Goal: Task Accomplishment & Management: Manage account settings

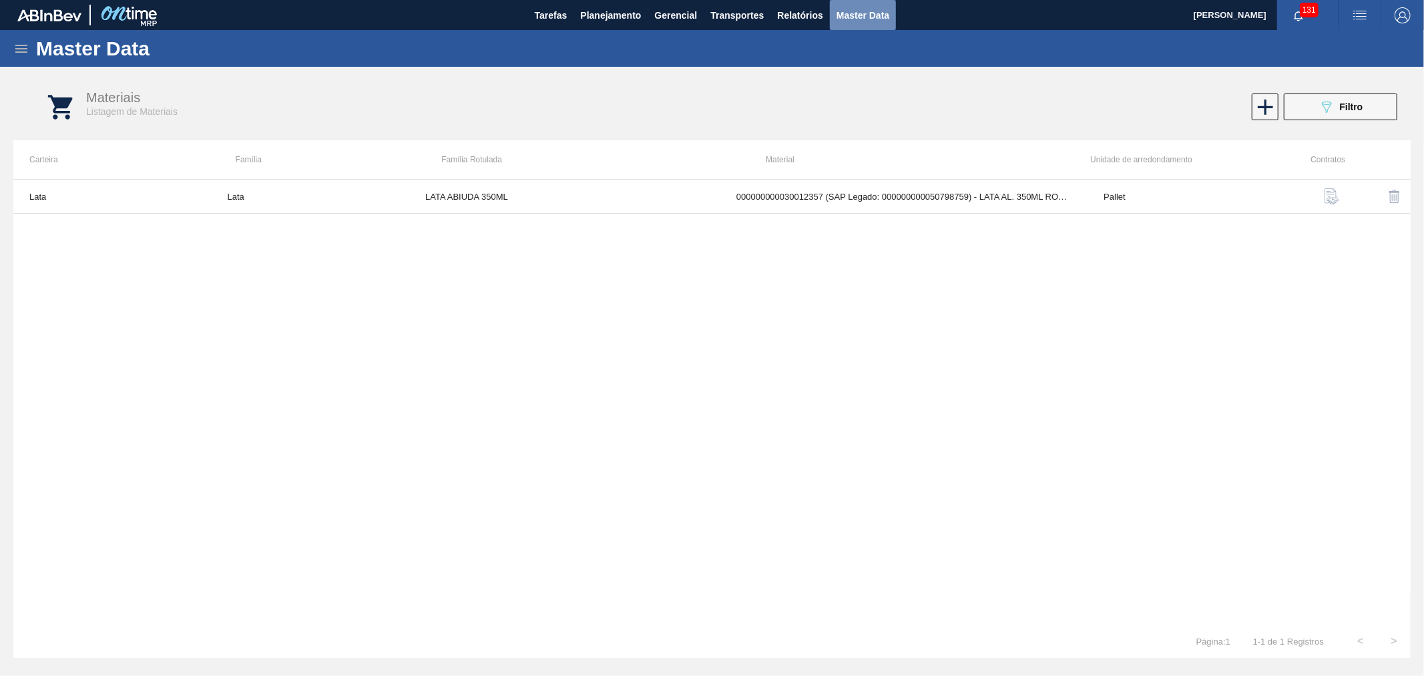
click at [888, 11] on span "Master Data" at bounding box center [862, 15] width 53 height 16
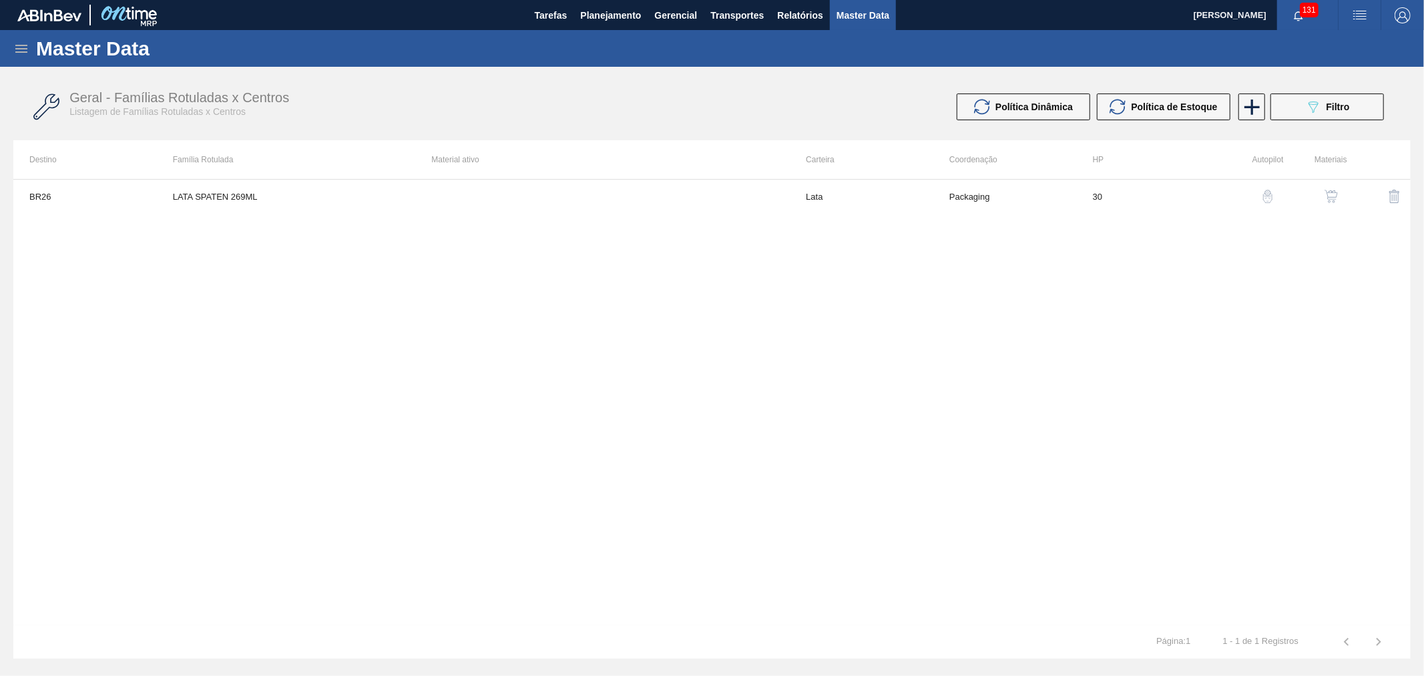
click at [14, 44] on icon at bounding box center [21, 49] width 16 height 16
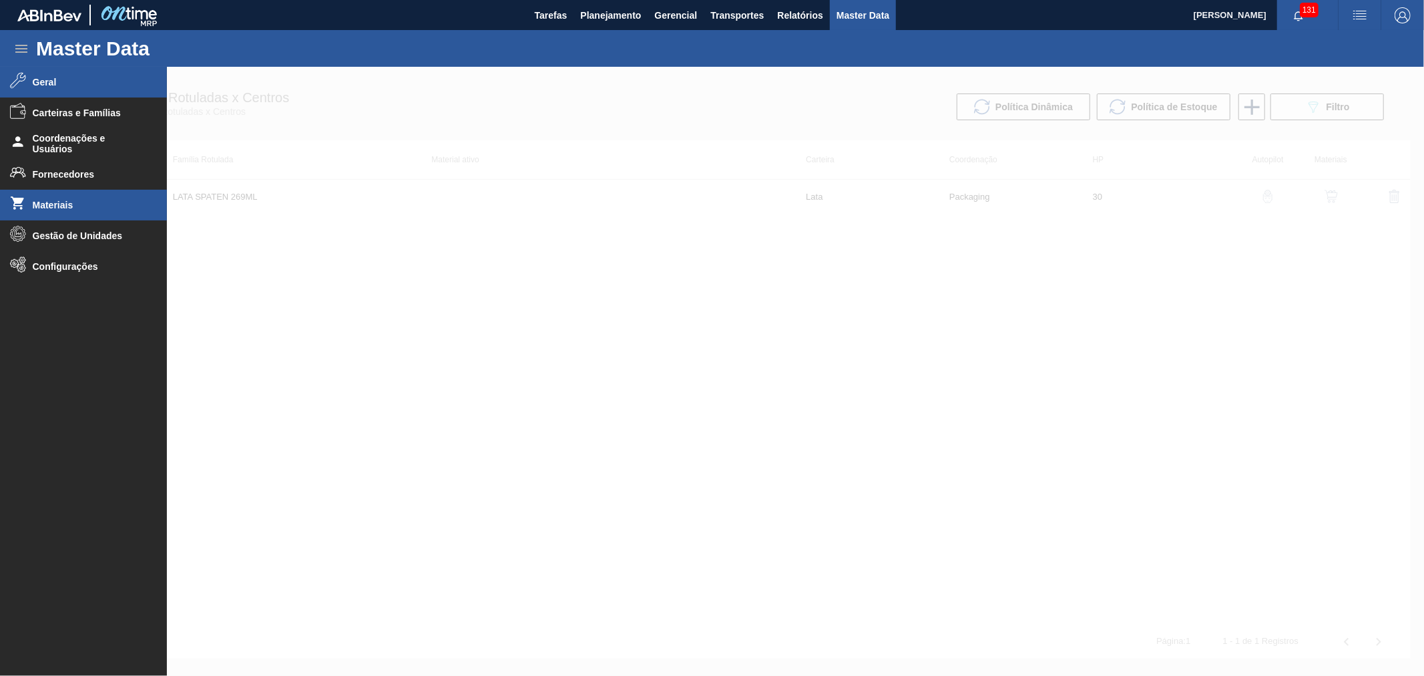
click at [51, 79] on span "Geral" at bounding box center [88, 82] width 110 height 11
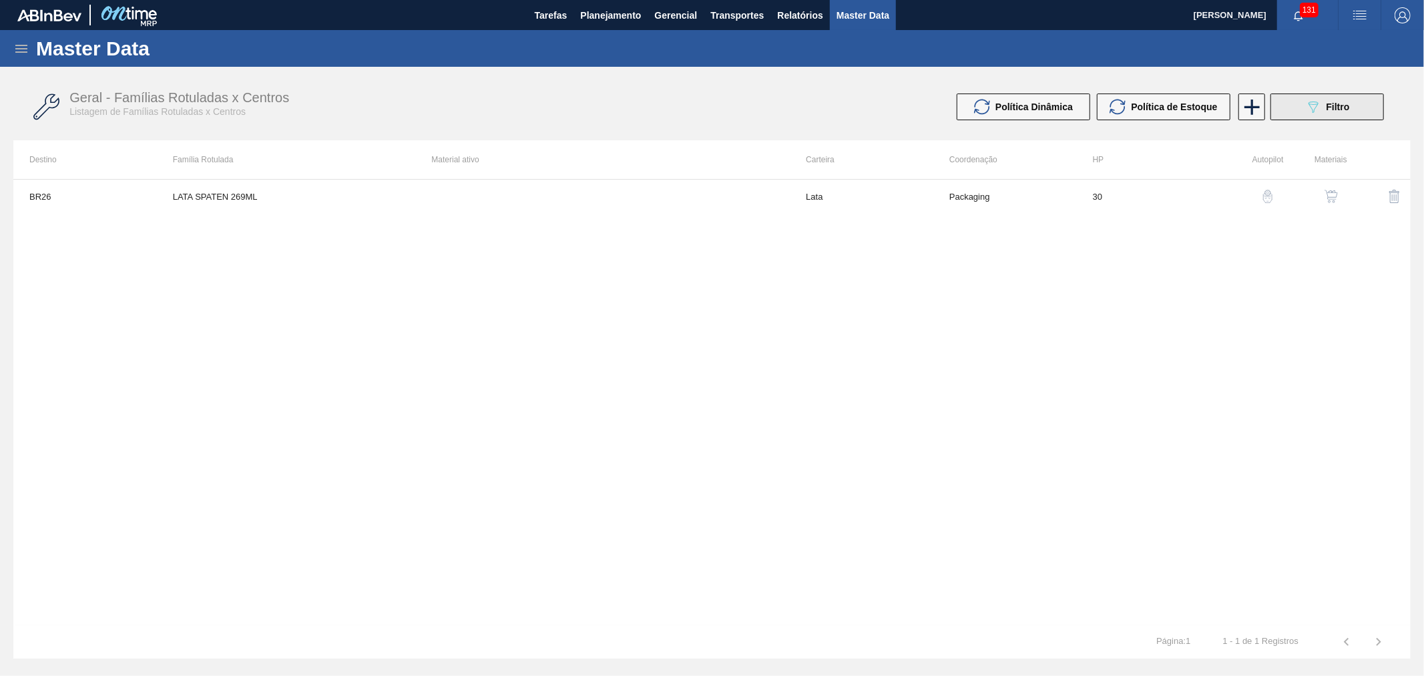
click at [1371, 110] on button "089F7B8B-B2A5-4AFE-B5C0-19BA573D28AC Filtro" at bounding box center [1326, 106] width 113 height 27
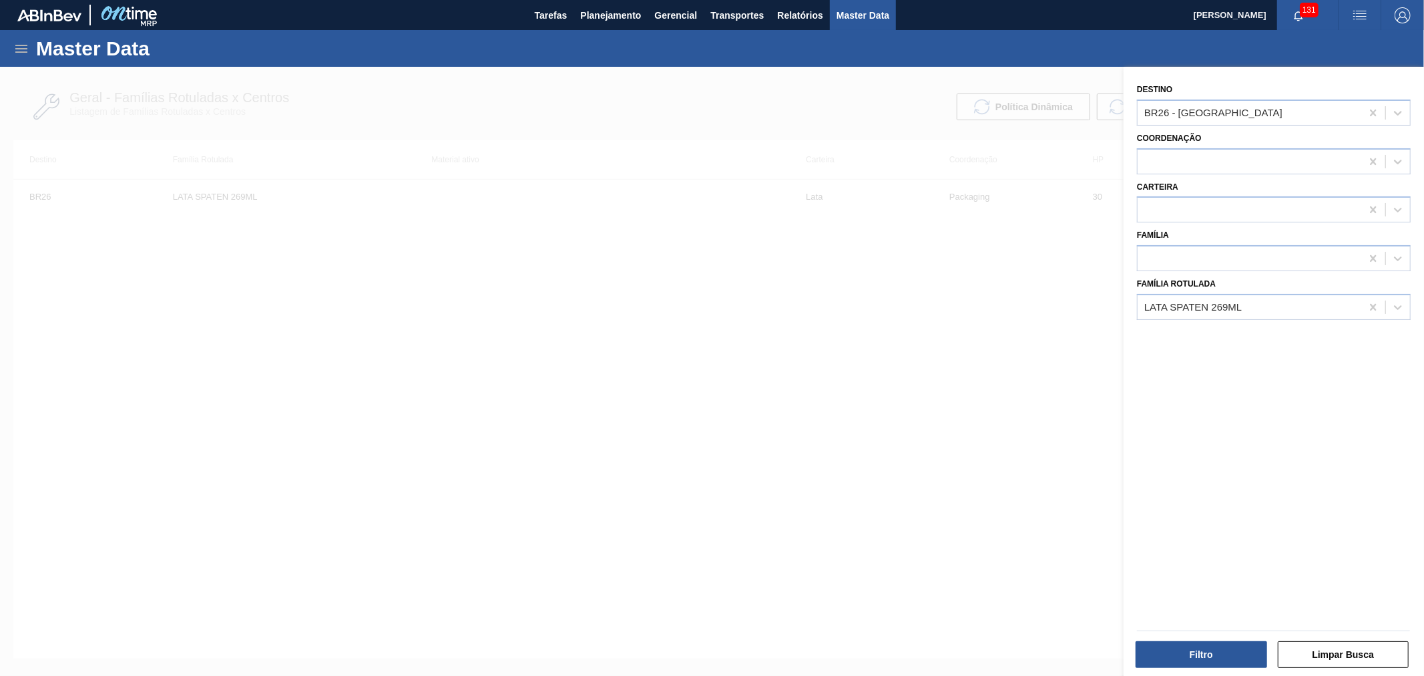
click at [971, 296] on div at bounding box center [712, 405] width 1424 height 676
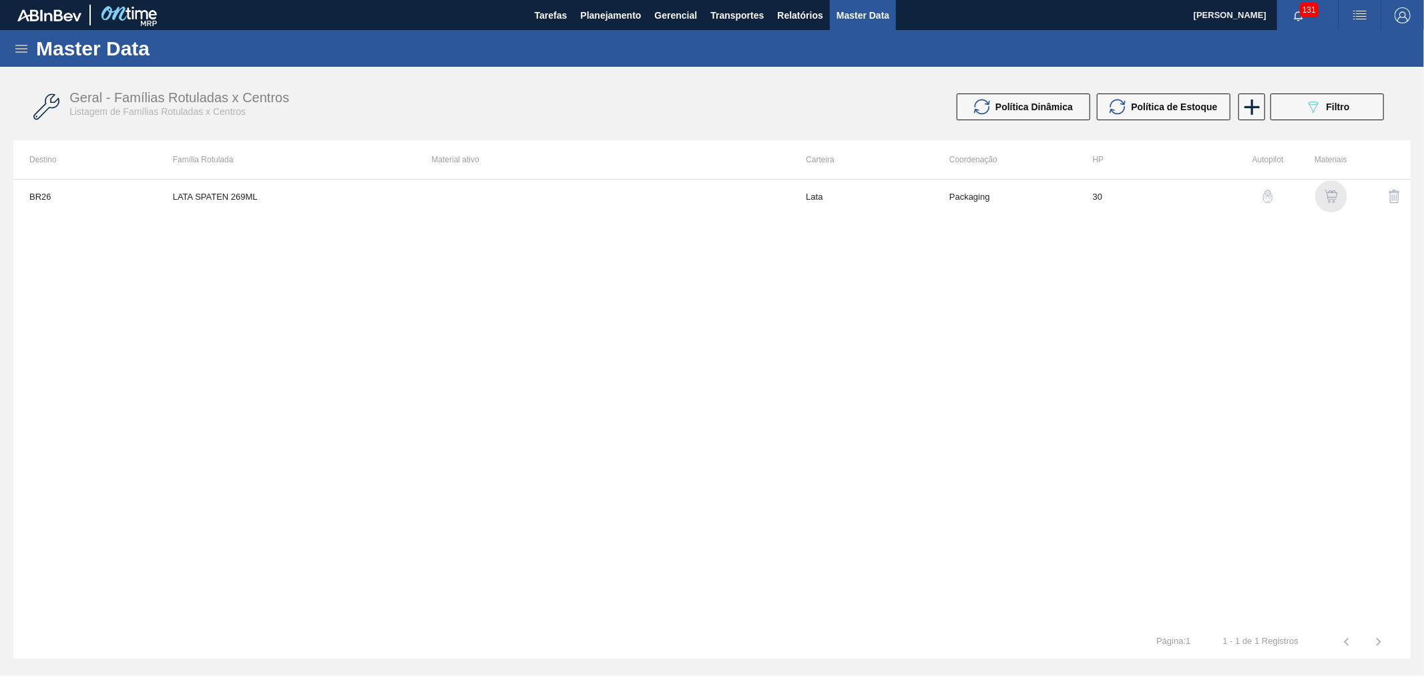
click at [1333, 195] on img "button" at bounding box center [1330, 196] width 13 height 13
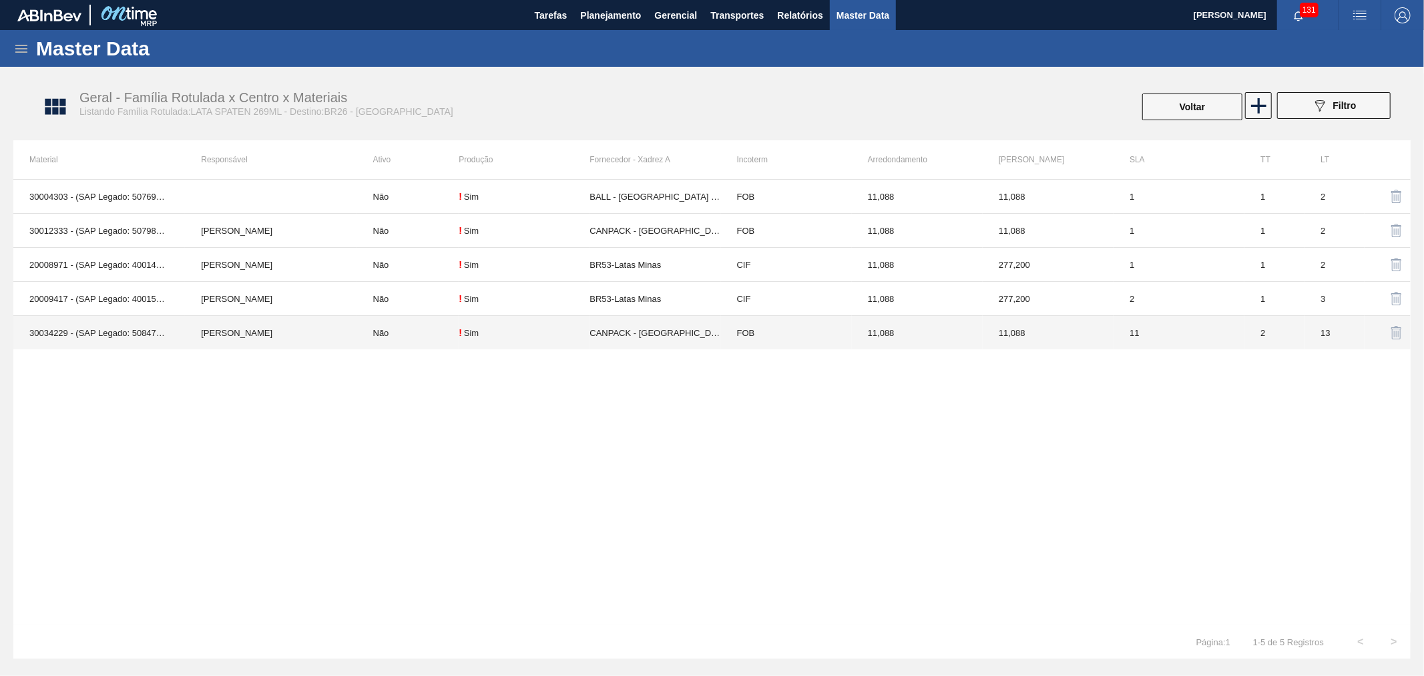
click at [258, 335] on td "Bruno de Mello Duarte" at bounding box center [271, 333] width 172 height 34
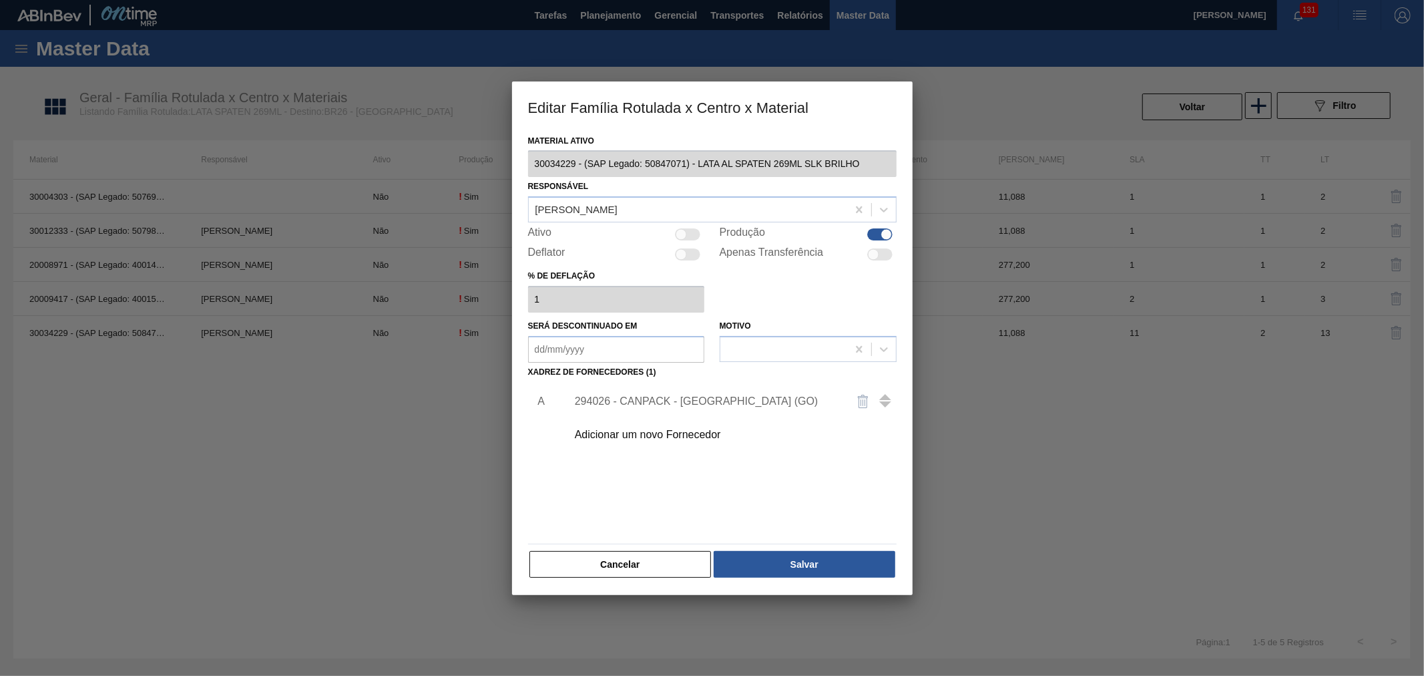
click at [627, 439] on div "Adicionar um novo Fornecedor" at bounding box center [706, 435] width 262 height 12
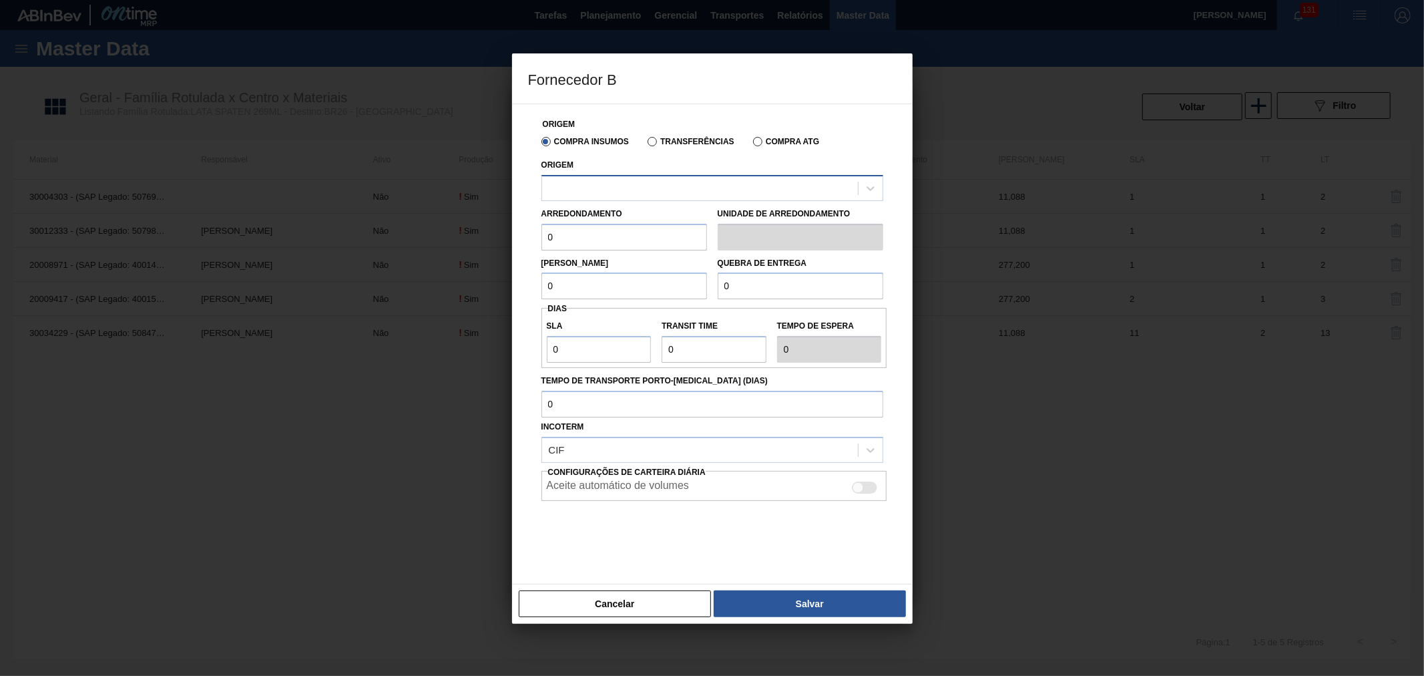
click at [652, 199] on div at bounding box center [712, 188] width 342 height 26
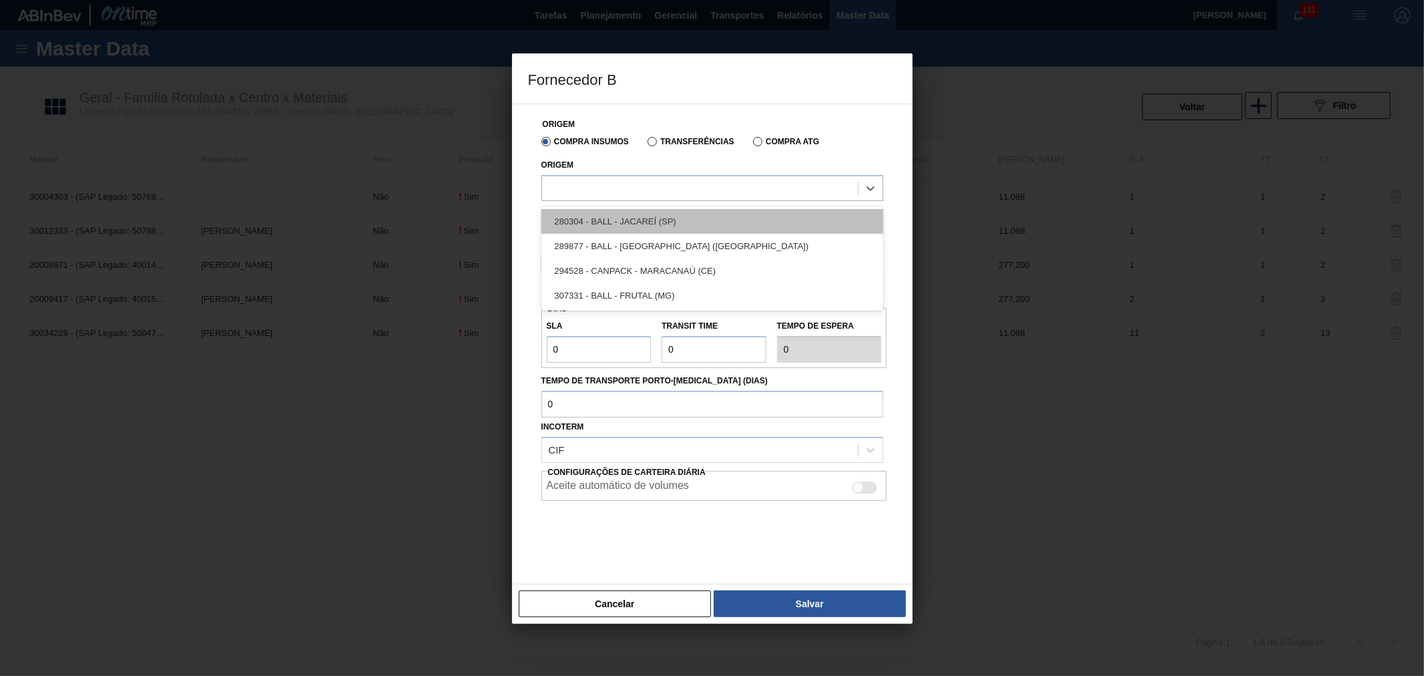
click at [661, 224] on div "280304 - BALL - JACAREÍ (SP)" at bounding box center [712, 221] width 342 height 25
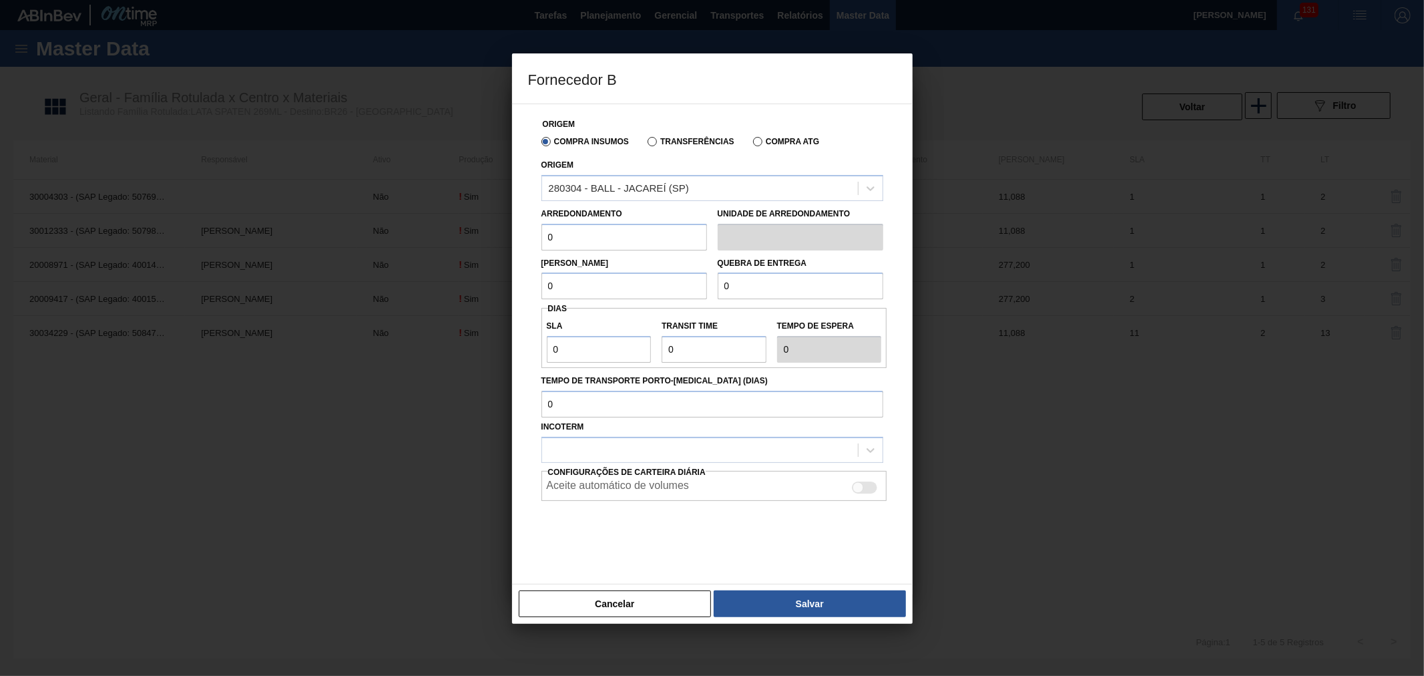
drag, startPoint x: 583, startPoint y: 236, endPoint x: 495, endPoint y: 241, distance: 88.2
click at [477, 235] on div "Fornecedor B Origem Compra Insumos Transferências Compra ATG Origem 280304 - BA…" at bounding box center [712, 338] width 1424 height 676
type input "11,088"
drag, startPoint x: 582, startPoint y: 288, endPoint x: 457, endPoint y: 275, distance: 126.1
click at [457, 276] on div "Fornecedor B Origem Compra Insumos Transferências Compra ATG Origem 280304 - BA…" at bounding box center [712, 338] width 1424 height 676
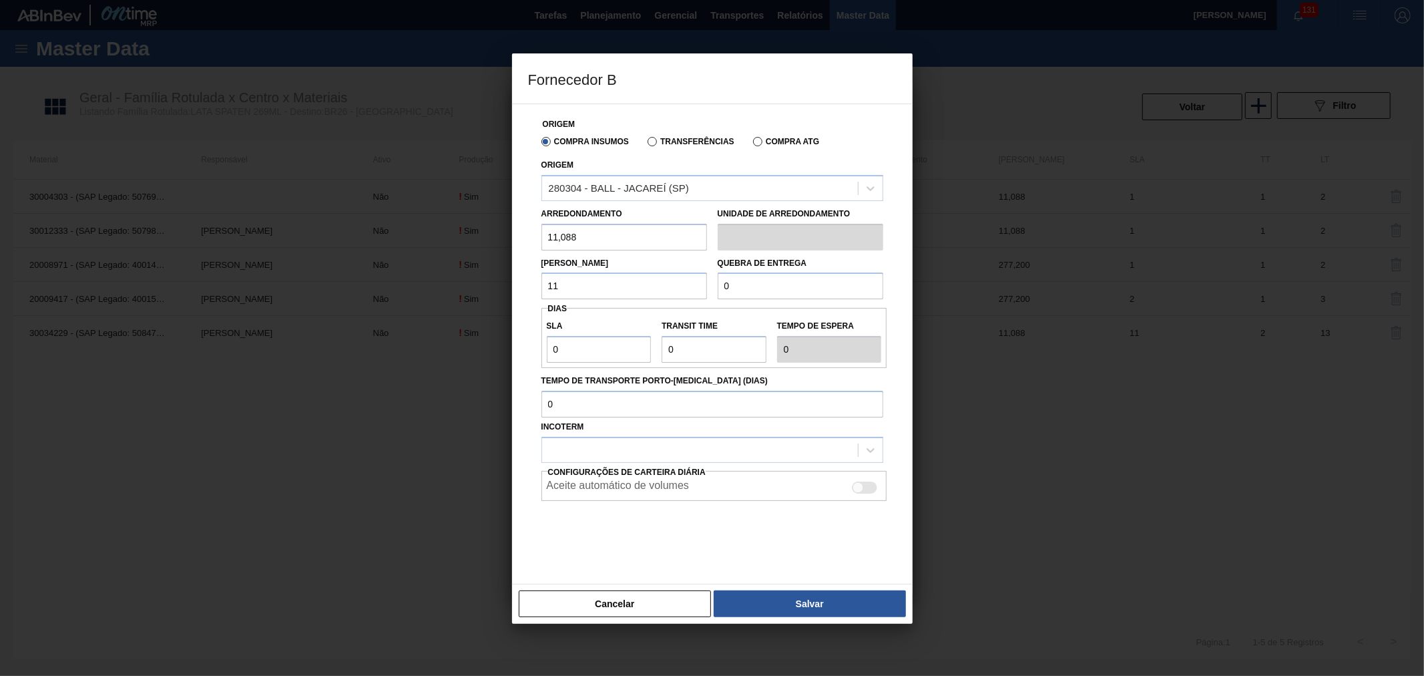
type input "11,088"
drag, startPoint x: 778, startPoint y: 291, endPoint x: 670, endPoint y: 286, distance: 108.3
click at [676, 286] on div "Lote Mínimo 11,088 Quebra de entrega 0" at bounding box center [712, 274] width 352 height 49
type input "221,76"
click at [608, 350] on input "0" at bounding box center [599, 349] width 105 height 27
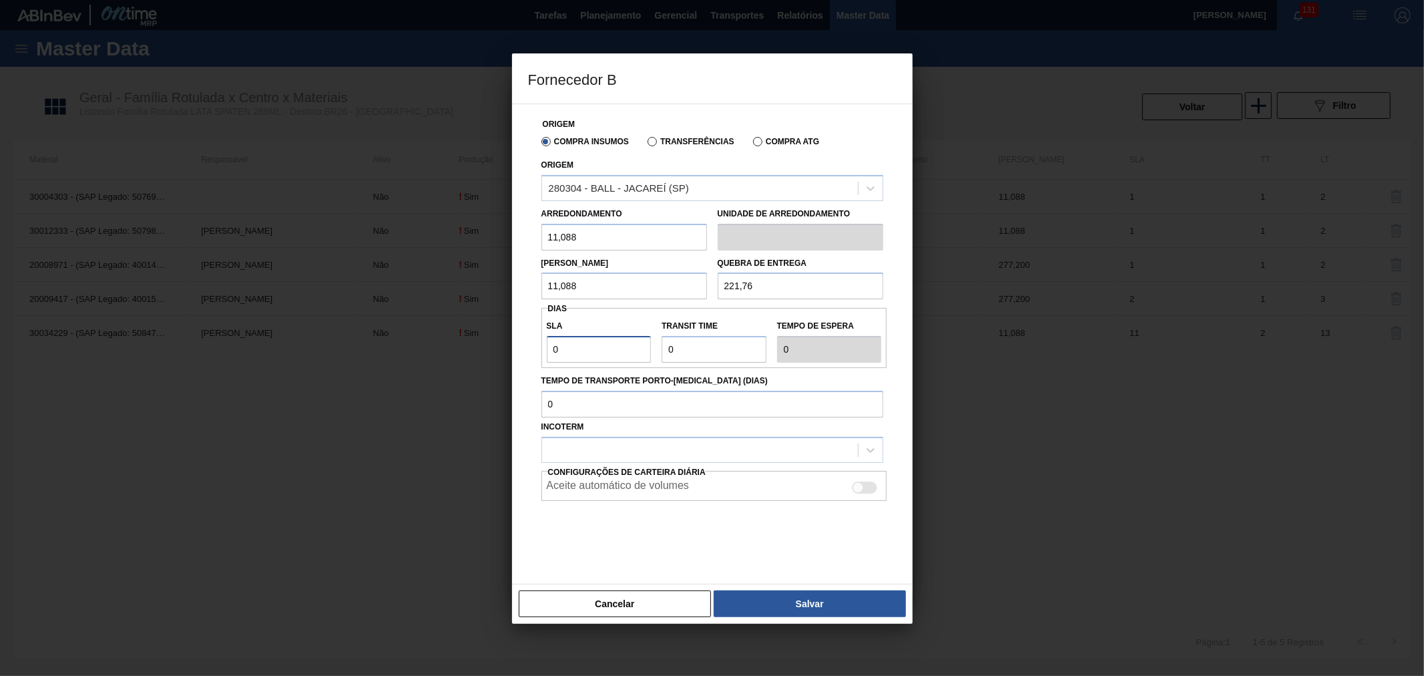
drag, startPoint x: 608, startPoint y: 352, endPoint x: 503, endPoint y: 346, distance: 105.7
click at [505, 346] on div "Fornecedor B Origem Compra Insumos Transferências Compra ATG Origem 280304 - BA…" at bounding box center [712, 338] width 1424 height 676
type input "2"
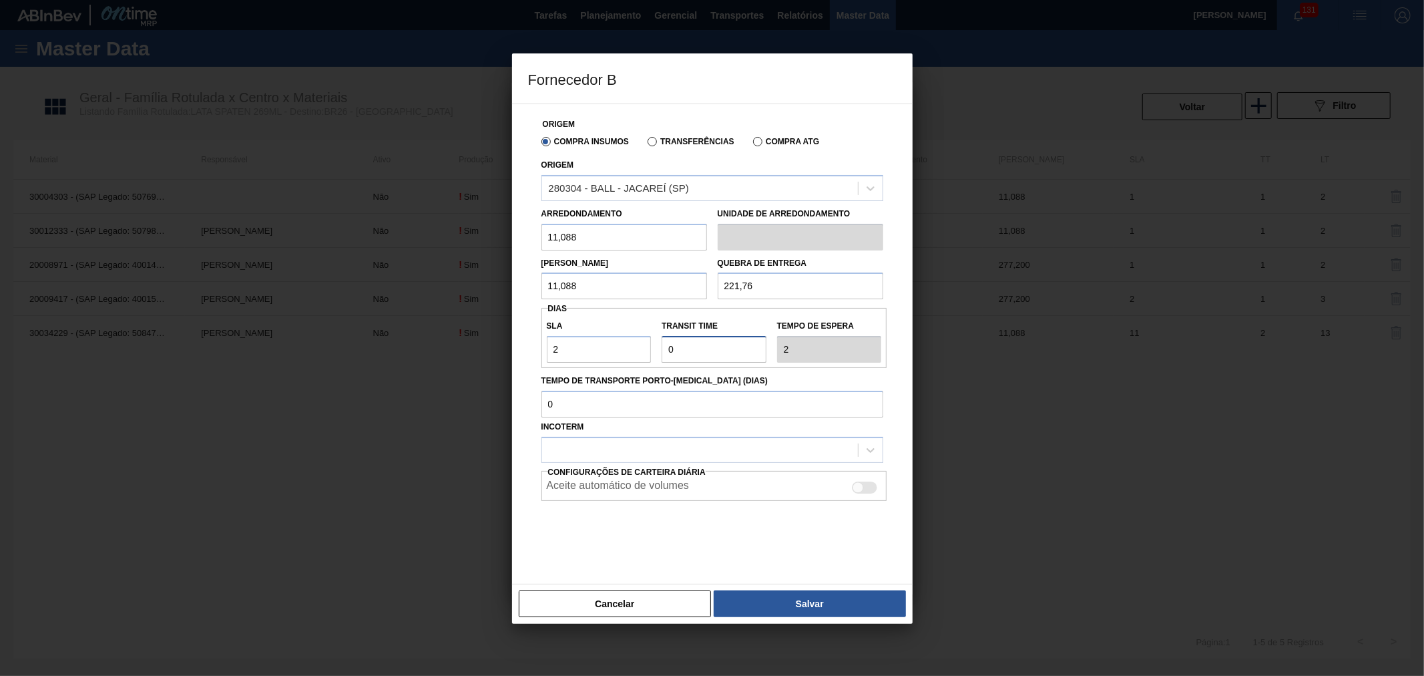
click at [710, 351] on input "Transit Time" at bounding box center [713, 349] width 105 height 27
drag, startPoint x: 736, startPoint y: 356, endPoint x: 614, endPoint y: 348, distance: 122.4
click at [610, 350] on div "SLA 2 Transit Time Tempo de espera 2" at bounding box center [714, 337] width 346 height 49
type input "2"
type input "4"
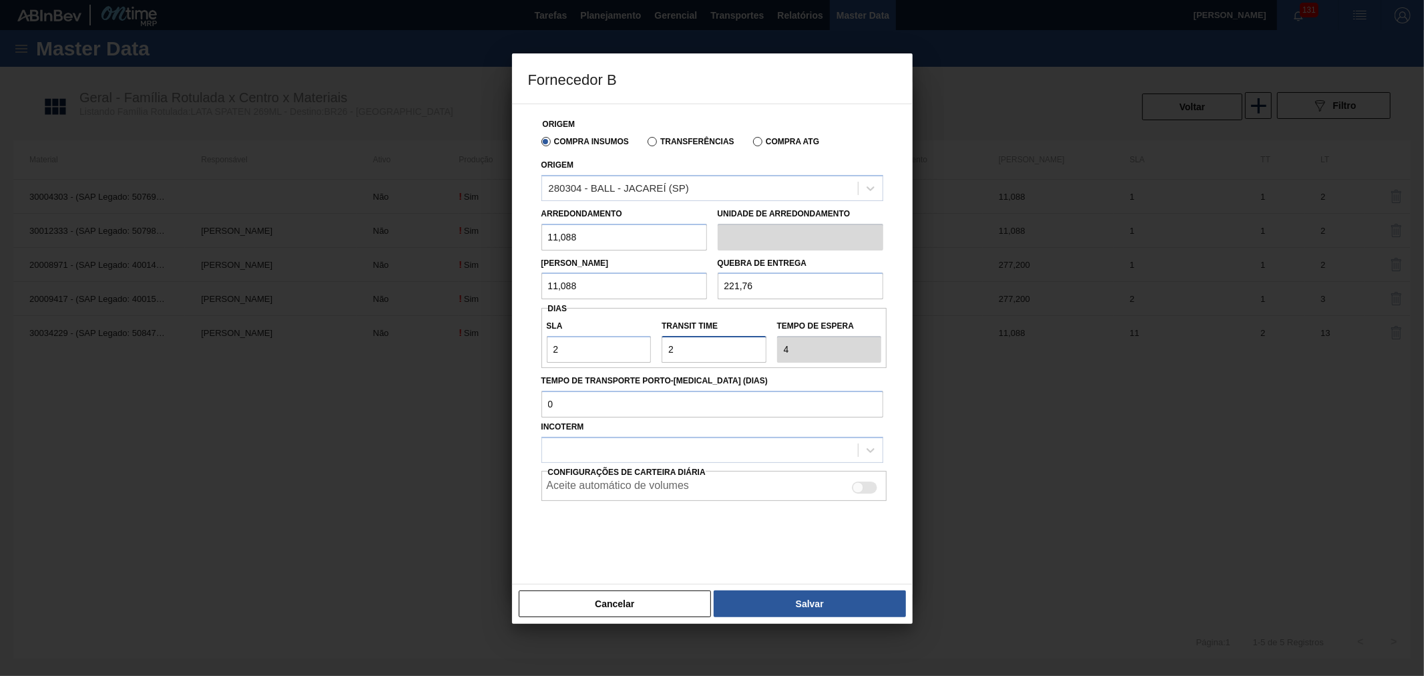
type input "2"
click at [621, 445] on div at bounding box center [700, 449] width 316 height 19
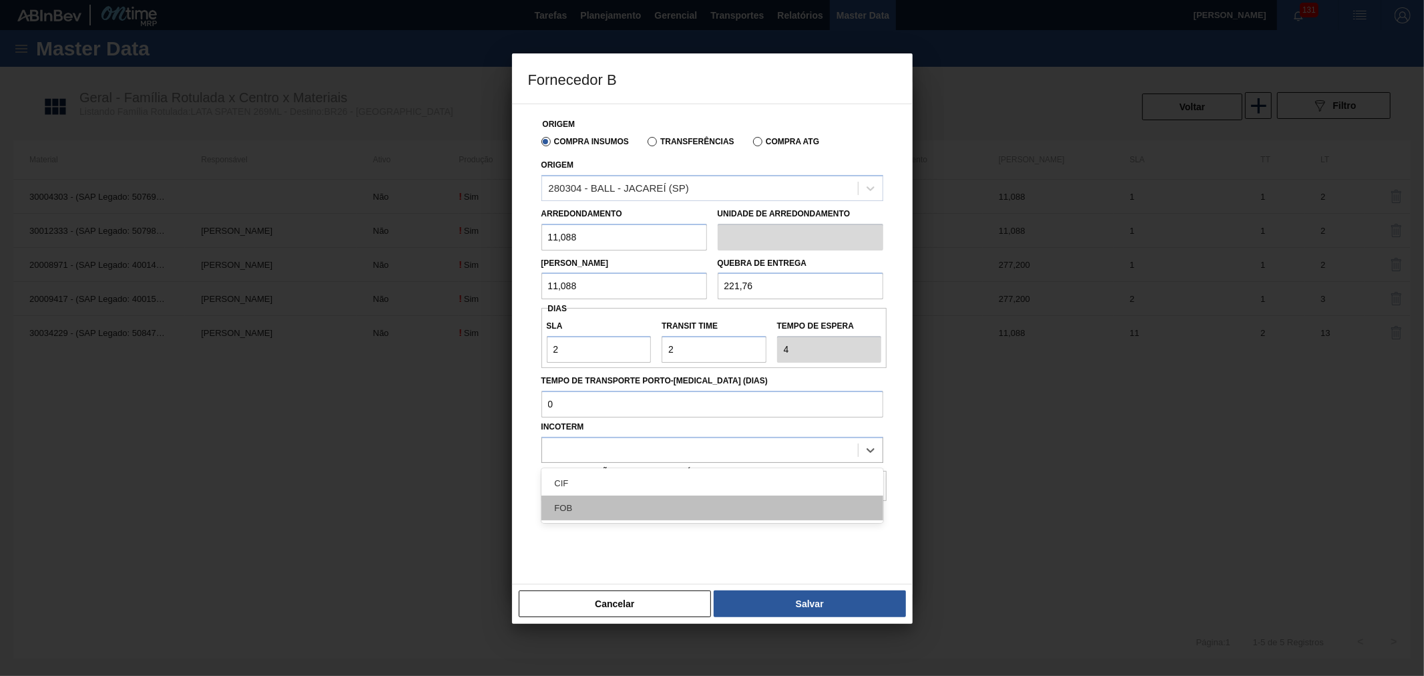
click at [581, 506] on div "FOB" at bounding box center [712, 507] width 342 height 25
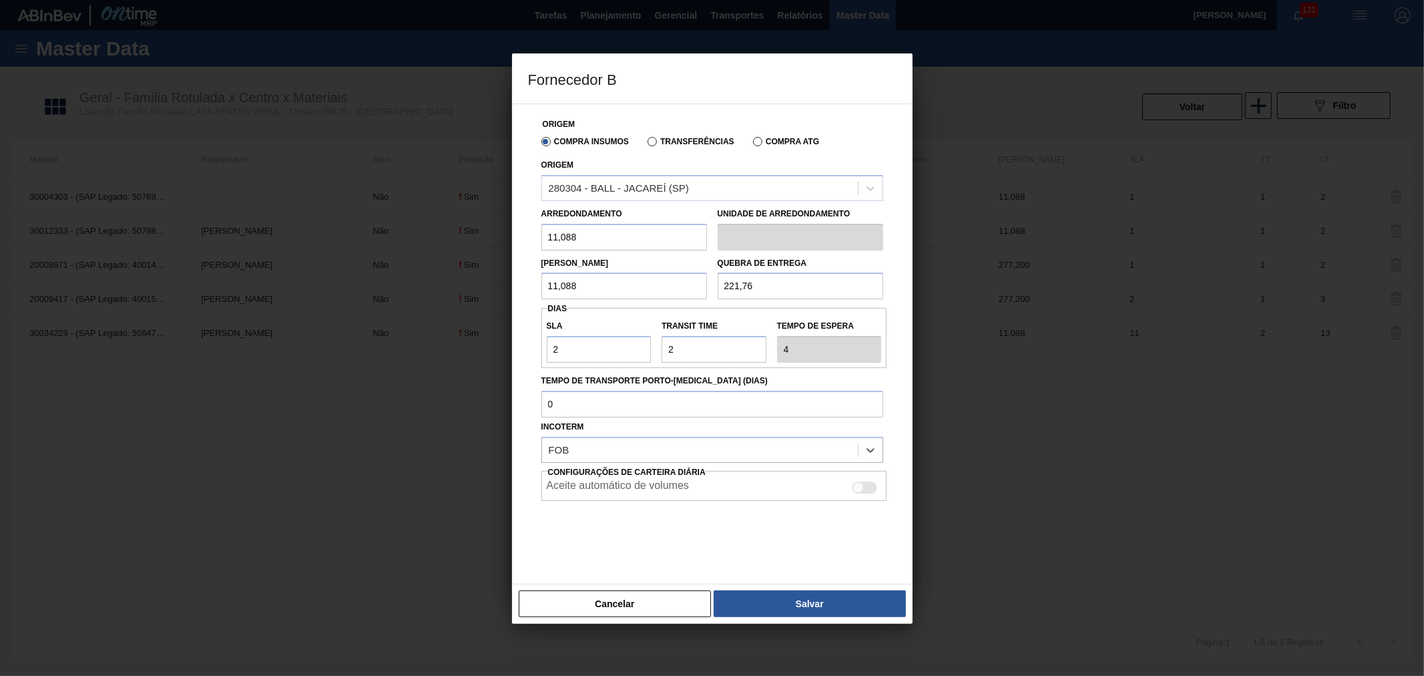
click at [845, 491] on div "Aceite automático de volumes" at bounding box center [714, 487] width 335 height 16
click at [859, 491] on div at bounding box center [857, 487] width 11 height 11
checkbox input "true"
click at [809, 554] on div at bounding box center [712, 534] width 342 height 67
click at [805, 595] on button "Salvar" at bounding box center [810, 603] width 192 height 27
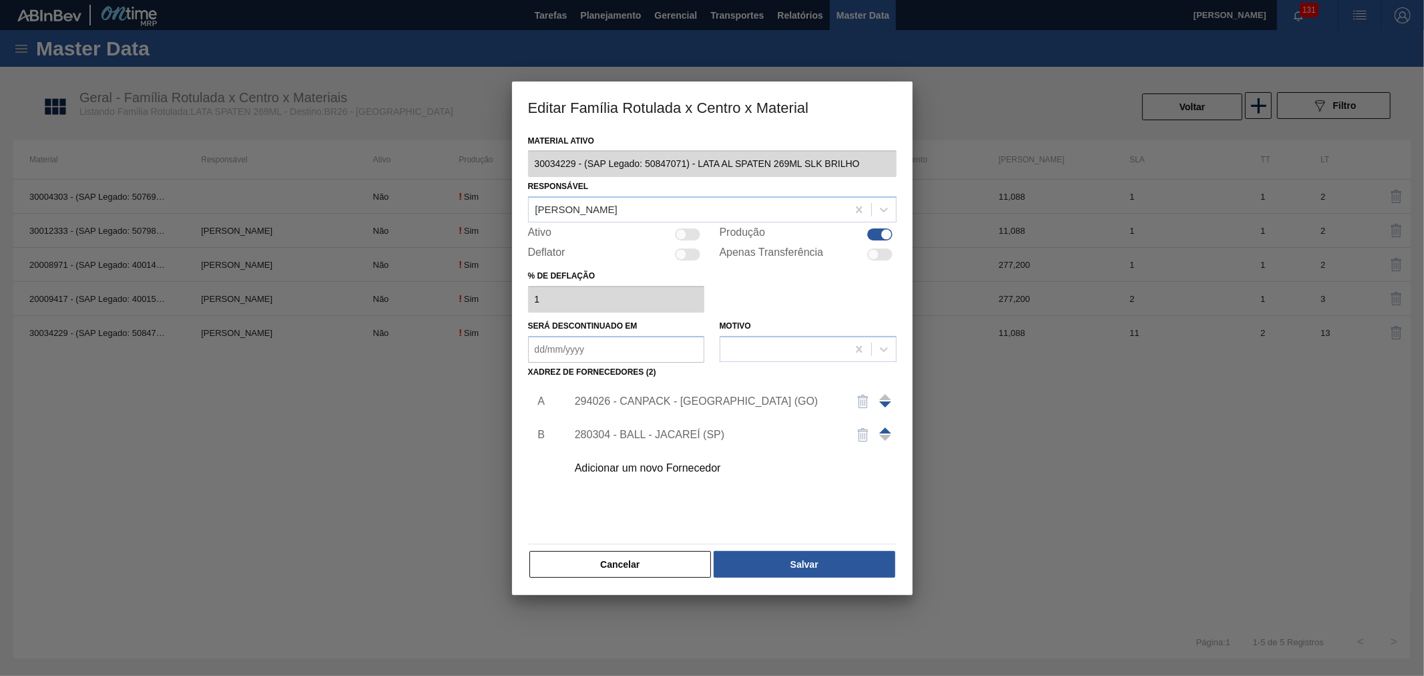
click at [705, 438] on div "280304 - BALL - JACAREÍ (SP)" at bounding box center [706, 435] width 262 height 12
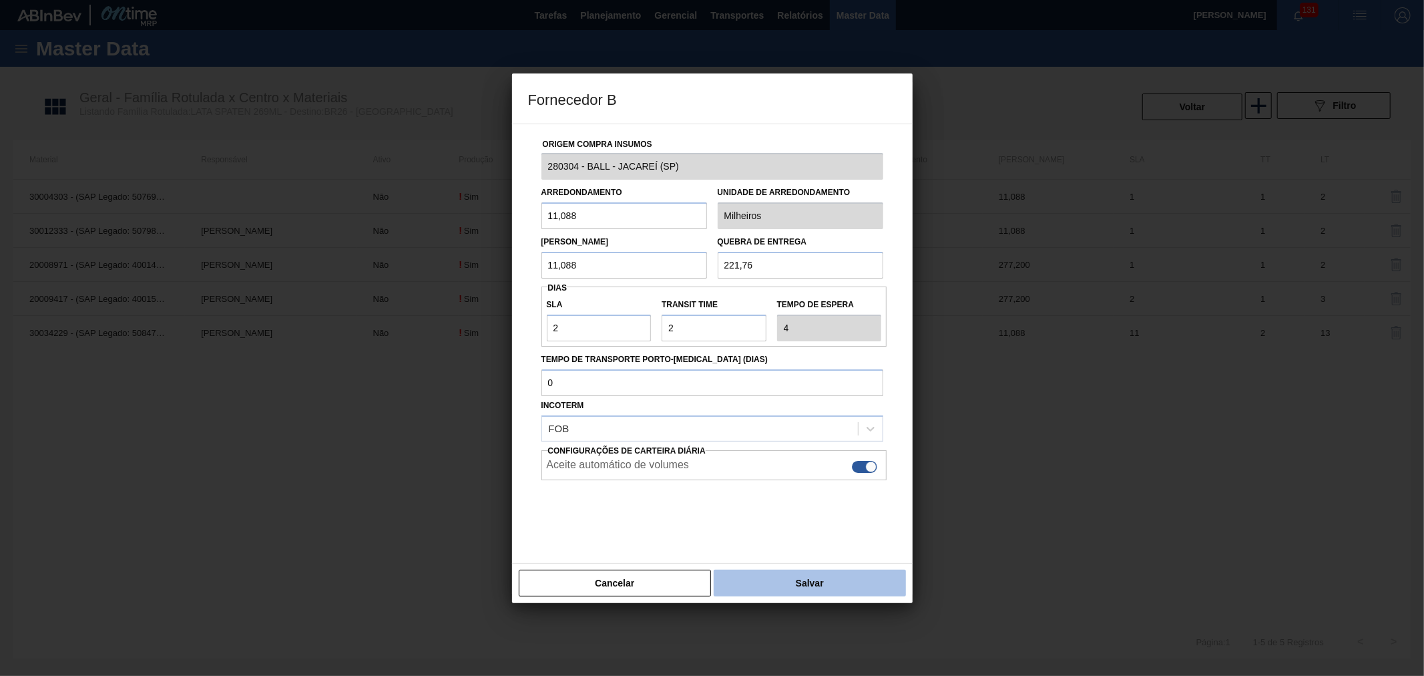
click at [822, 584] on button "Salvar" at bounding box center [810, 582] width 192 height 27
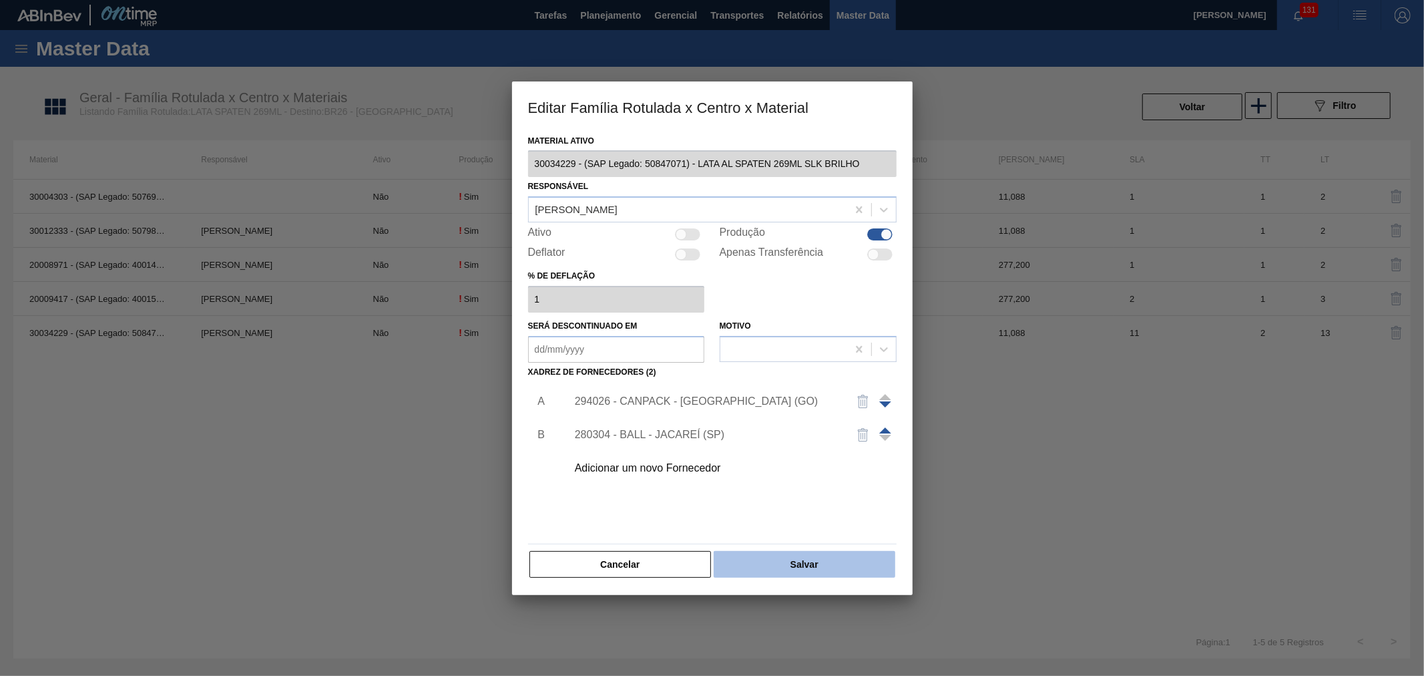
click at [828, 563] on button "Salvar" at bounding box center [804, 564] width 181 height 27
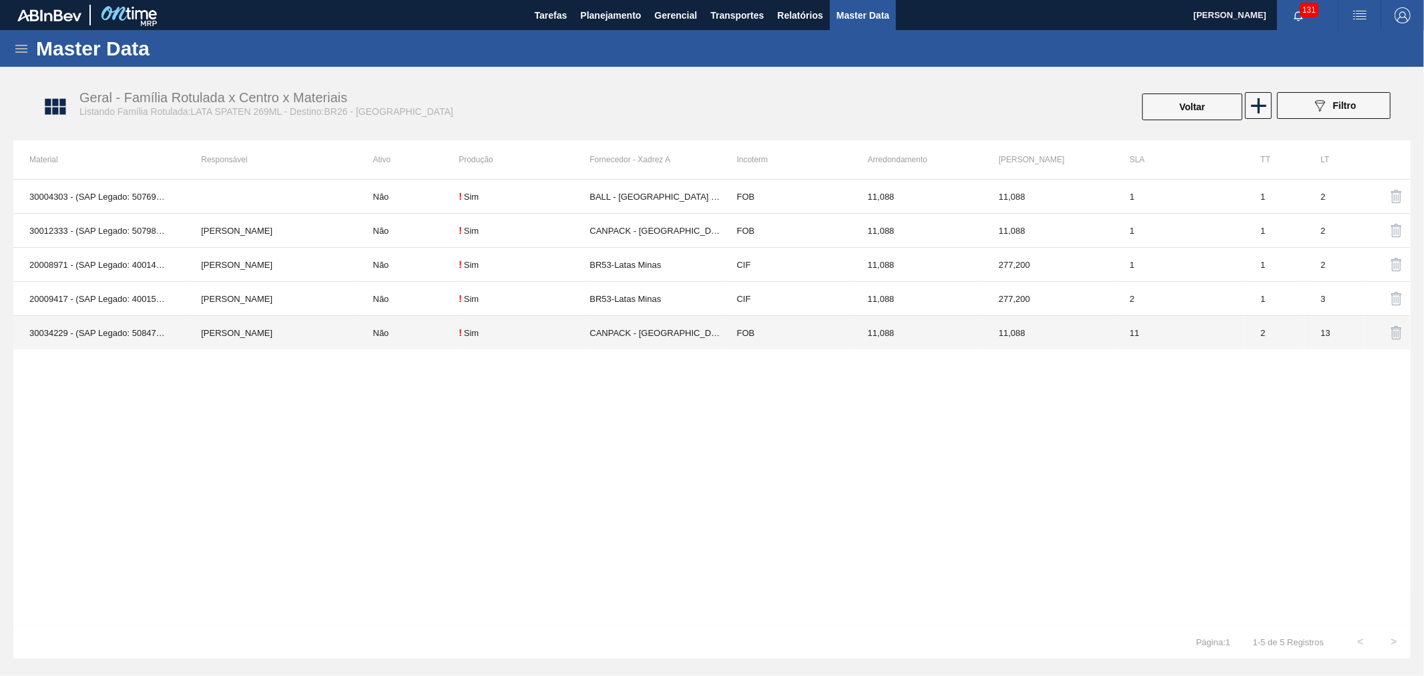
click at [388, 342] on td "Não" at bounding box center [408, 333] width 102 height 34
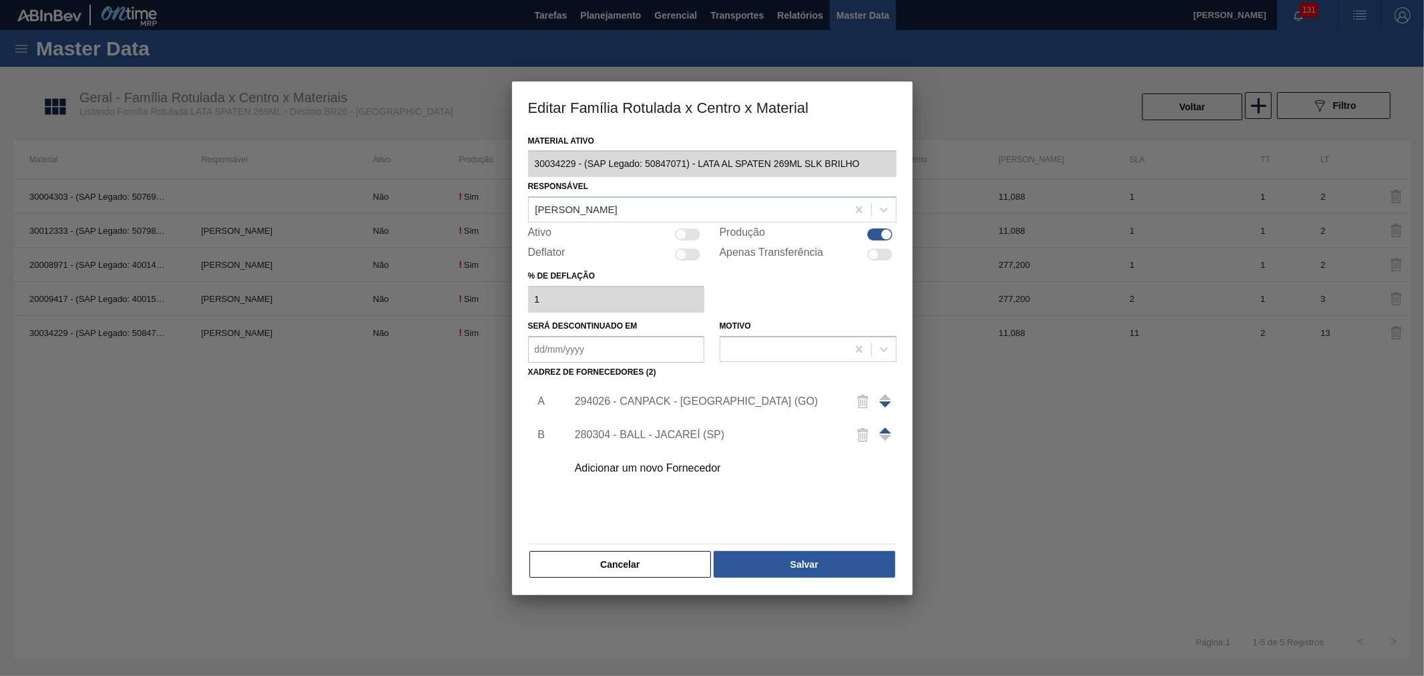
click at [693, 236] on div at bounding box center [688, 234] width 25 height 12
checkbox input "true"
click at [789, 559] on button "Salvar" at bounding box center [804, 564] width 181 height 27
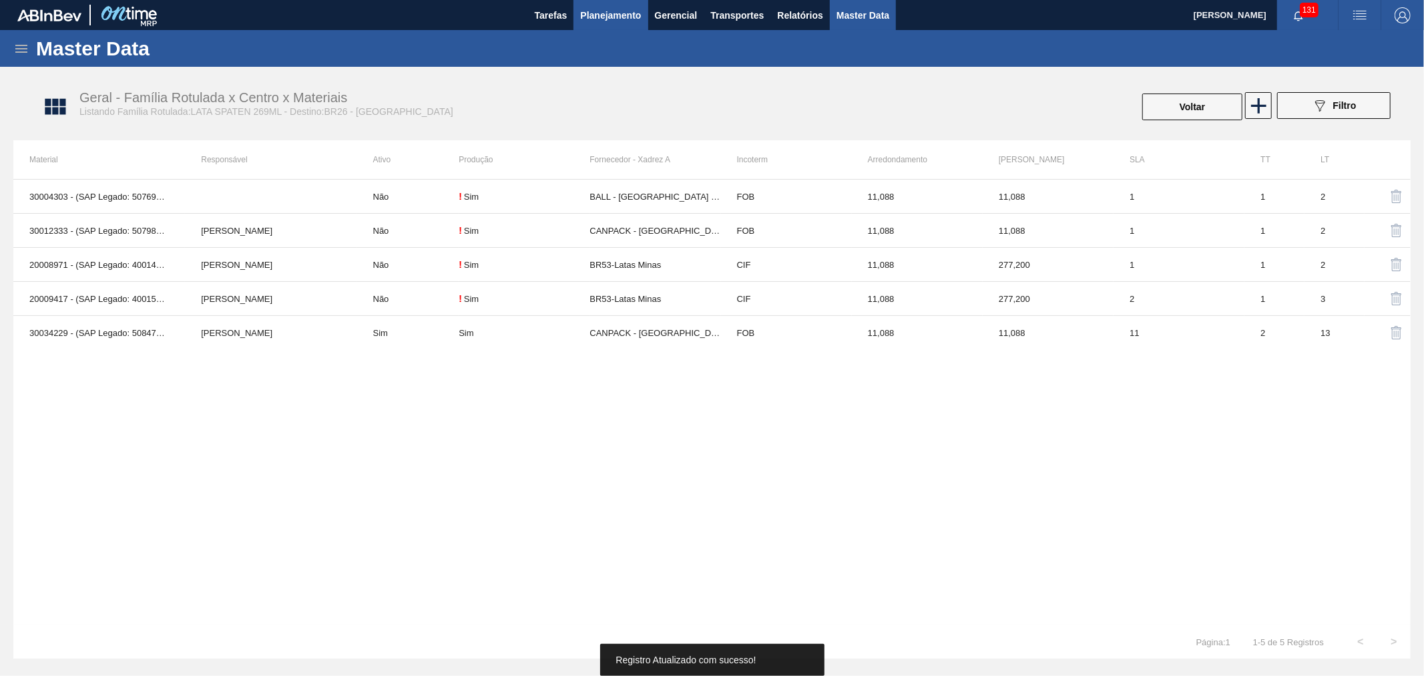
click at [641, 14] on button "Planejamento" at bounding box center [610, 15] width 74 height 30
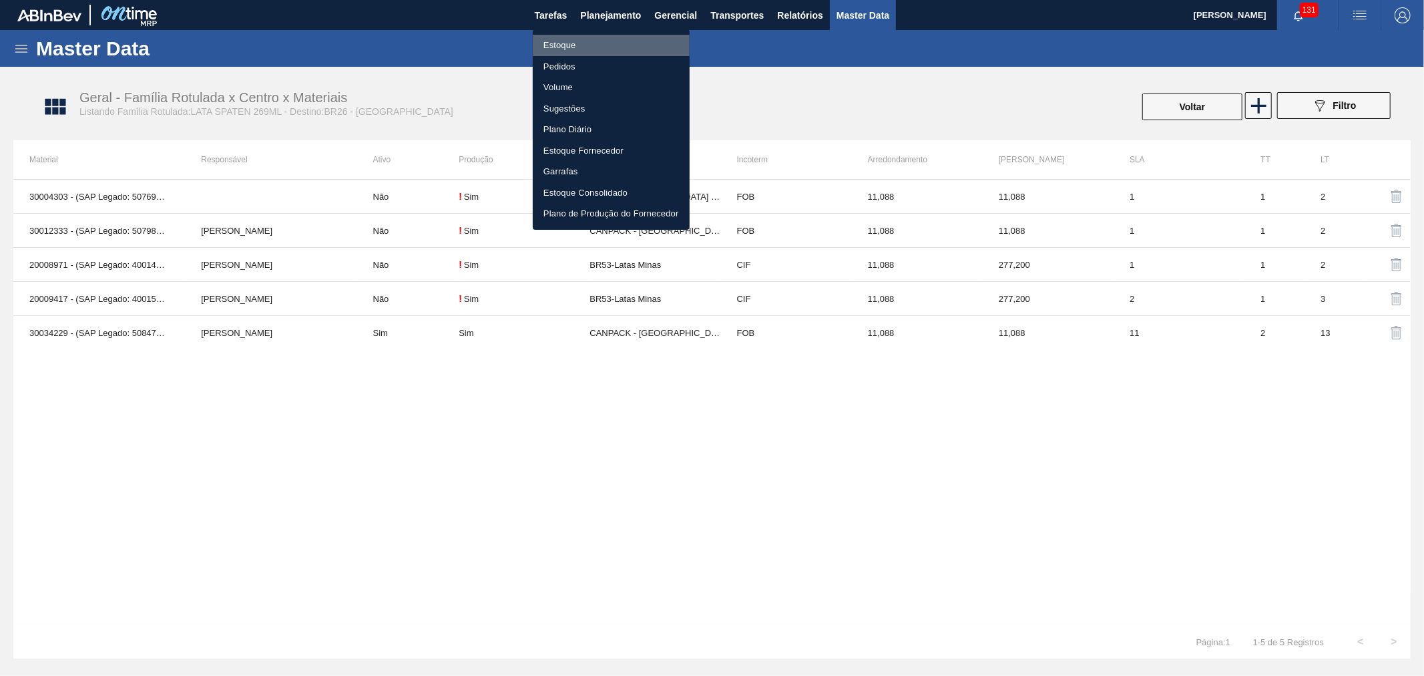
click at [588, 42] on li "Estoque" at bounding box center [611, 45] width 157 height 21
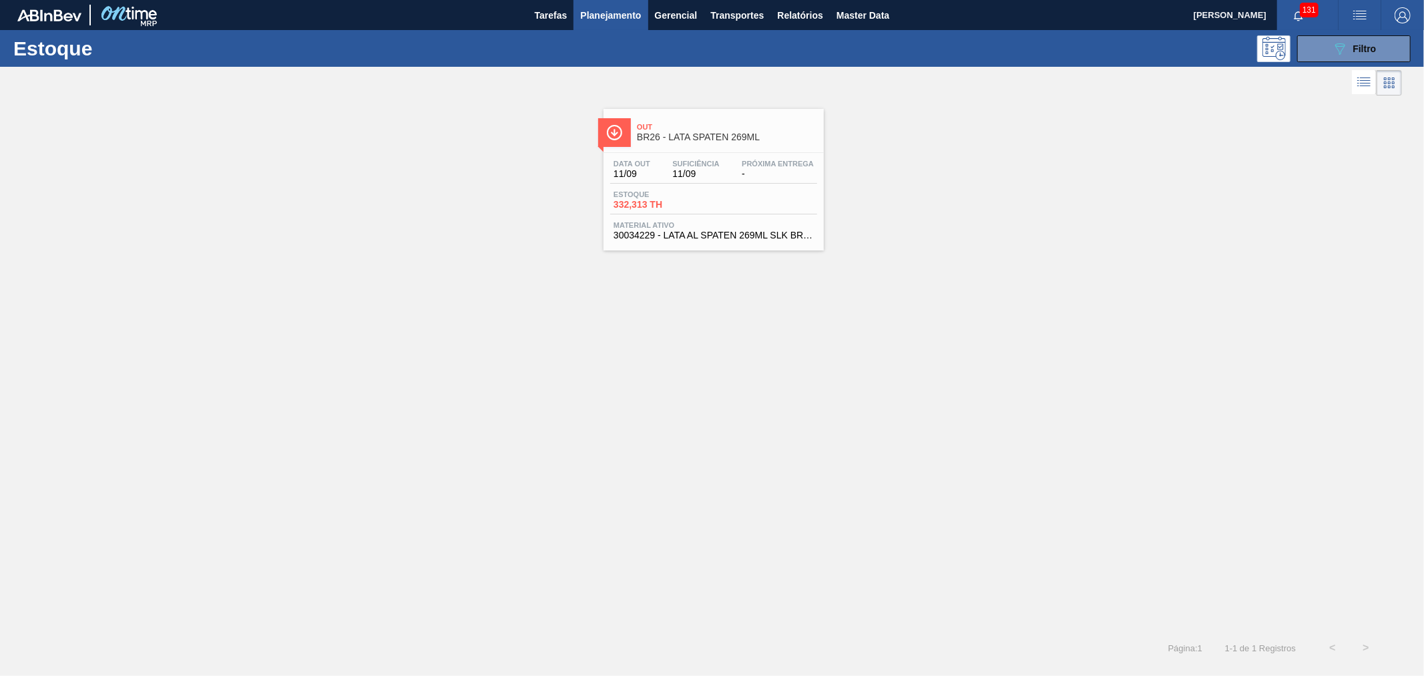
click at [745, 117] on div "Out BR26 - LATA SPATEN 269ML" at bounding box center [727, 132] width 180 height 30
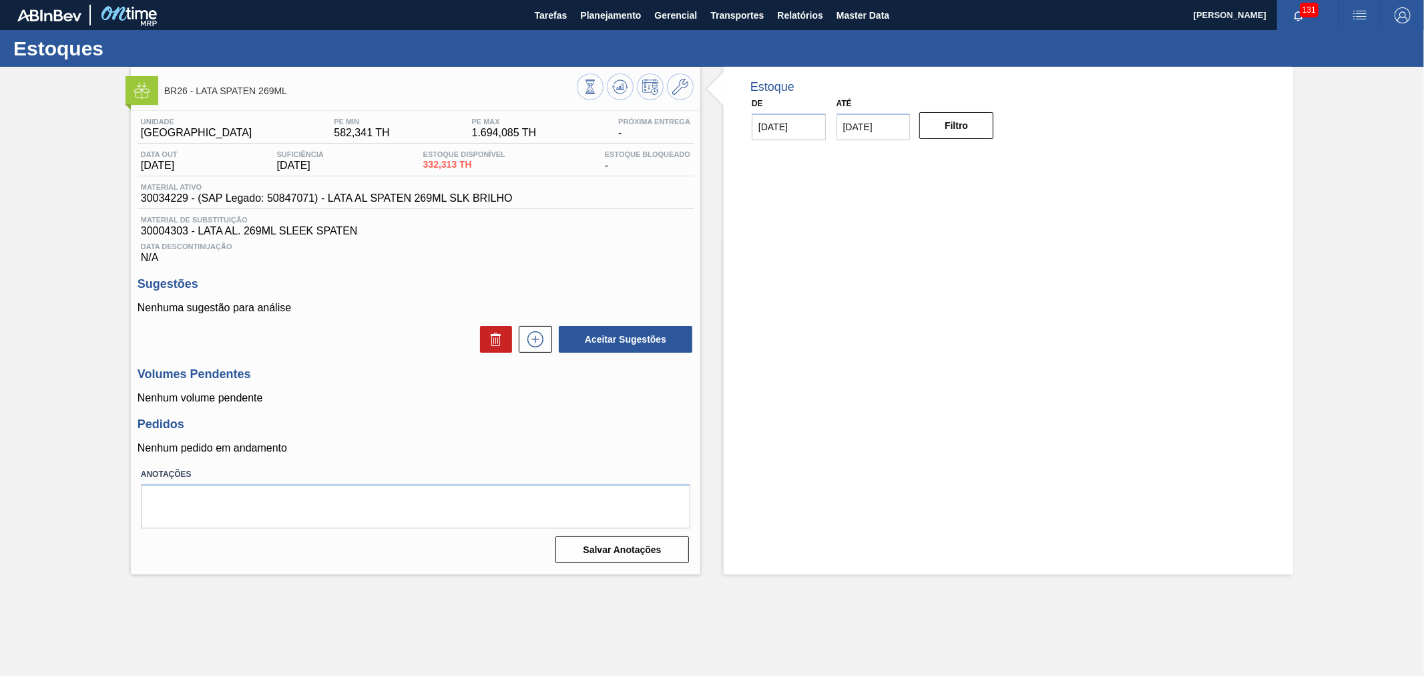
click at [136, 90] on img at bounding box center [141, 90] width 17 height 17
click at [684, 91] on icon at bounding box center [680, 87] width 16 height 16
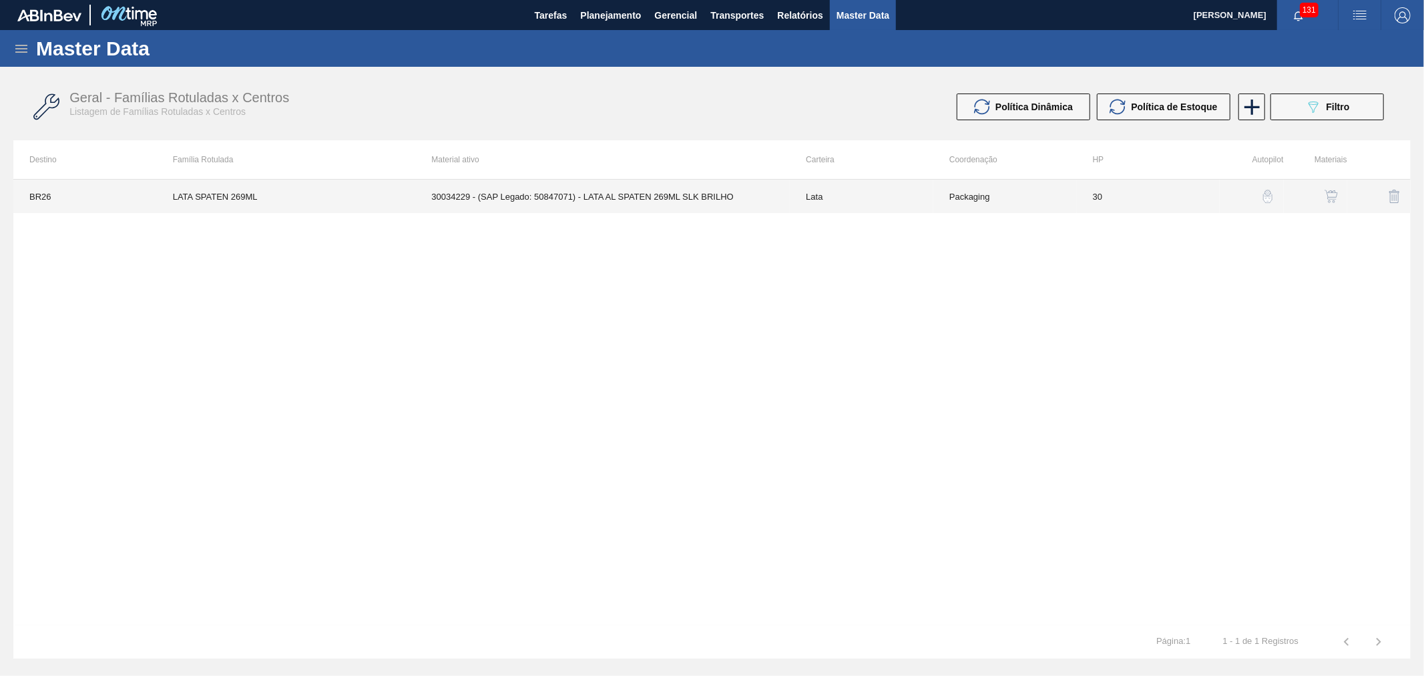
click at [708, 203] on td "30034229 - (SAP Legado: 50847071) - LATA AL SPATEN 269ML SLK BRILHO" at bounding box center [602, 196] width 374 height 33
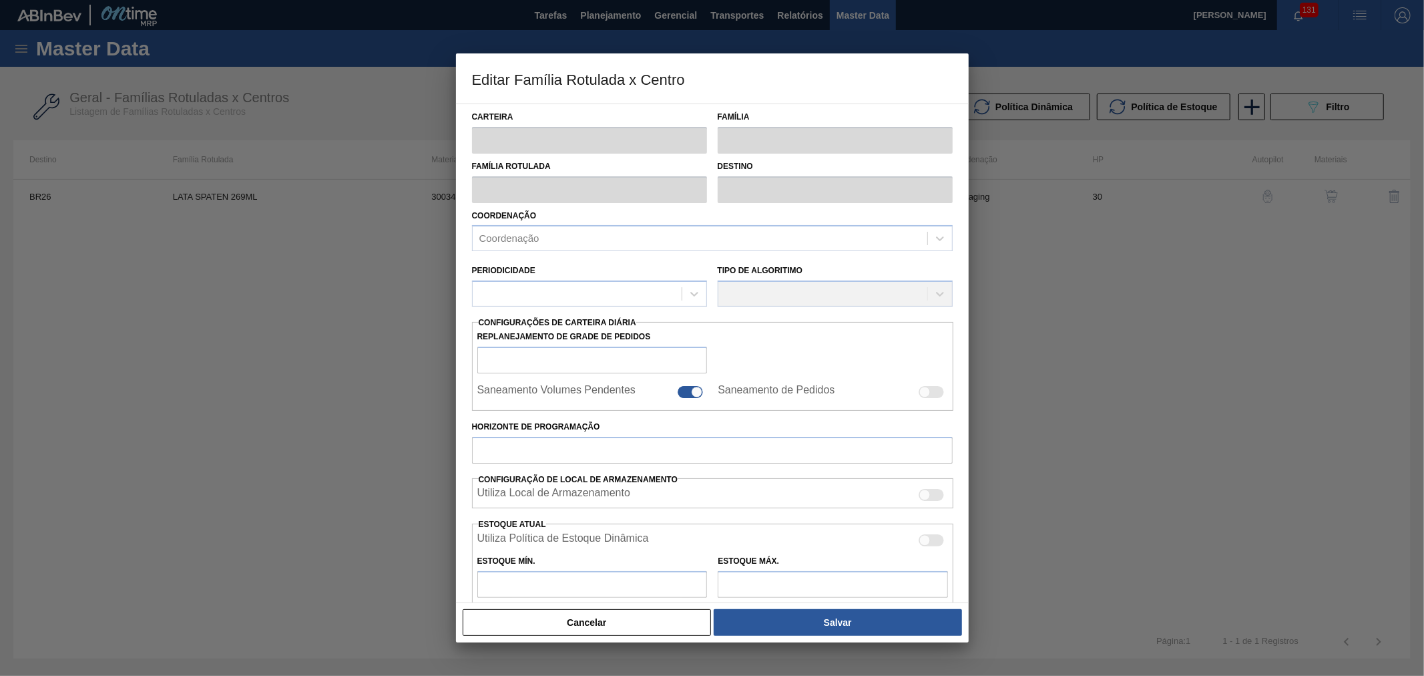
type input "Lata"
type input "LATA SPATEN 269ML"
type input "BR26 - [GEOGRAPHIC_DATA]"
type input "0"
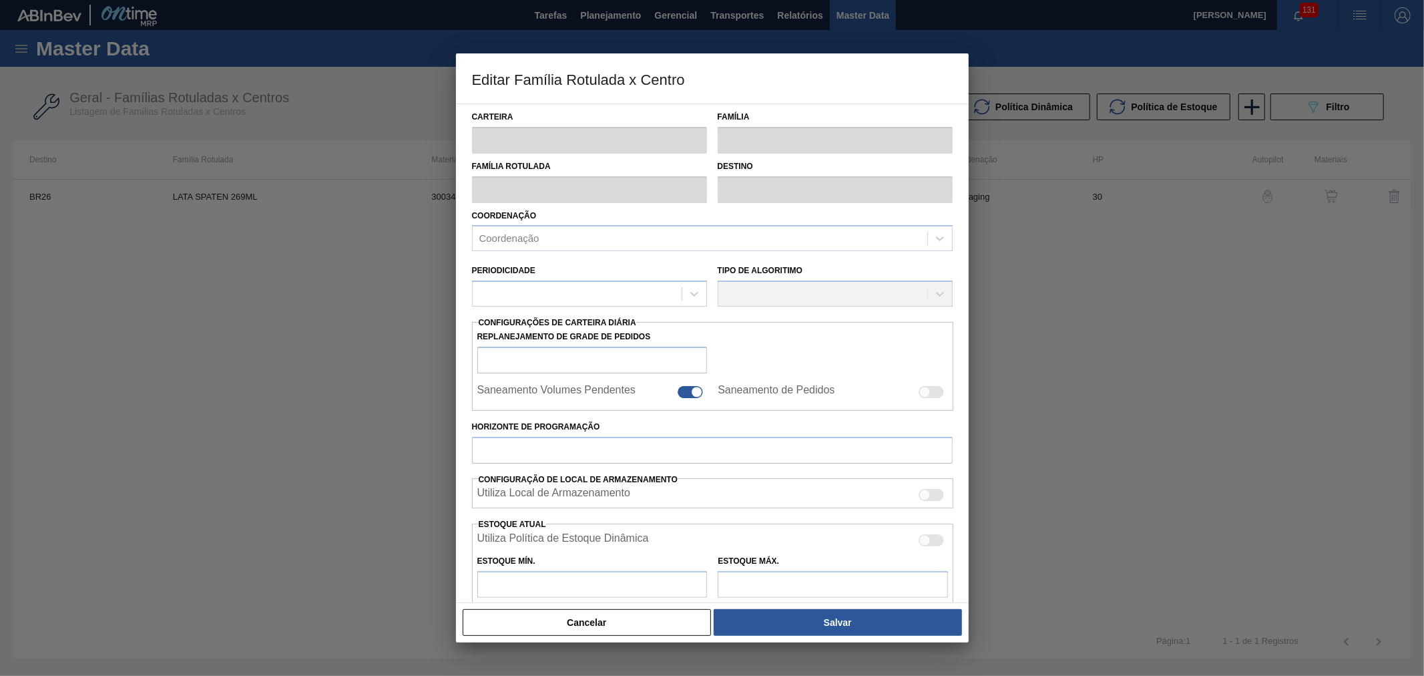
checkbox input "true"
type input "30"
type input "582,341"
type input "1.694,085"
type input "38"
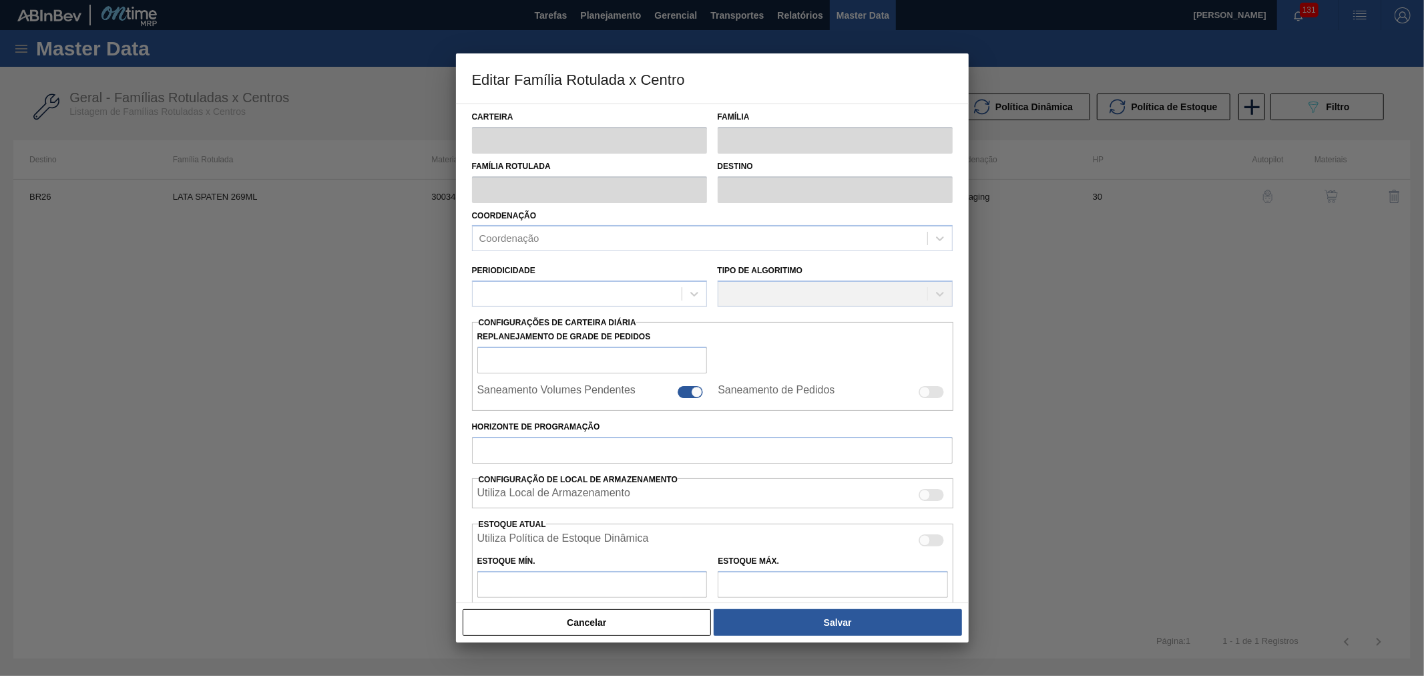
type input "1.004,804"
checkbox input "true"
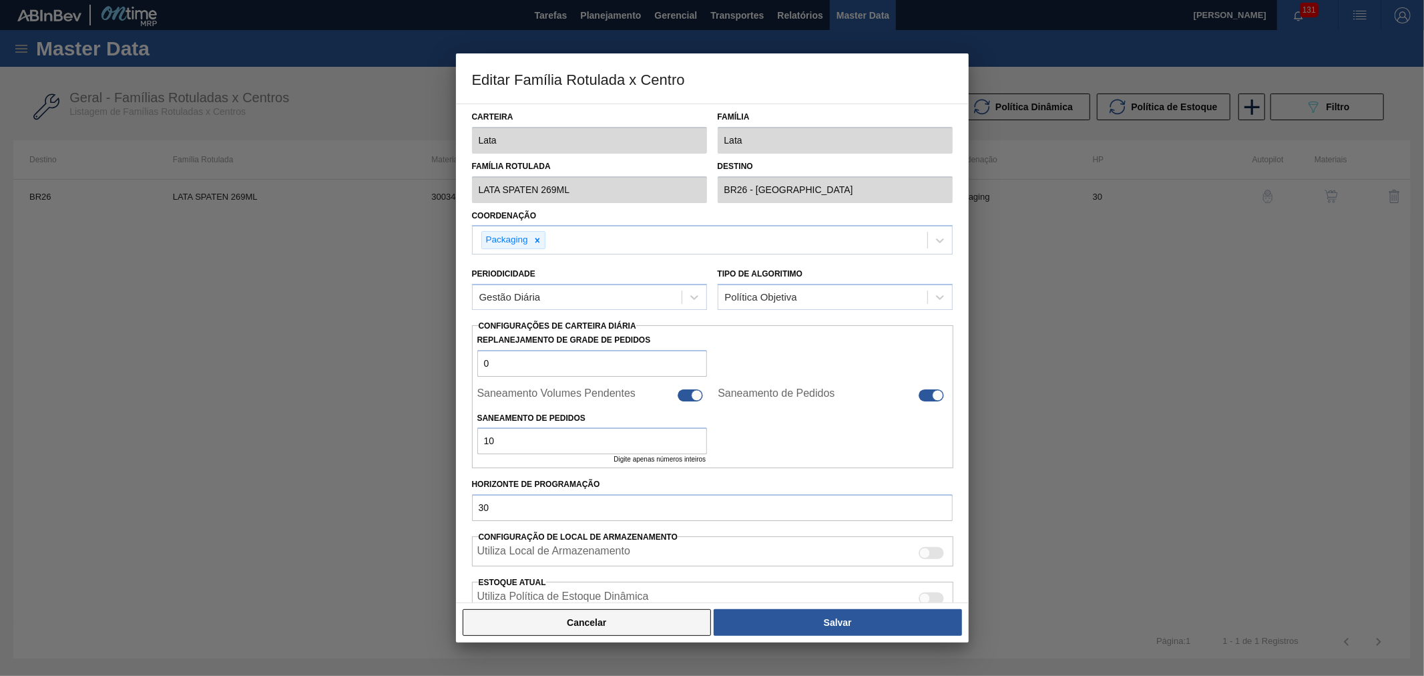
click at [559, 633] on button "Cancelar" at bounding box center [587, 622] width 249 height 27
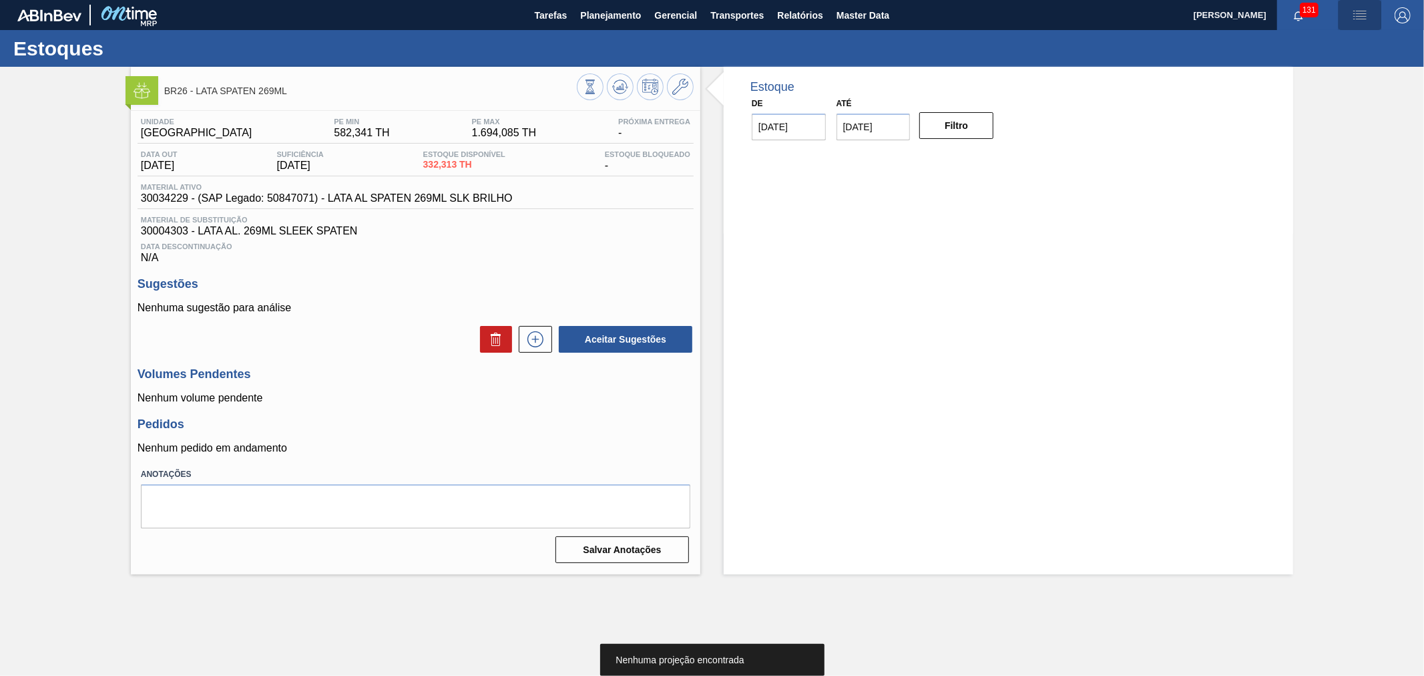
click at [1375, 11] on span "button" at bounding box center [1360, 15] width 32 height 16
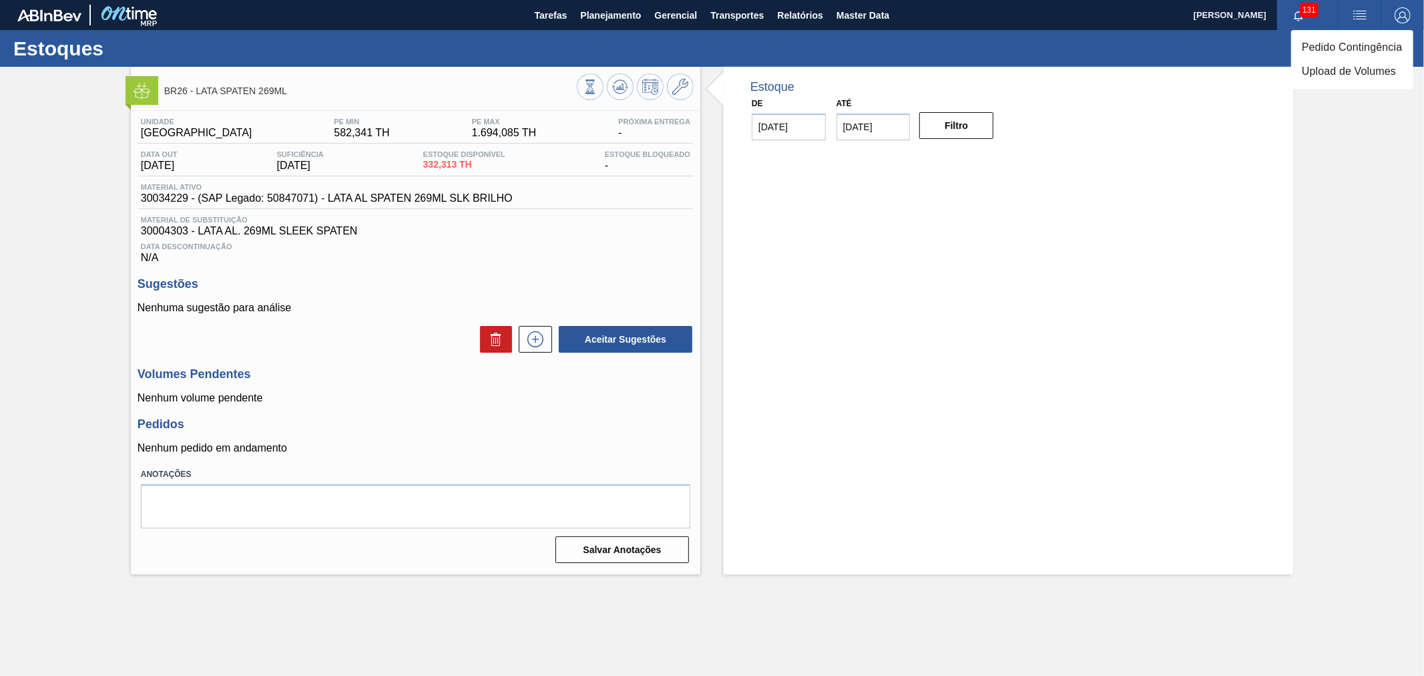
click at [1340, 43] on li "Pedido Contingência" at bounding box center [1352, 47] width 122 height 24
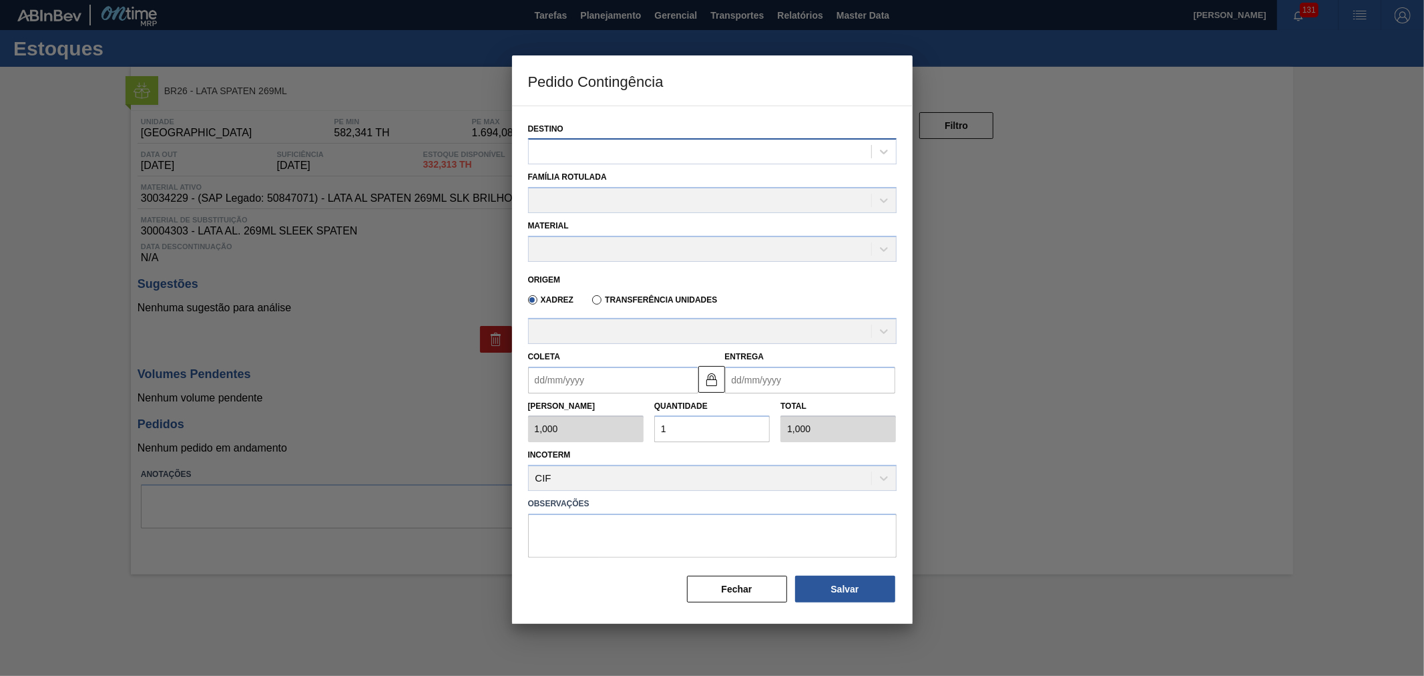
click at [542, 140] on div at bounding box center [712, 151] width 368 height 26
type input "ube"
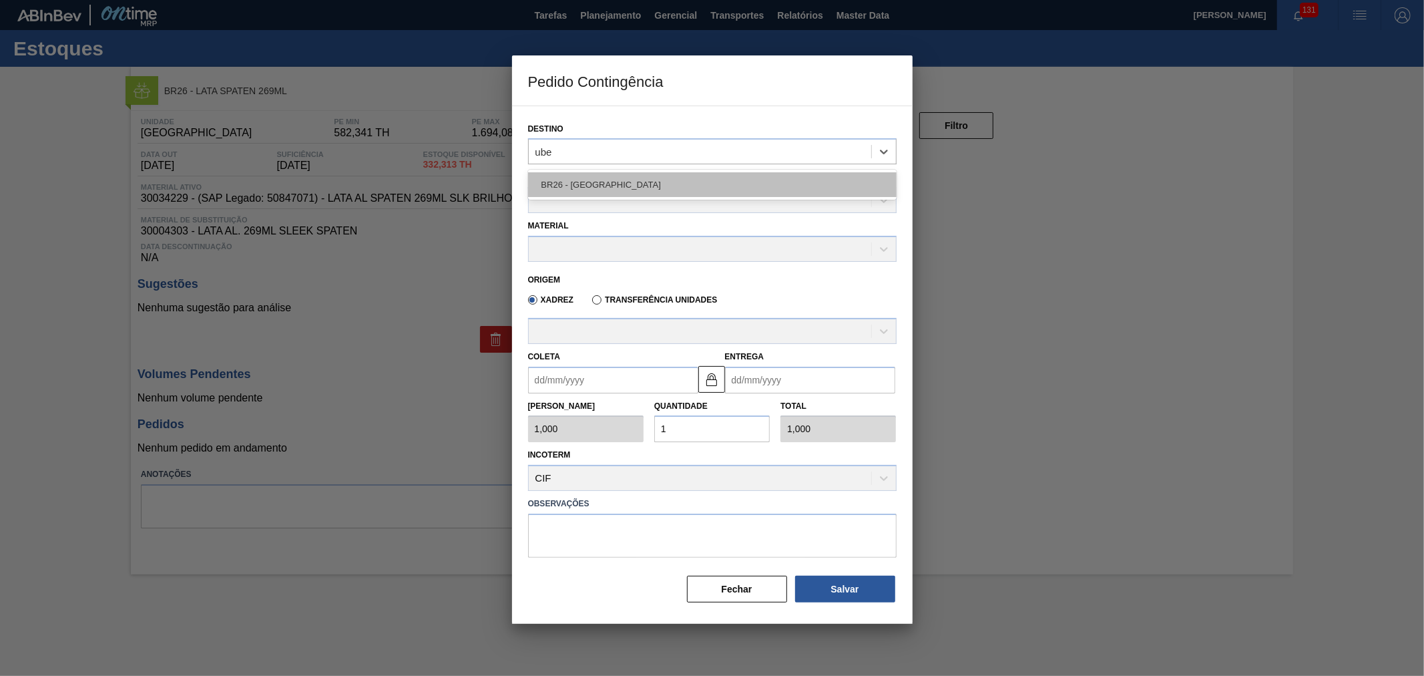
click at [601, 184] on div "BR26 - [GEOGRAPHIC_DATA]" at bounding box center [712, 184] width 368 height 25
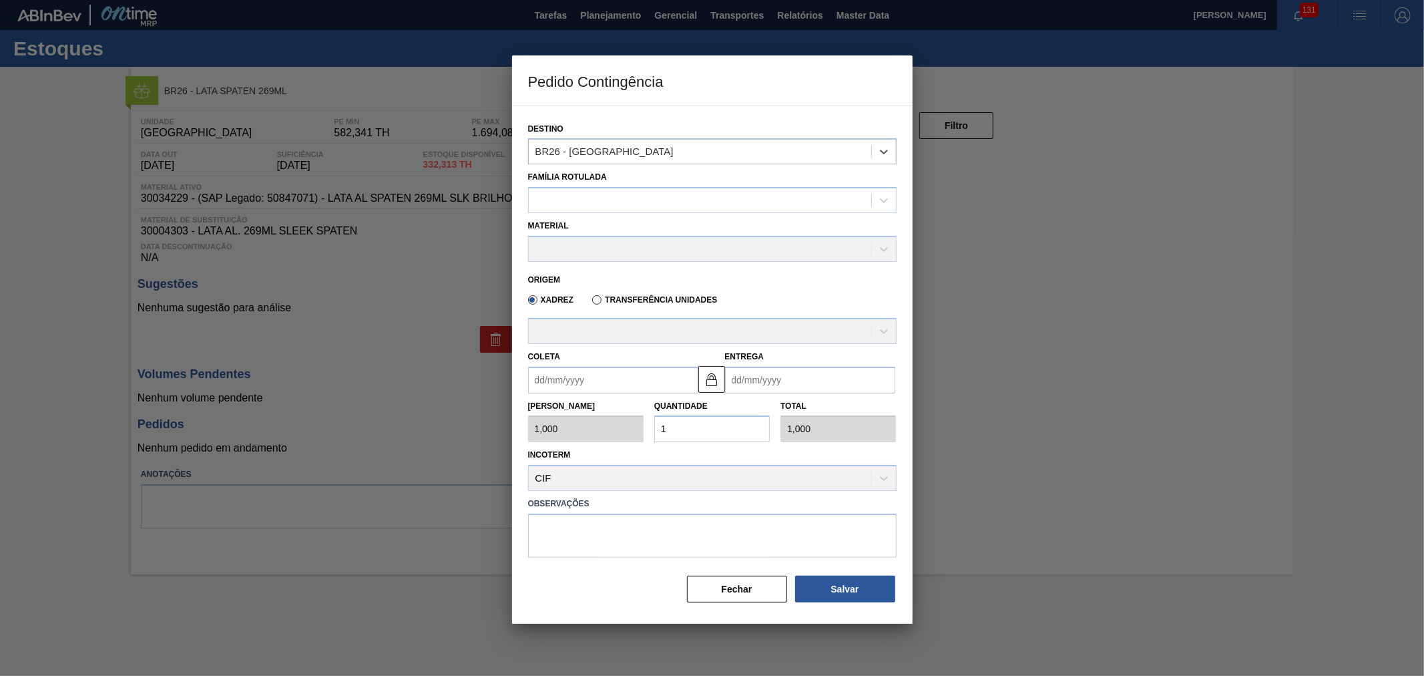
click at [588, 185] on div "Família Rotulada" at bounding box center [712, 190] width 368 height 45
click at [585, 191] on div at bounding box center [700, 200] width 342 height 19
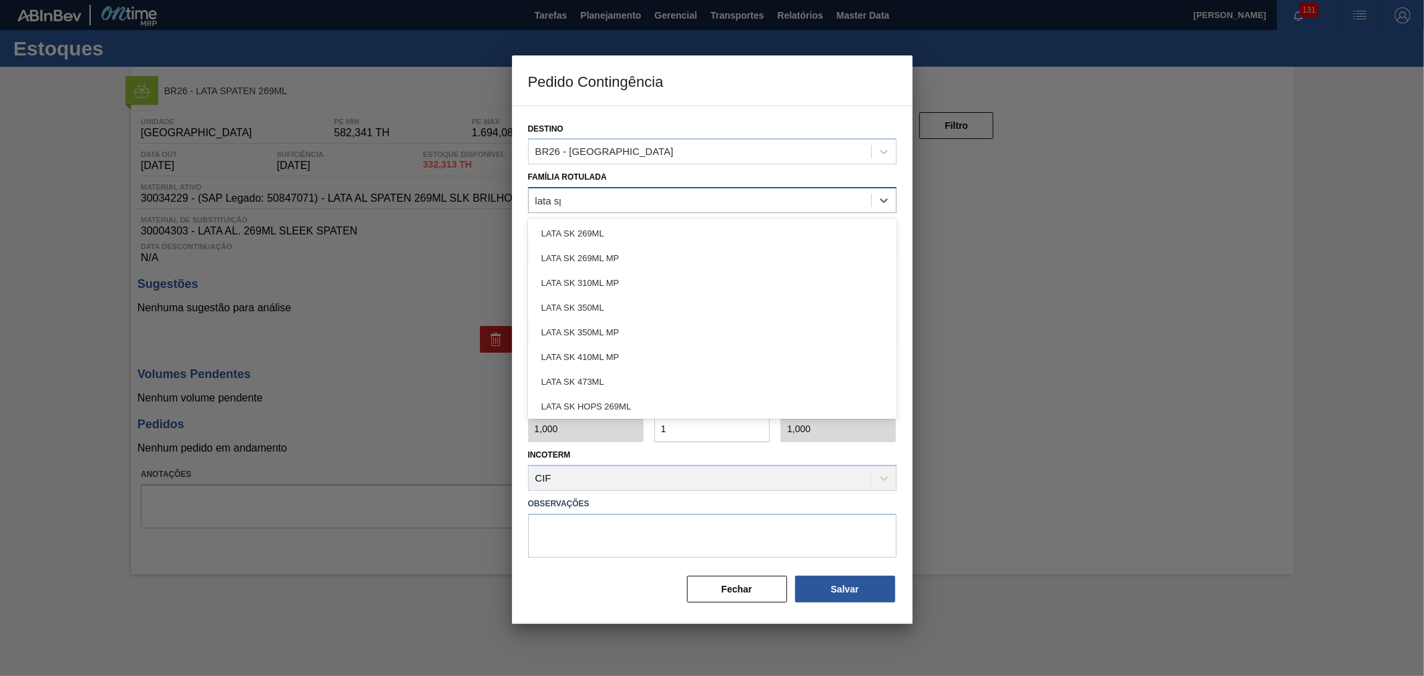
type Rotulada "lata spa"
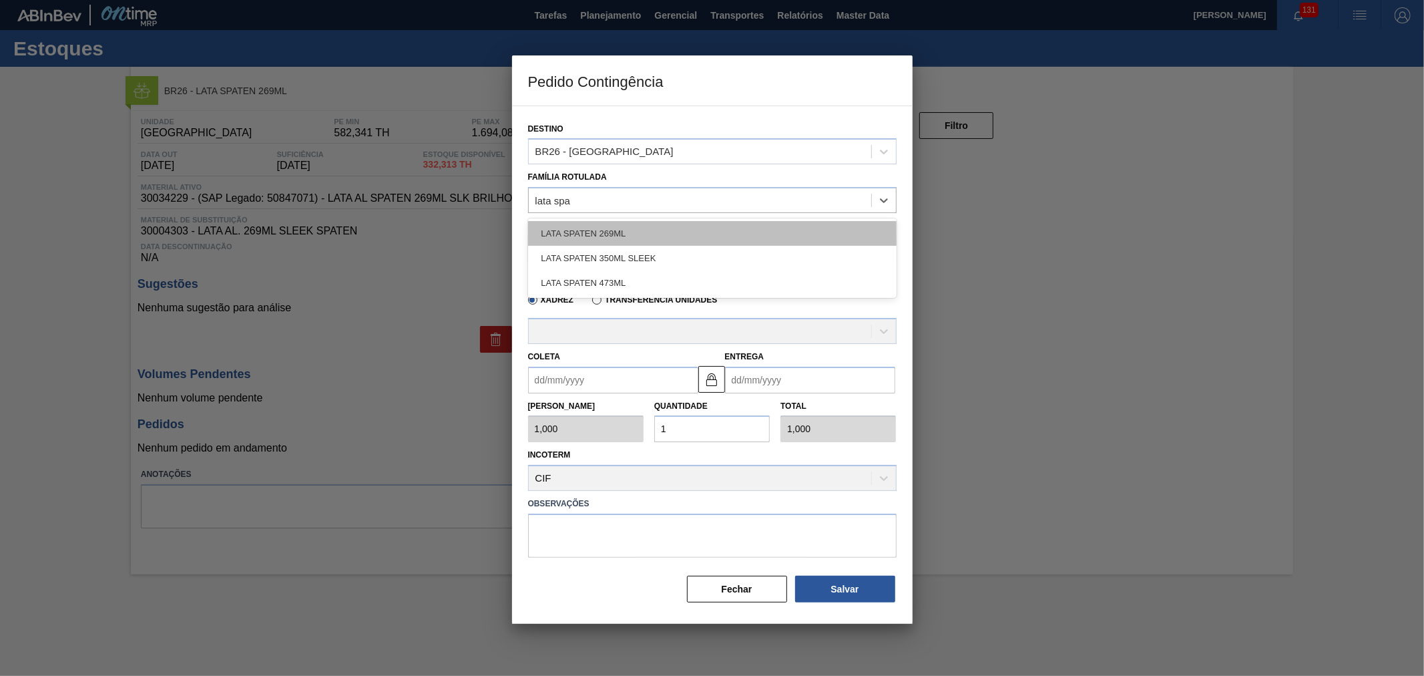
click at [615, 225] on div "LATA SPATEN 269ML" at bounding box center [712, 233] width 368 height 25
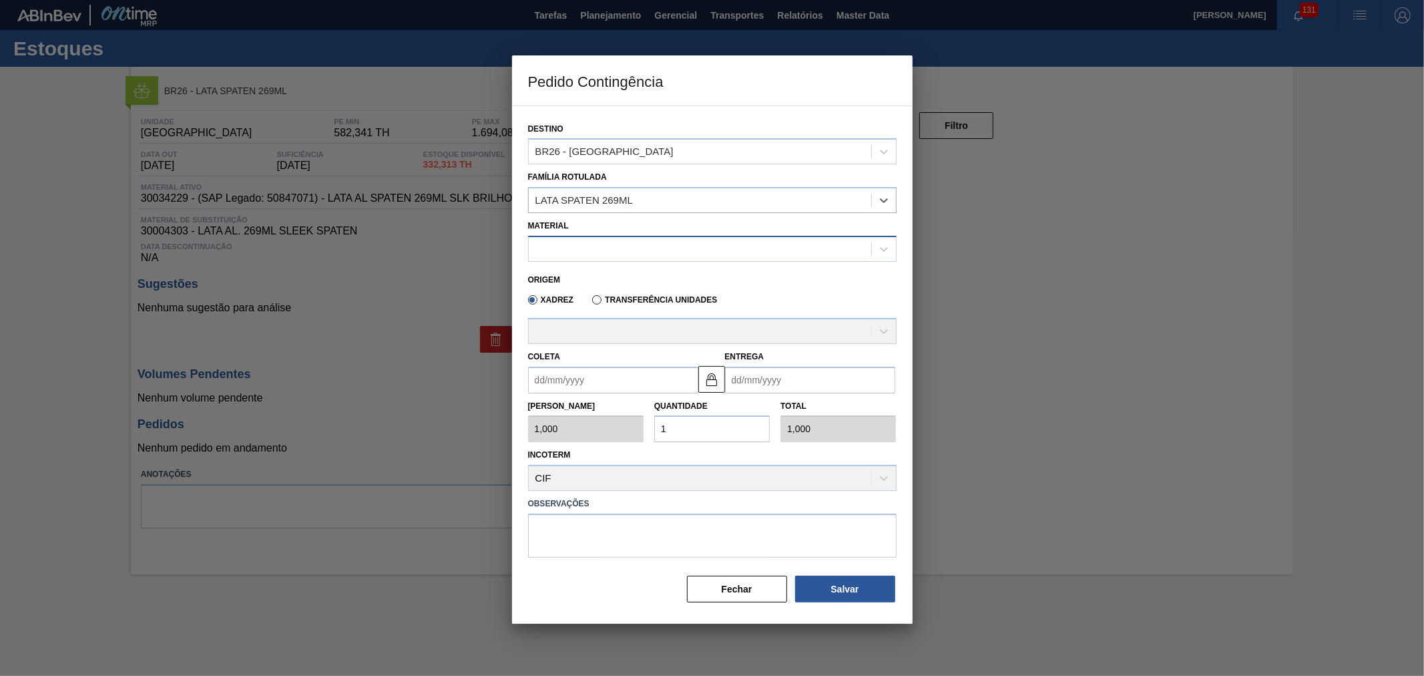
click at [623, 256] on div at bounding box center [700, 248] width 342 height 19
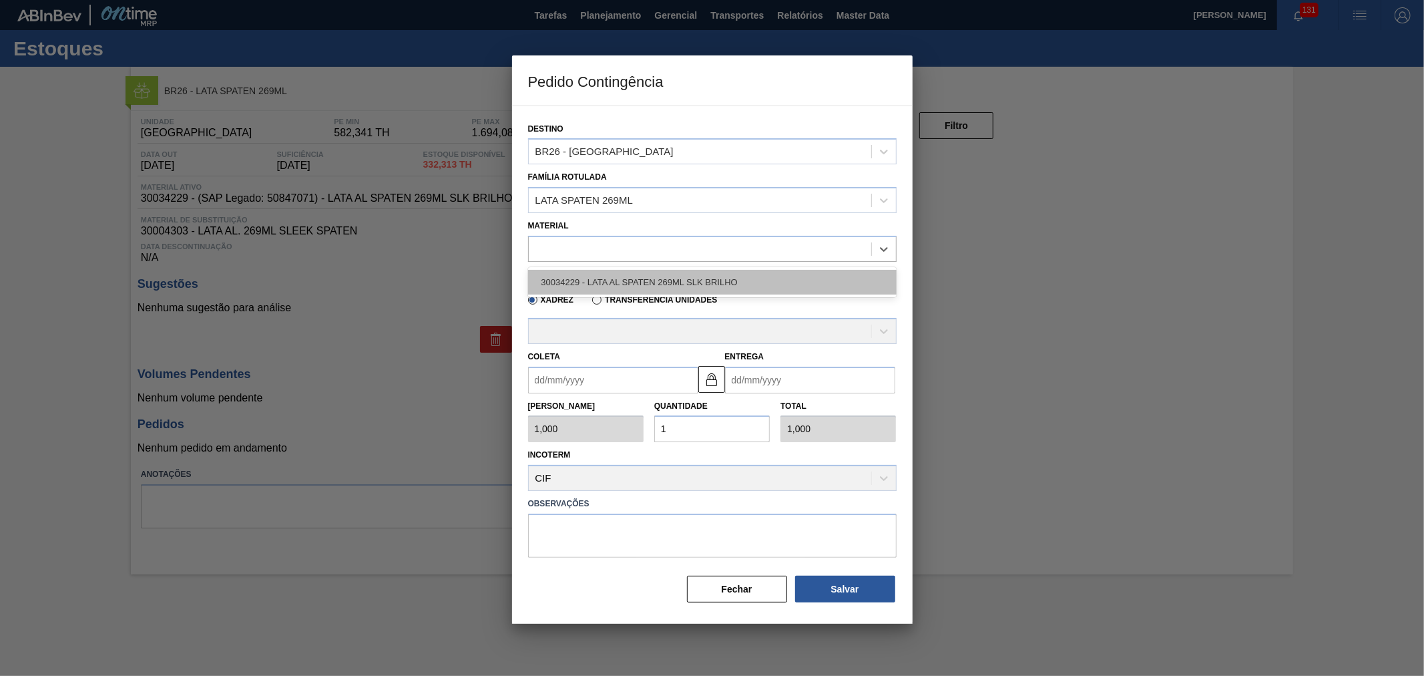
click at [617, 284] on div "30034229 - LATA AL SPATEN 269ML SLK BRILHO" at bounding box center [712, 282] width 368 height 25
type input "11,088"
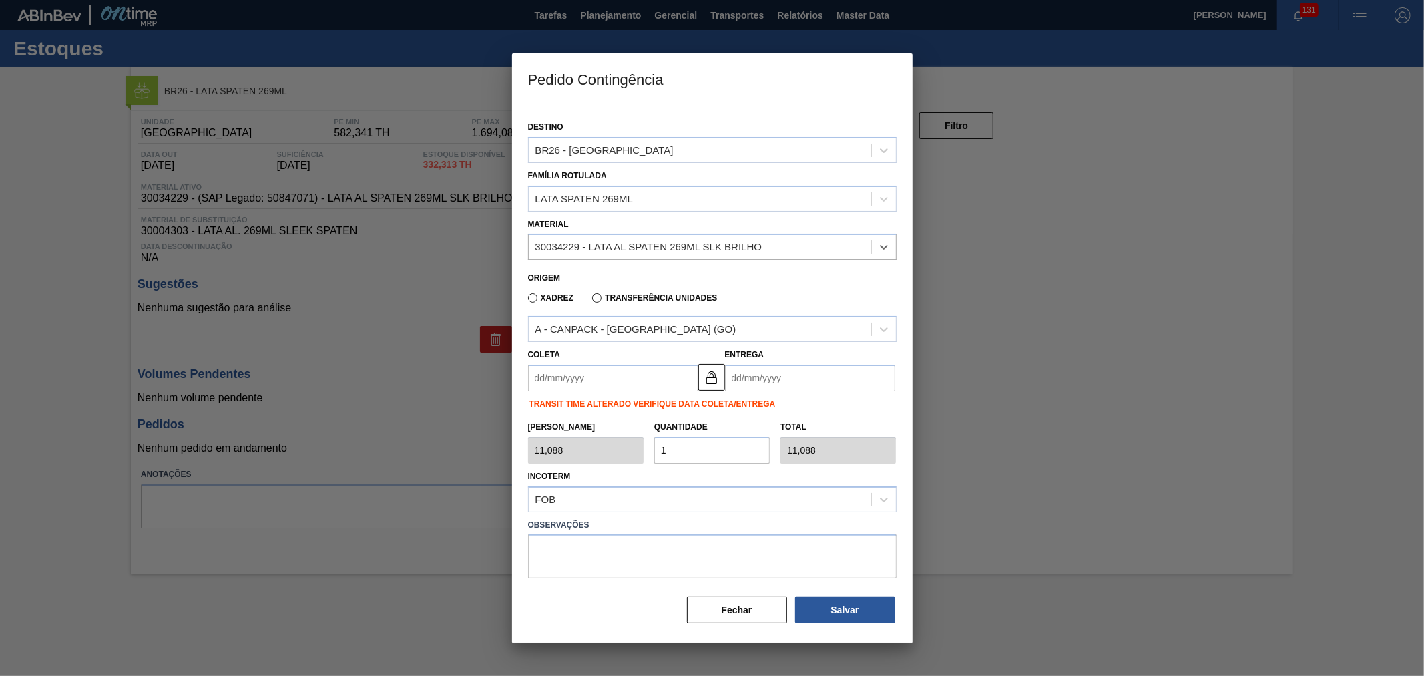
click at [599, 342] on div "Coleta Entrega" at bounding box center [712, 366] width 379 height 49
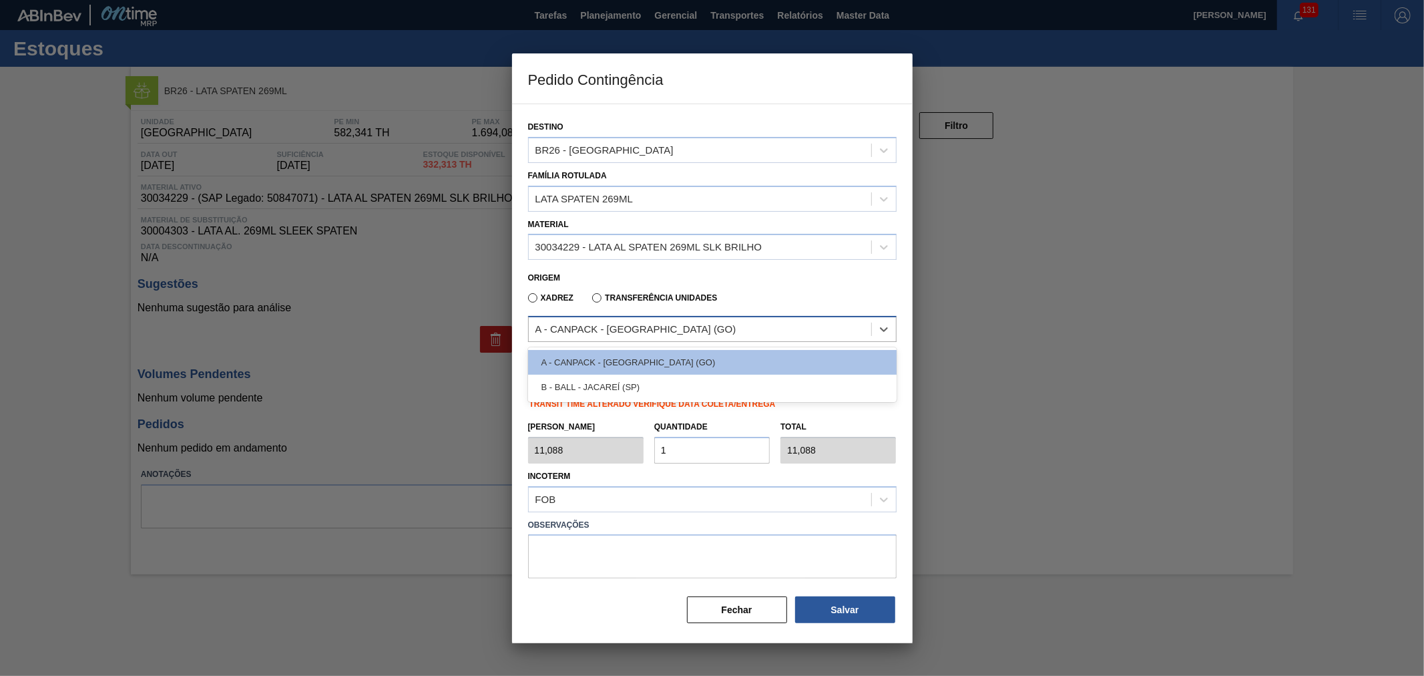
click at [604, 334] on div "A - CANPACK - ITUMBIARA (GO)" at bounding box center [700, 329] width 342 height 19
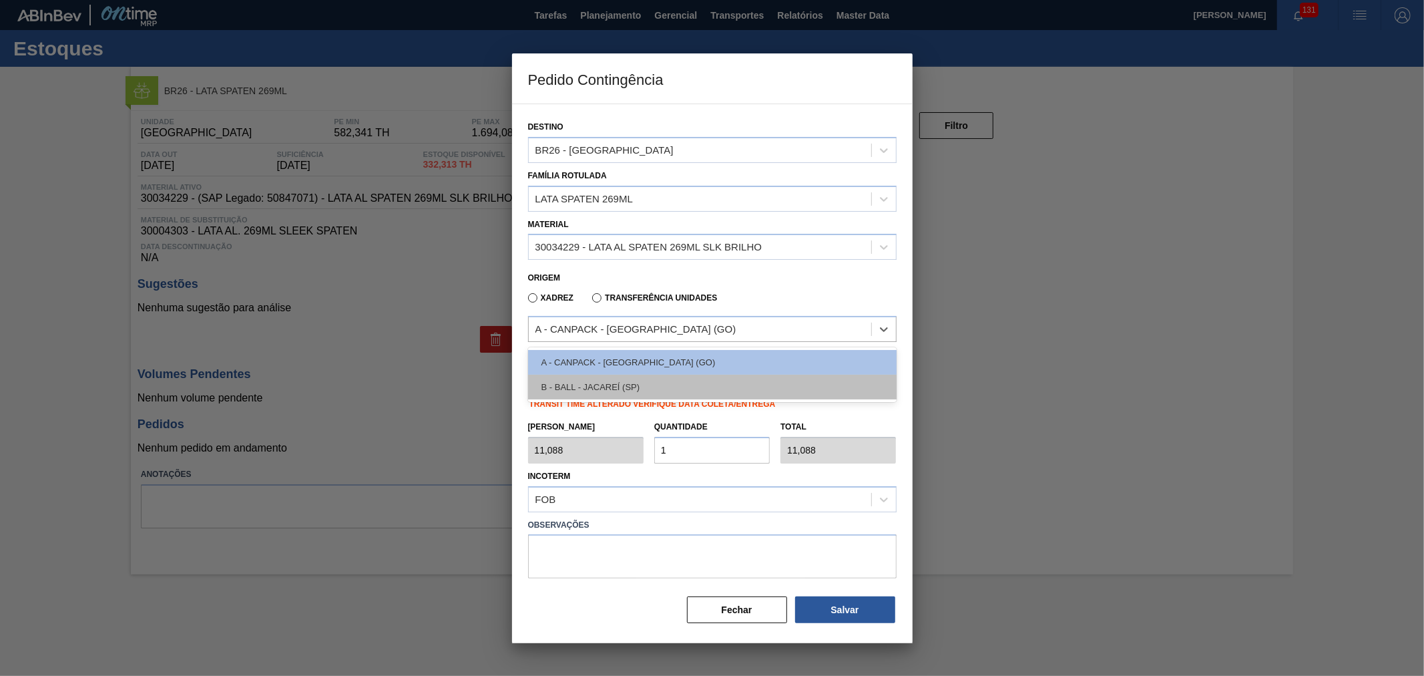
click at [601, 378] on div "B - BALL - JACAREÍ (SP)" at bounding box center [712, 386] width 368 height 25
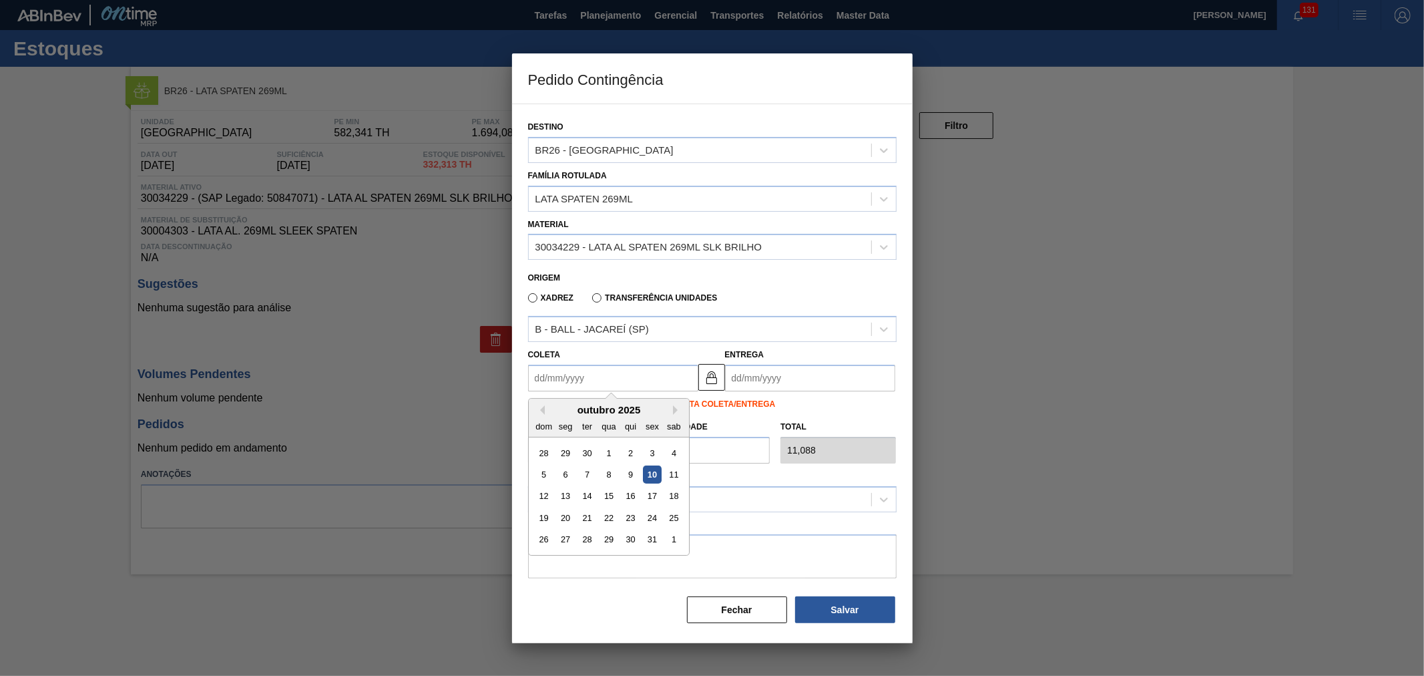
click at [617, 374] on input "Coleta" at bounding box center [613, 377] width 170 height 27
click at [652, 470] on div "10" at bounding box center [652, 474] width 18 height 18
type input "[DATE]"
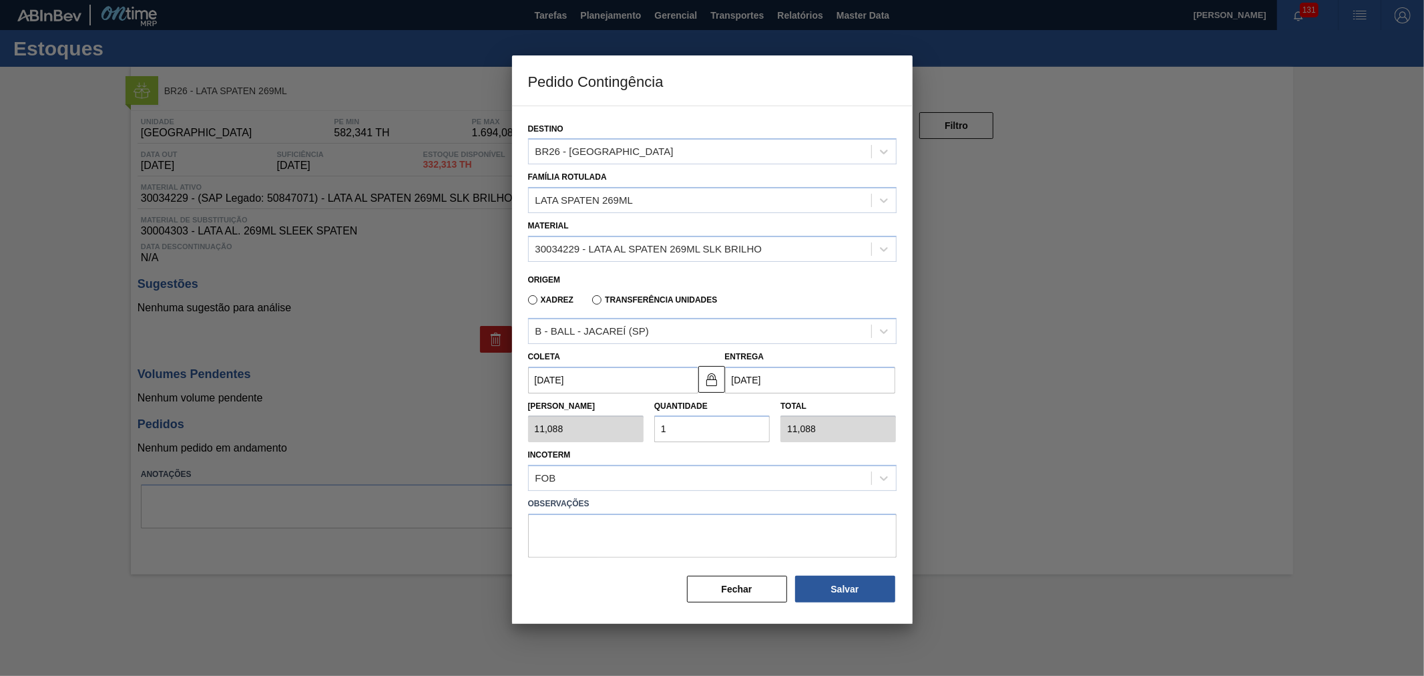
drag, startPoint x: 691, startPoint y: 435, endPoint x: 644, endPoint y: 437, distance: 46.8
click at [650, 436] on div "Quantidade 1" at bounding box center [712, 419] width 126 height 46
type input "2"
type input "22,176"
type input "20"
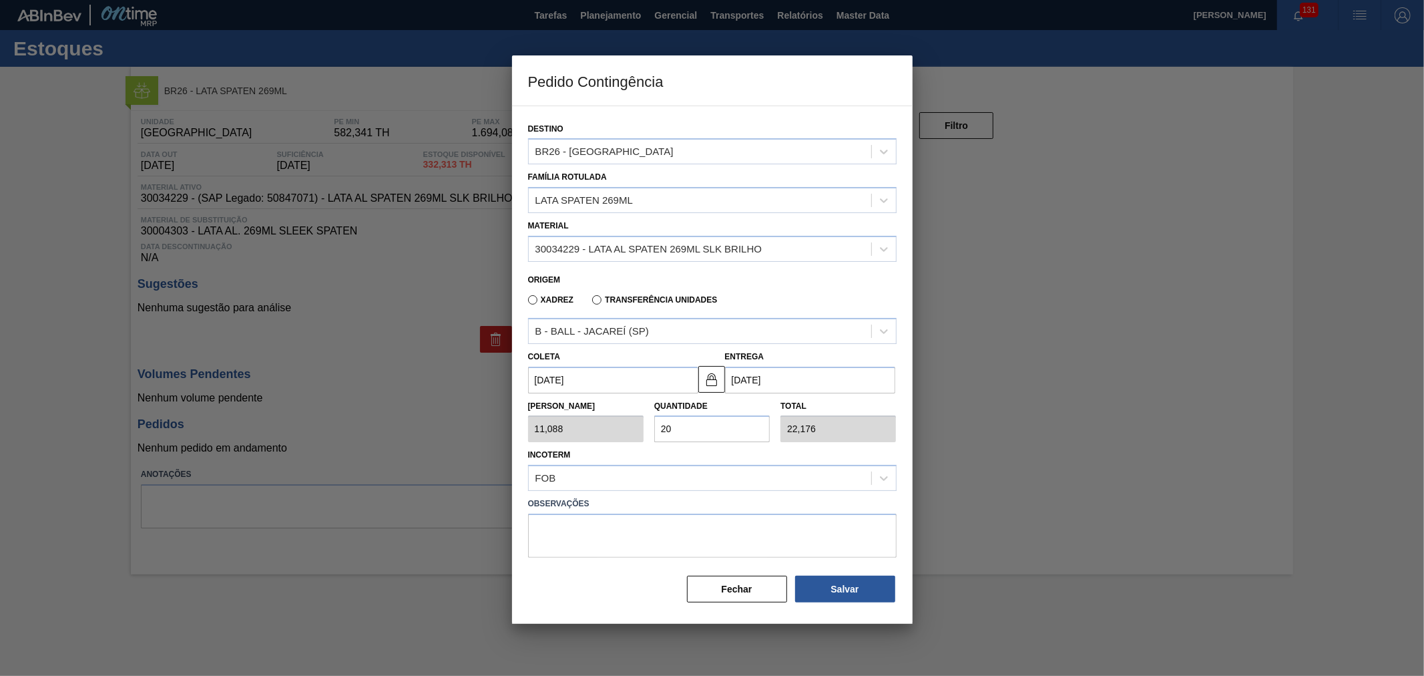
type input "221,760"
click at [776, 447] on div "Incoterm FOB" at bounding box center [712, 467] width 368 height 45
click at [832, 575] on button "Salvar" at bounding box center [845, 588] width 100 height 27
type input "1,000"
type input "1"
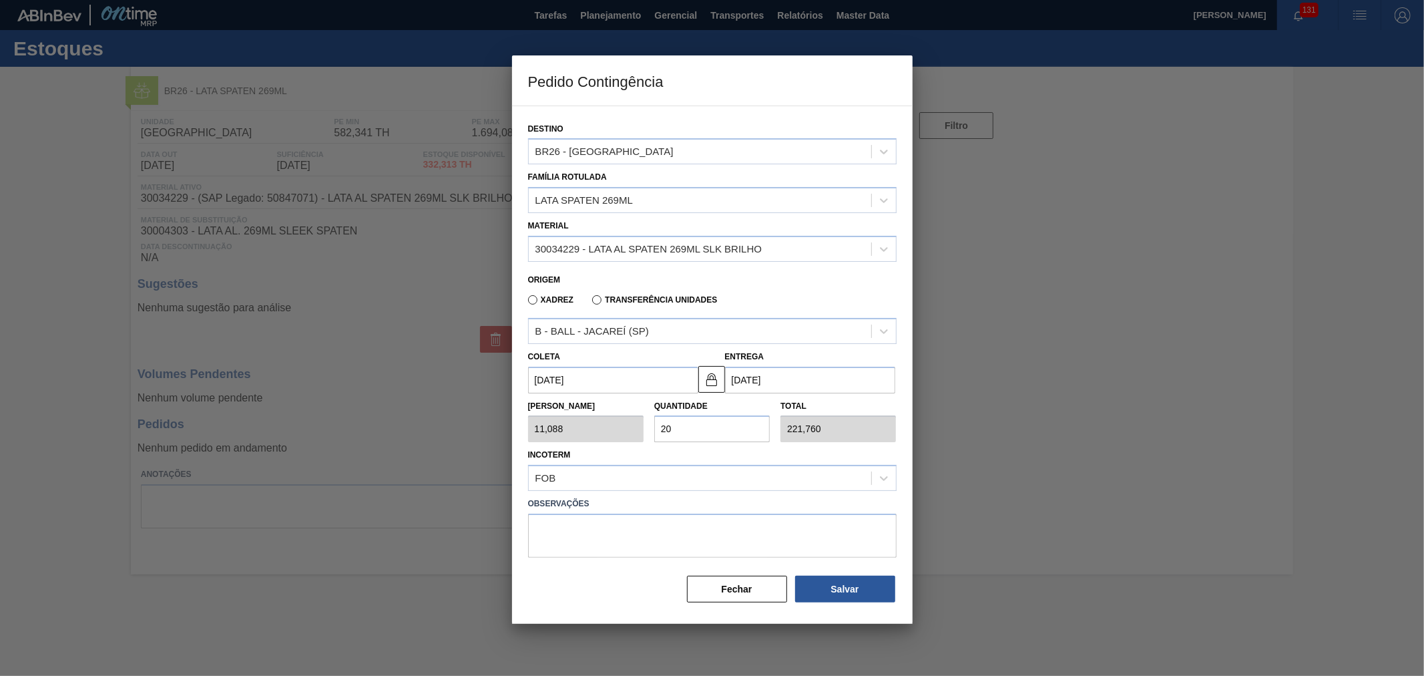
type input "1,000"
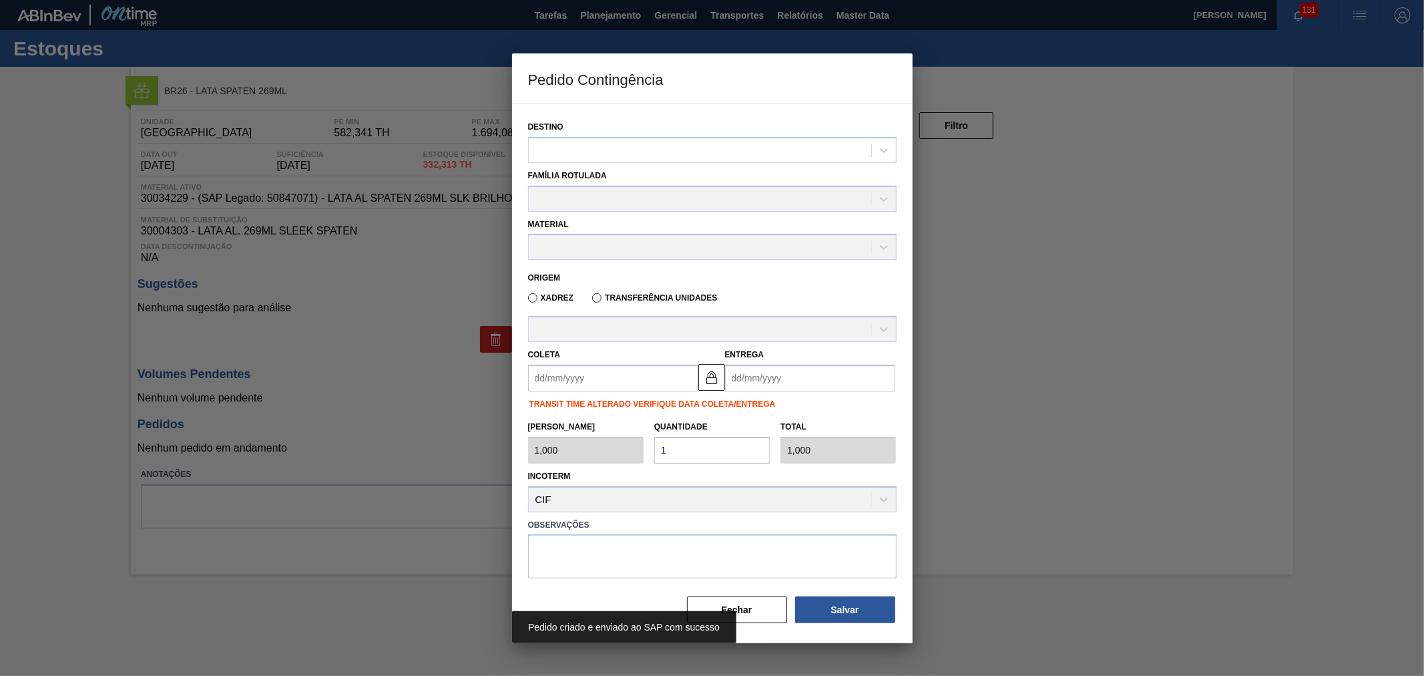
click at [790, 517] on label "Observações" at bounding box center [712, 524] width 368 height 19
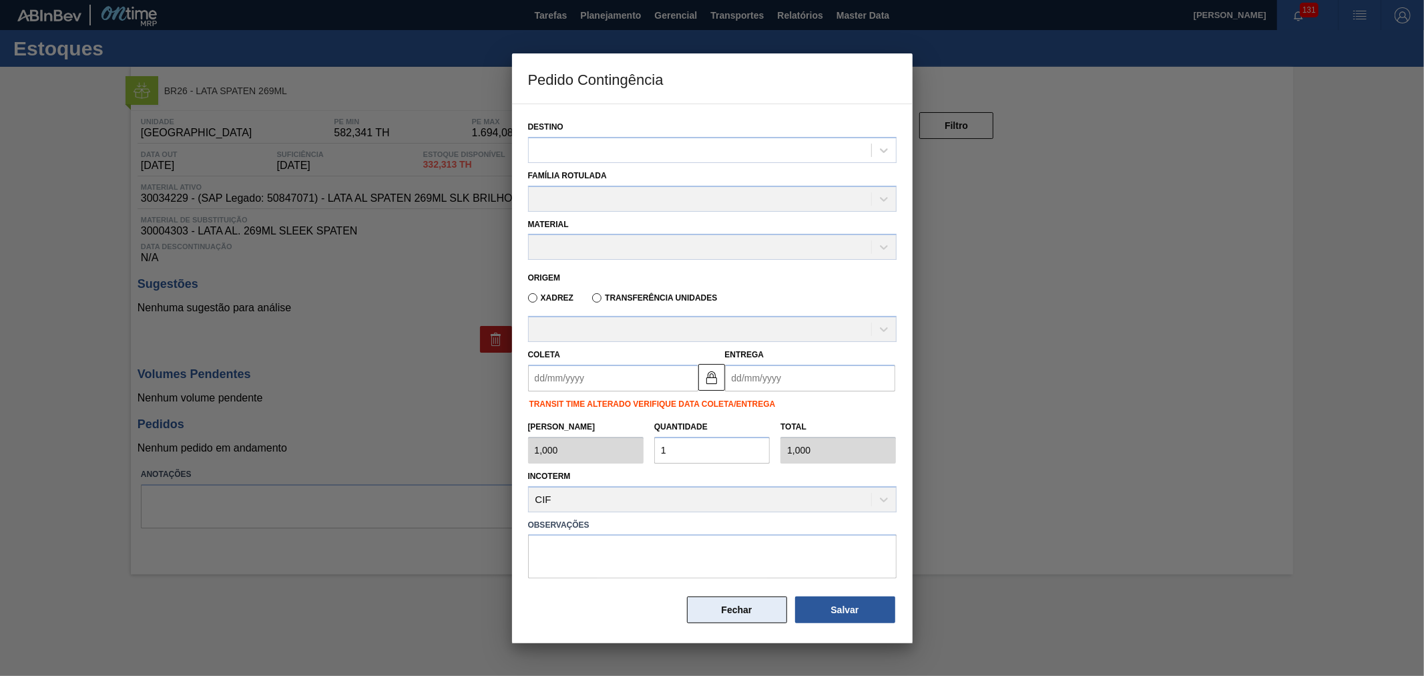
click at [755, 603] on button "Fechar" at bounding box center [737, 609] width 100 height 27
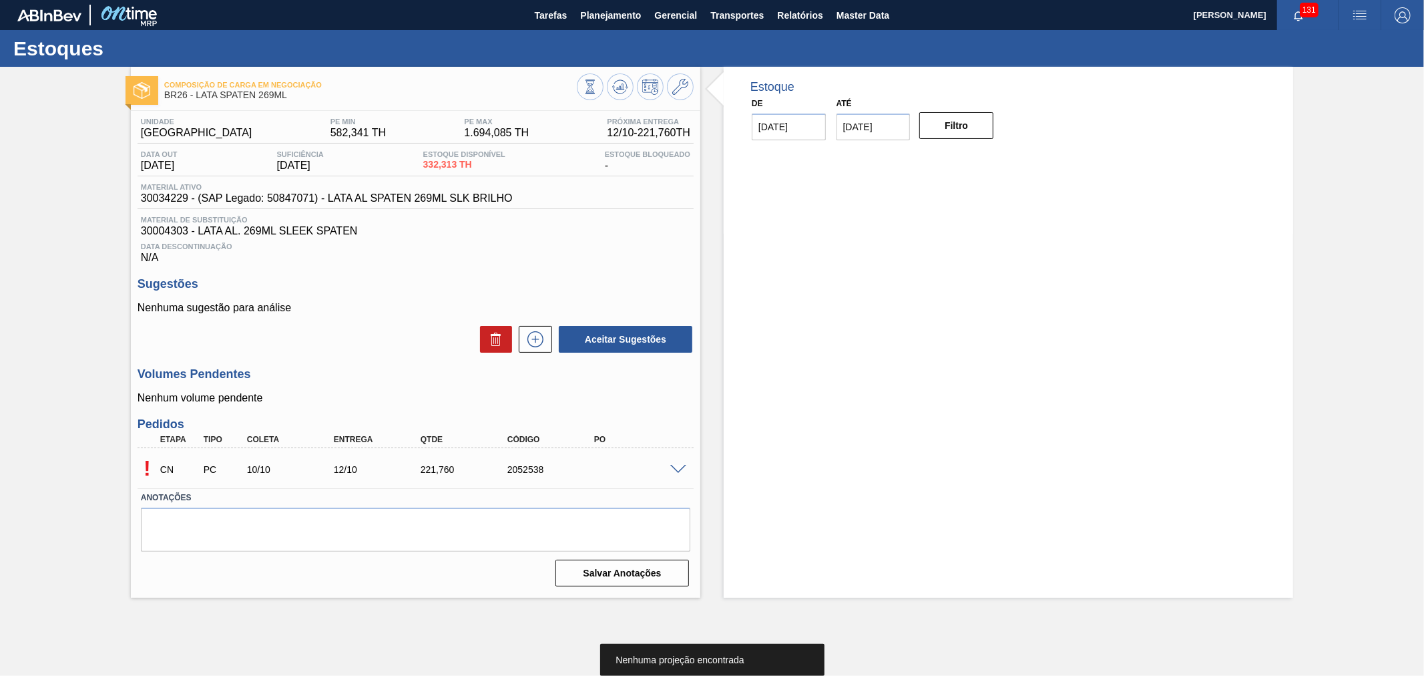
click at [677, 467] on span at bounding box center [678, 470] width 16 height 10
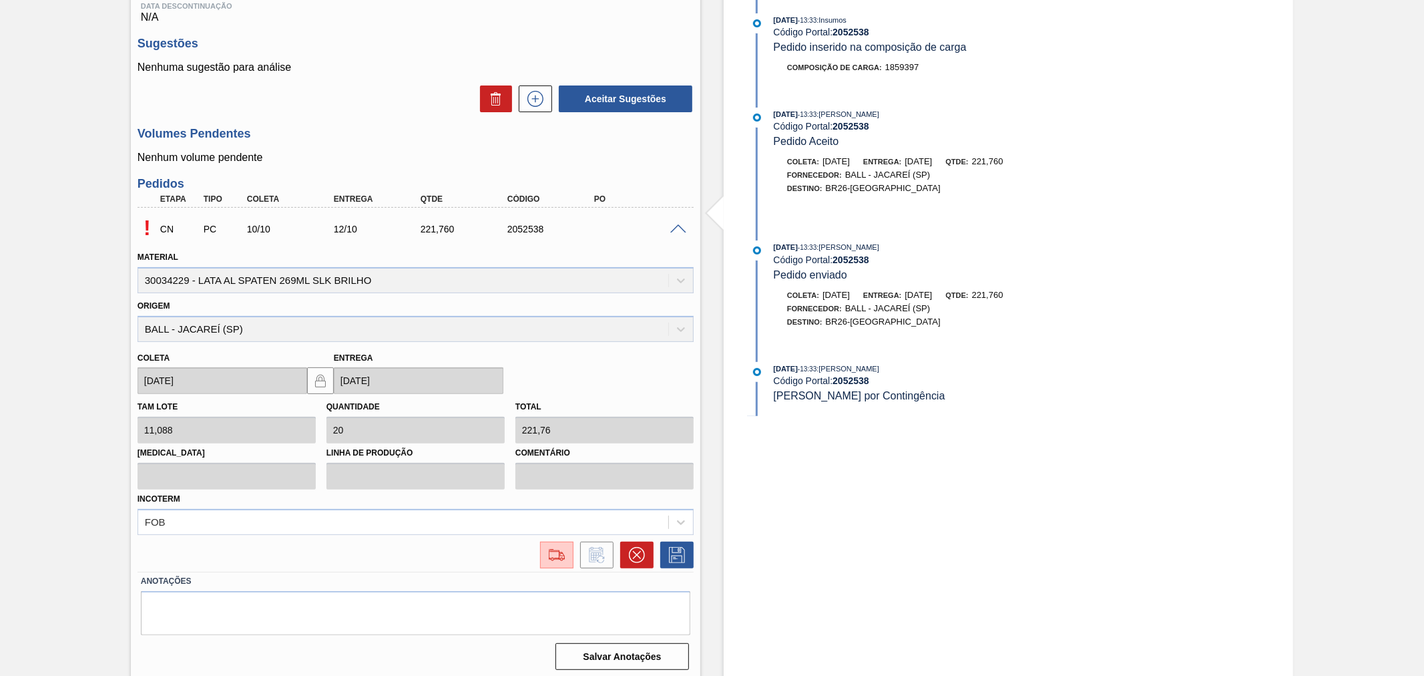
scroll to position [243, 0]
click at [547, 551] on img at bounding box center [556, 552] width 21 height 16
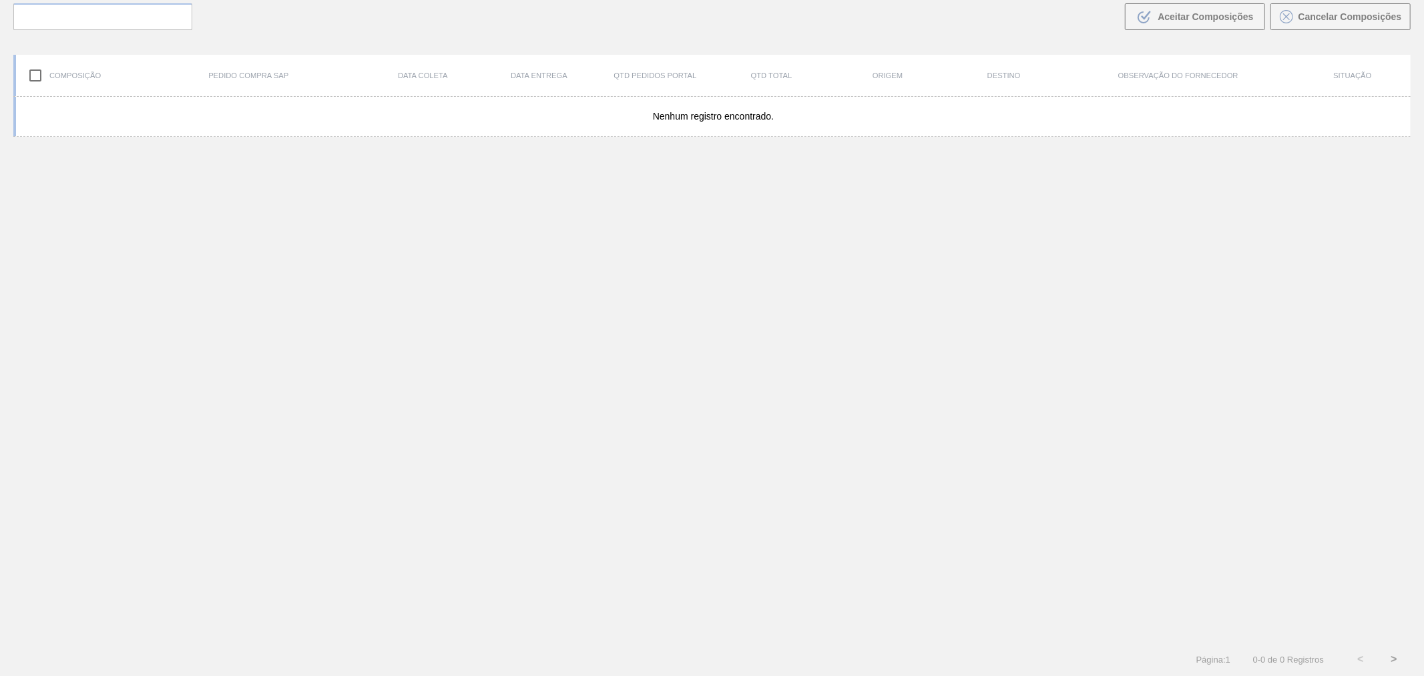
scroll to position [96, 0]
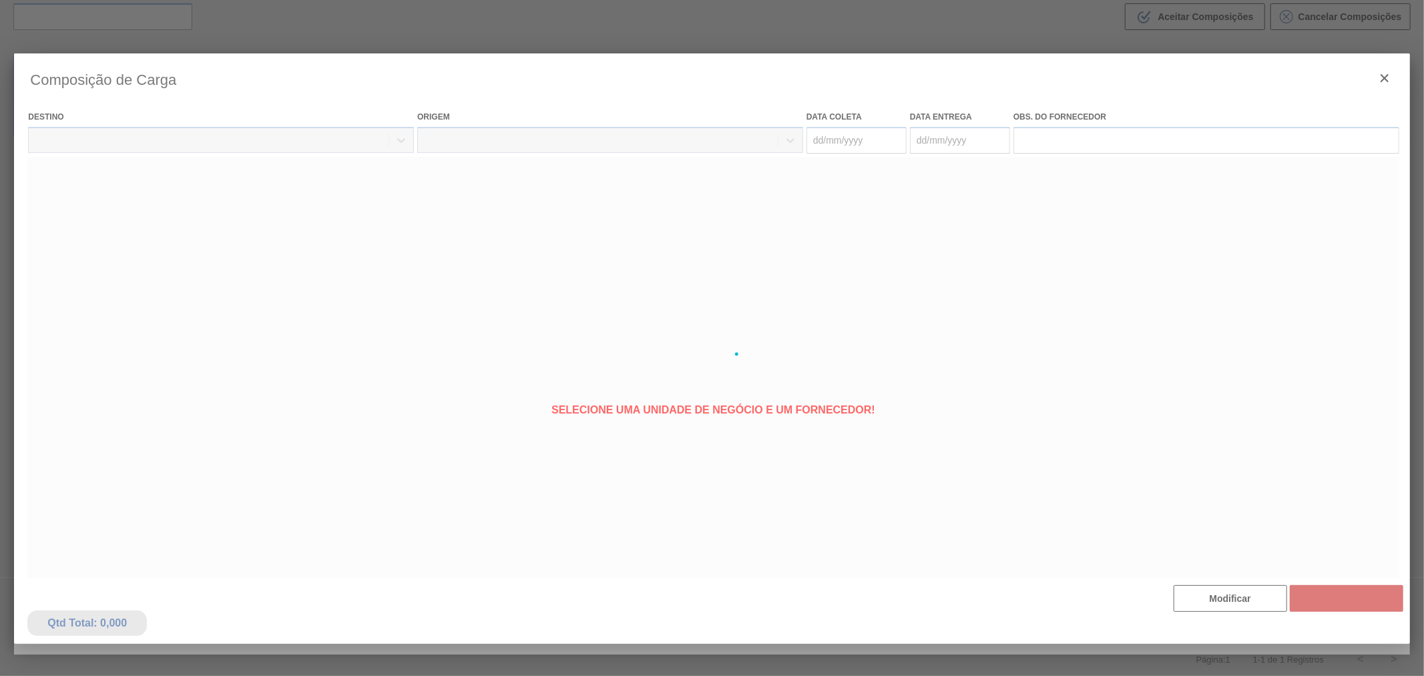
type coleta "[DATE]"
type Entrega "[DATE]"
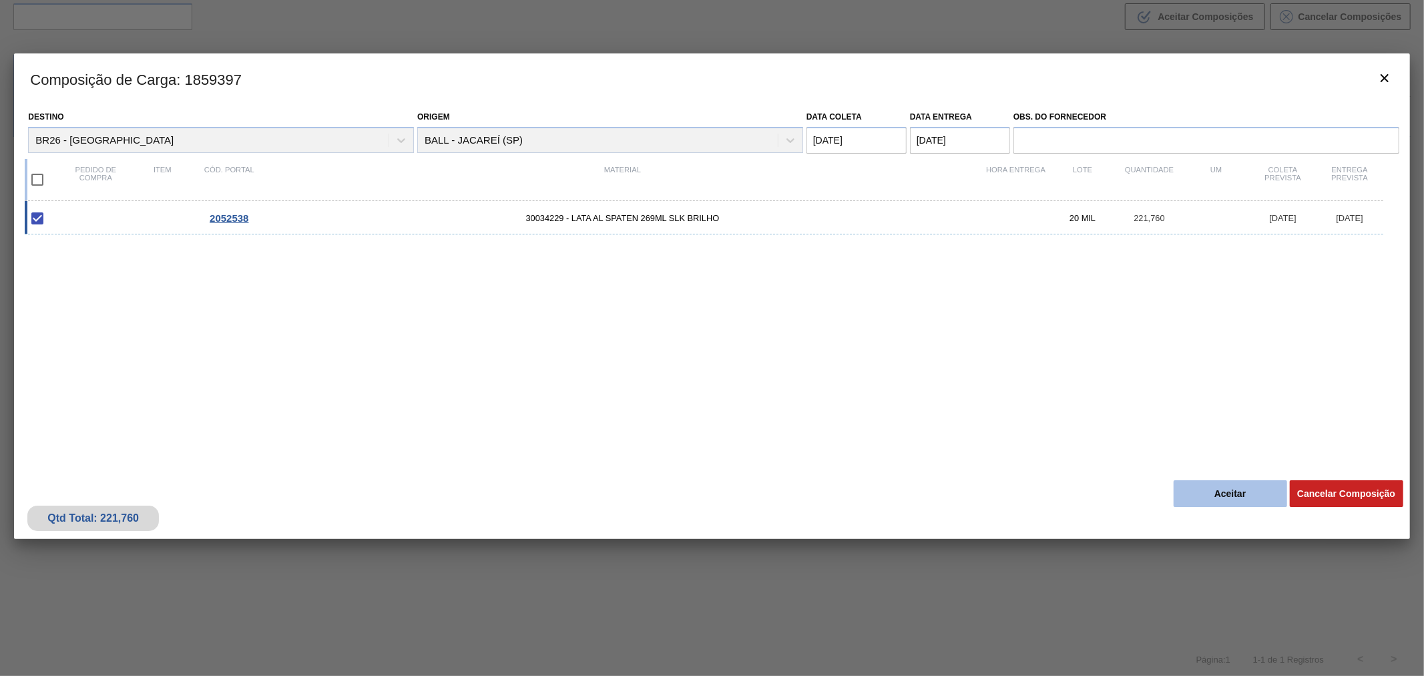
click at [1233, 497] on button "Aceitar" at bounding box center [1229, 493] width 113 height 27
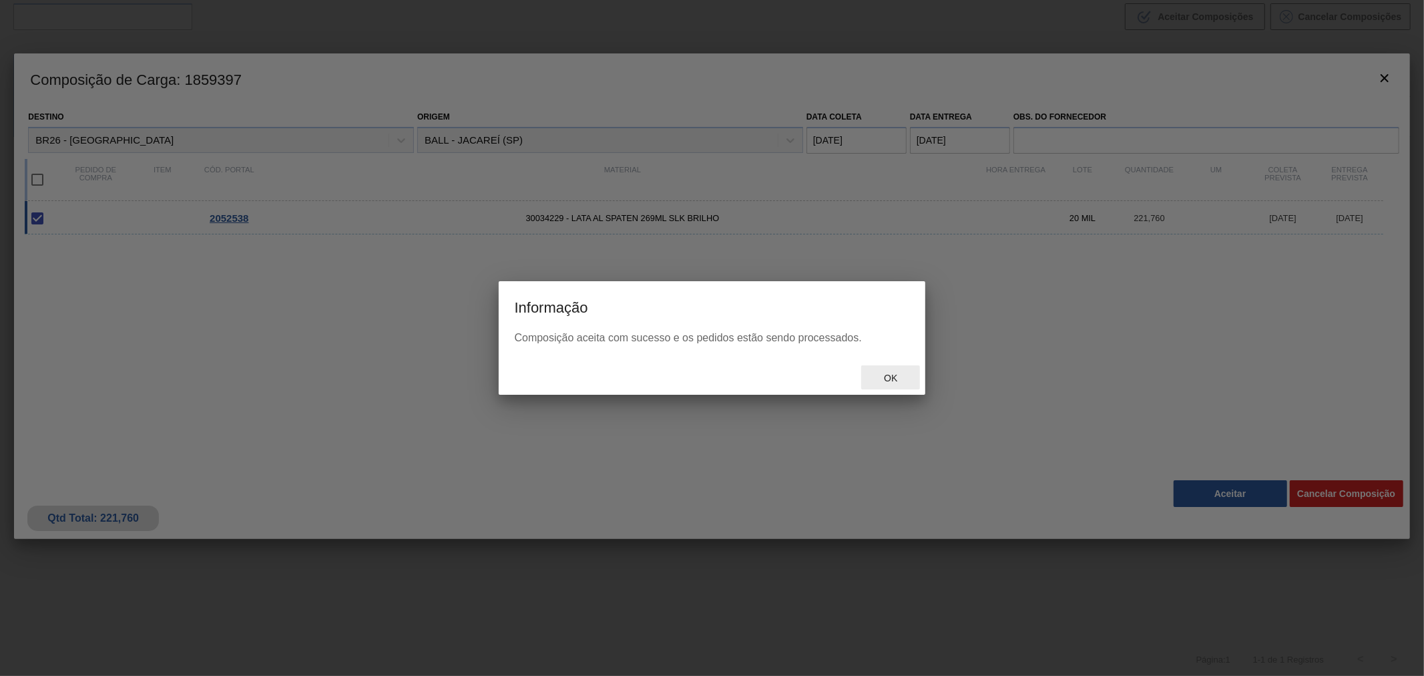
click at [885, 382] on div "Ok" at bounding box center [890, 377] width 59 height 25
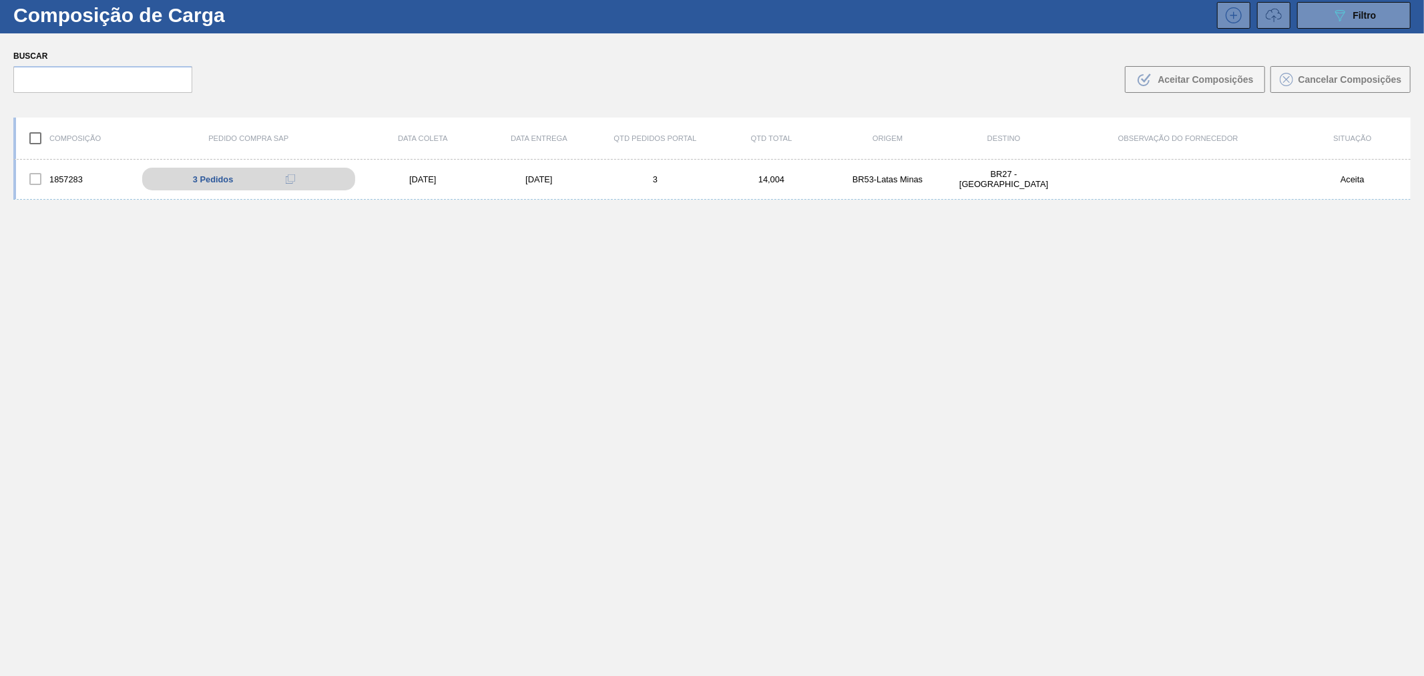
scroll to position [0, 0]
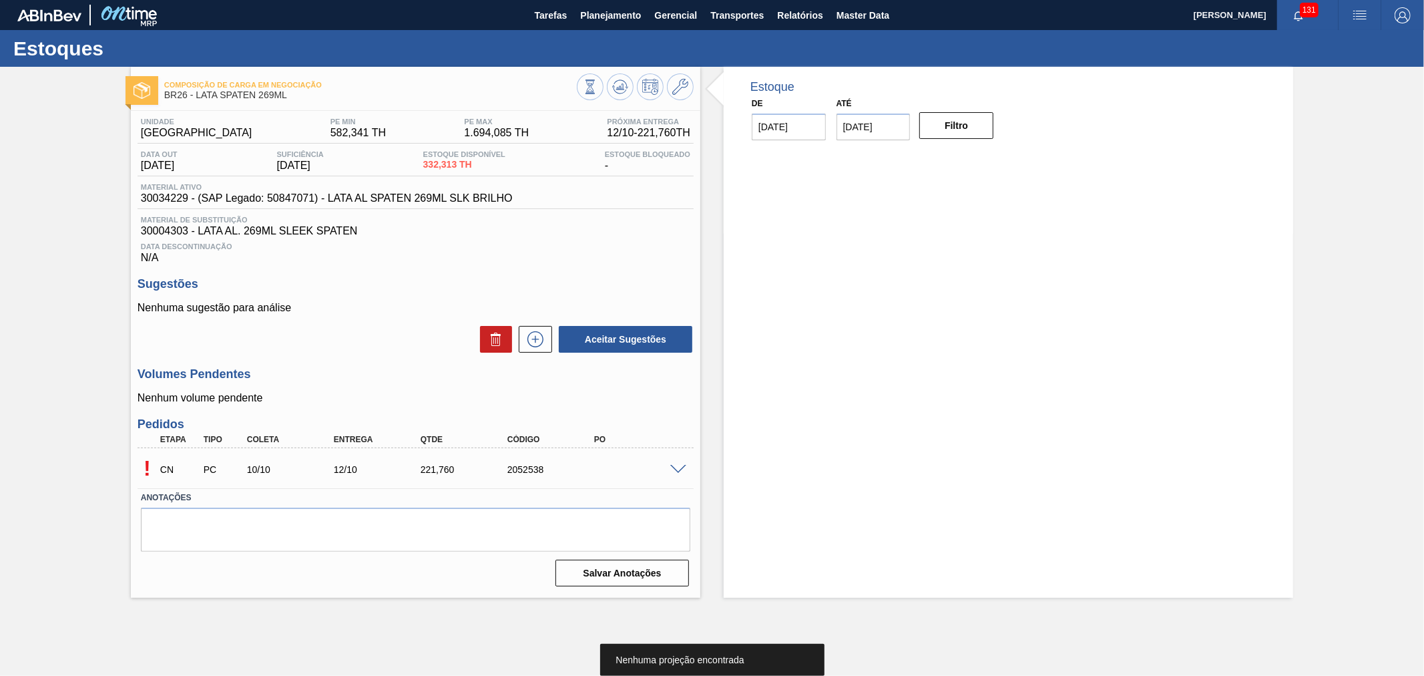
click at [673, 469] on span at bounding box center [678, 470] width 16 height 10
click at [677, 472] on span at bounding box center [678, 470] width 16 height 10
click at [672, 471] on span at bounding box center [678, 470] width 16 height 10
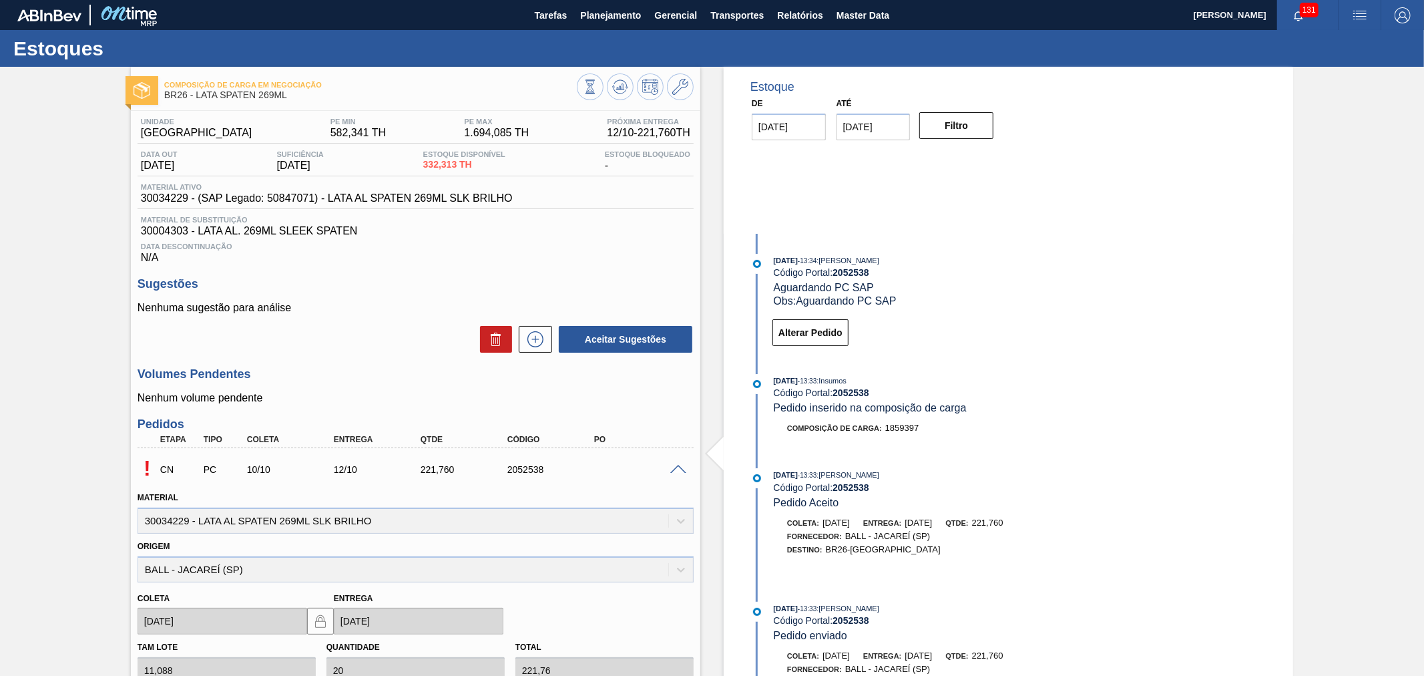
click at [670, 465] on span at bounding box center [678, 470] width 16 height 10
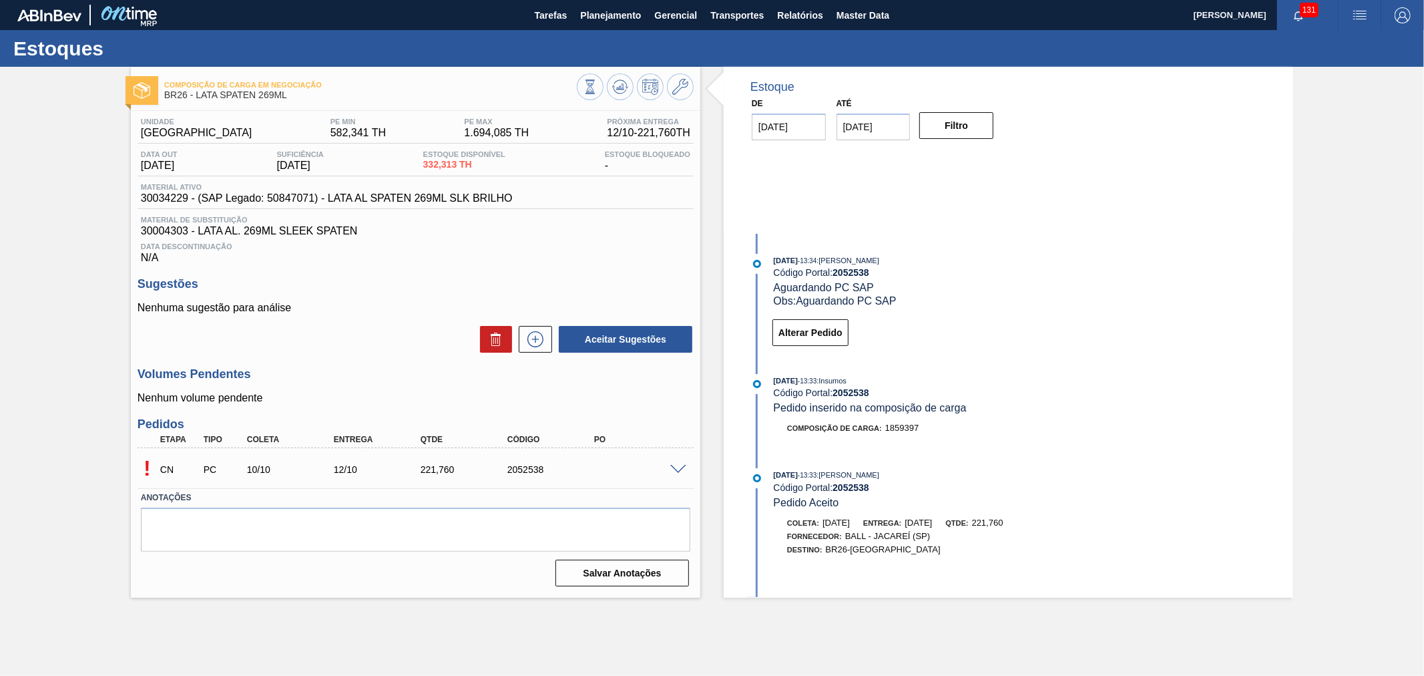
click at [684, 475] on div "! CN PC 10/10 12/10 221,[PHONE_NUMBER]" at bounding box center [416, 467] width 556 height 33
click at [677, 471] on span at bounding box center [678, 470] width 16 height 10
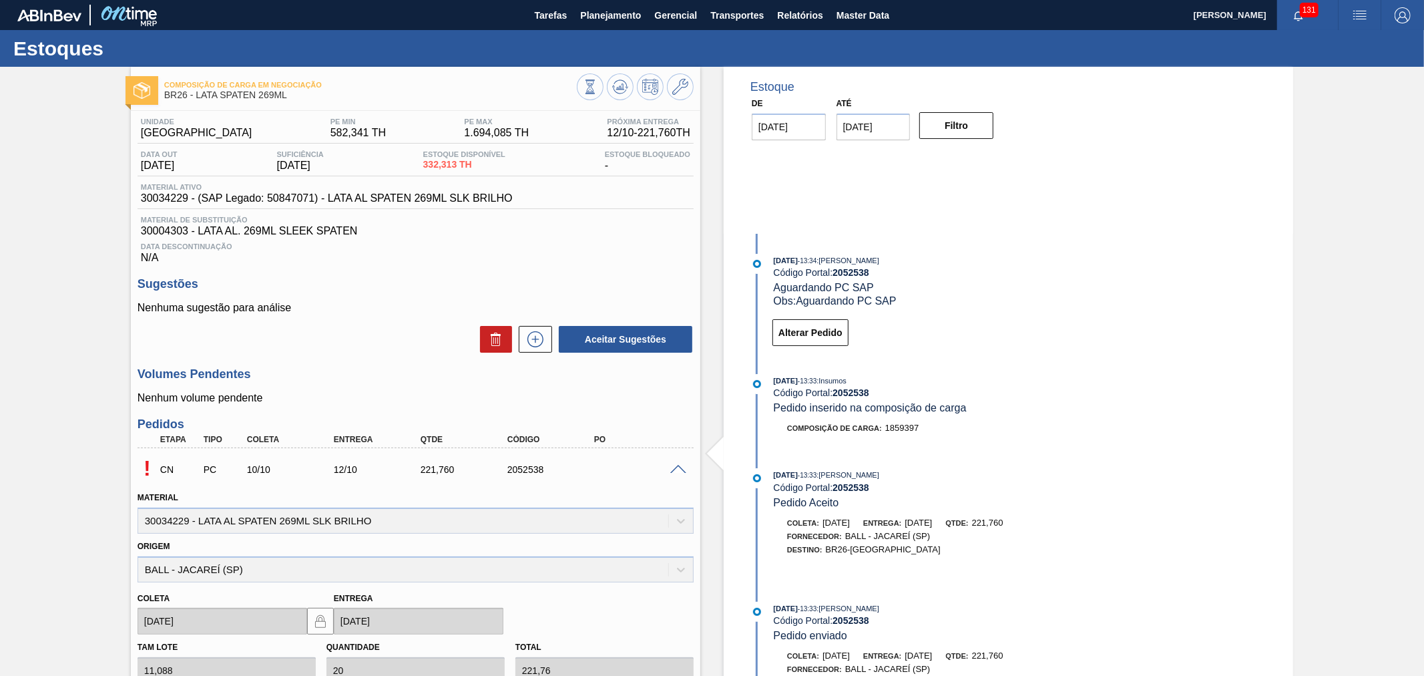
scroll to position [243, 0]
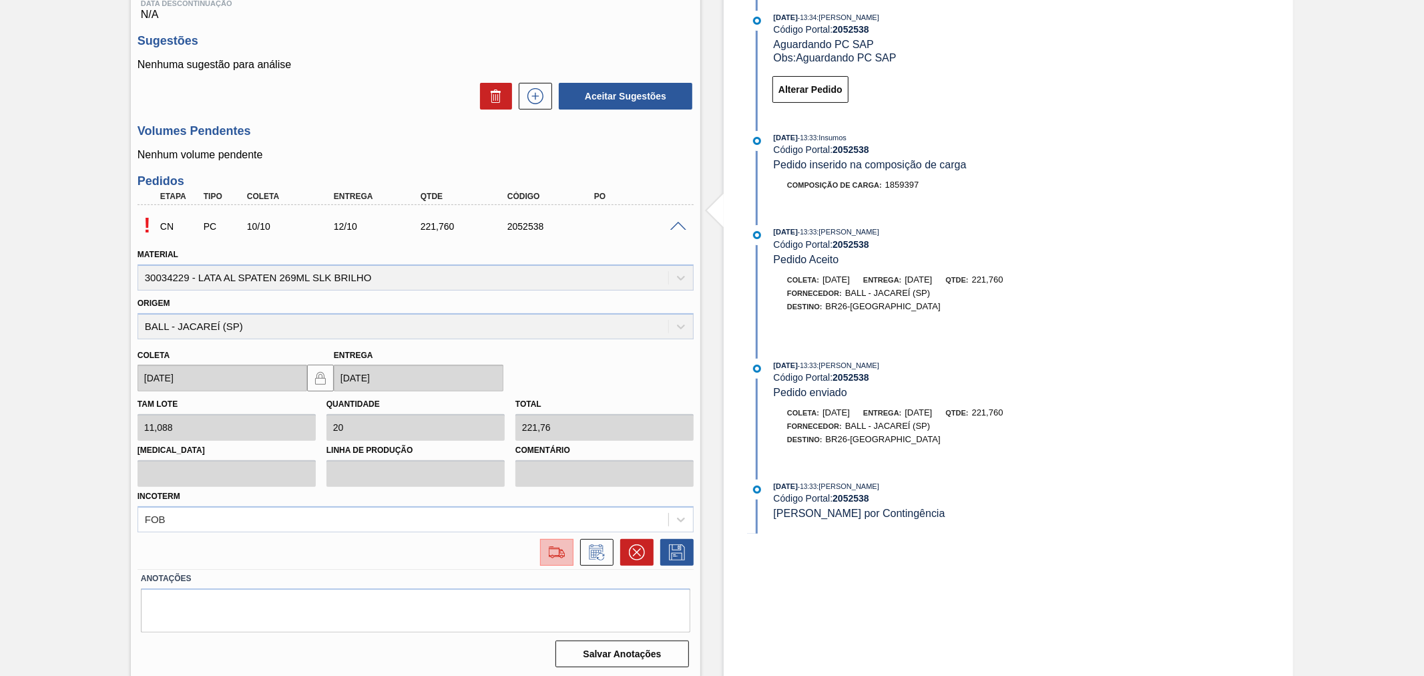
click at [545, 546] on div at bounding box center [557, 552] width 24 height 16
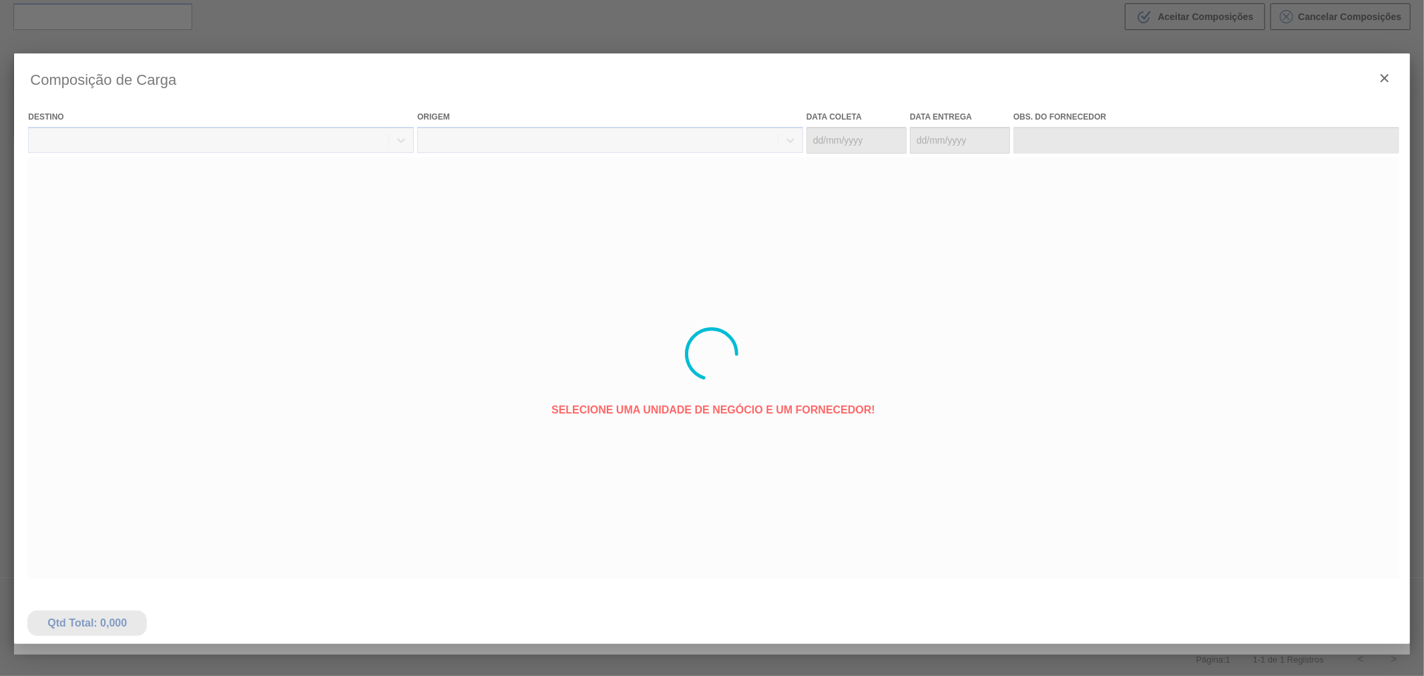
type coleta "[DATE]"
type Entrega "[DATE]"
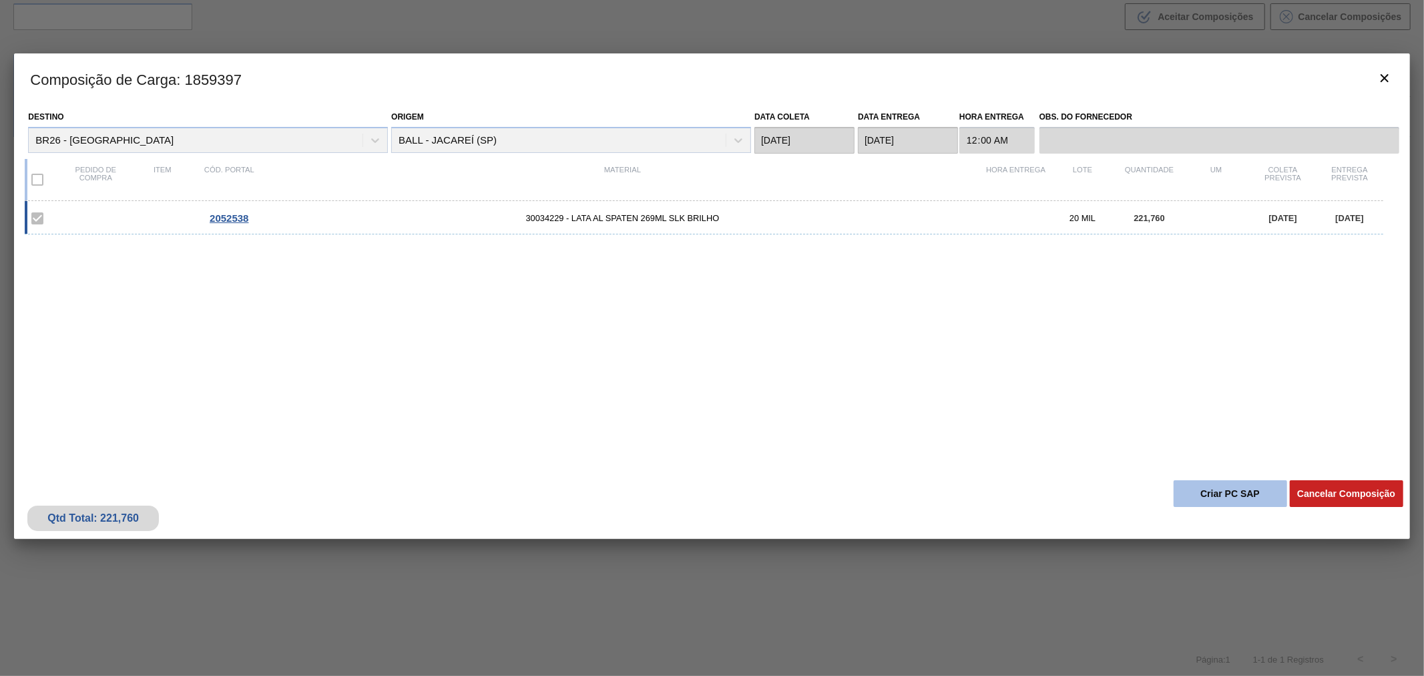
click at [1210, 491] on button "Criar PC SAP" at bounding box center [1229, 493] width 113 height 27
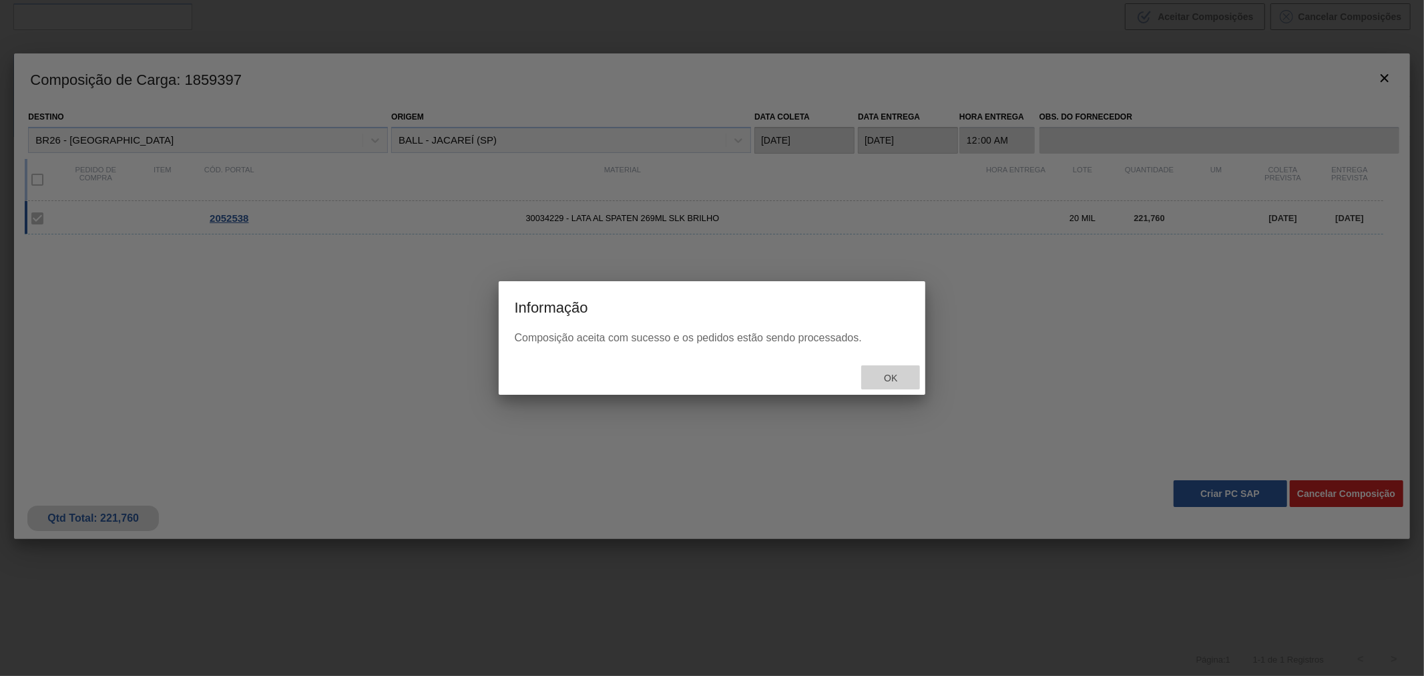
click at [886, 382] on span "Ok" at bounding box center [890, 377] width 35 height 11
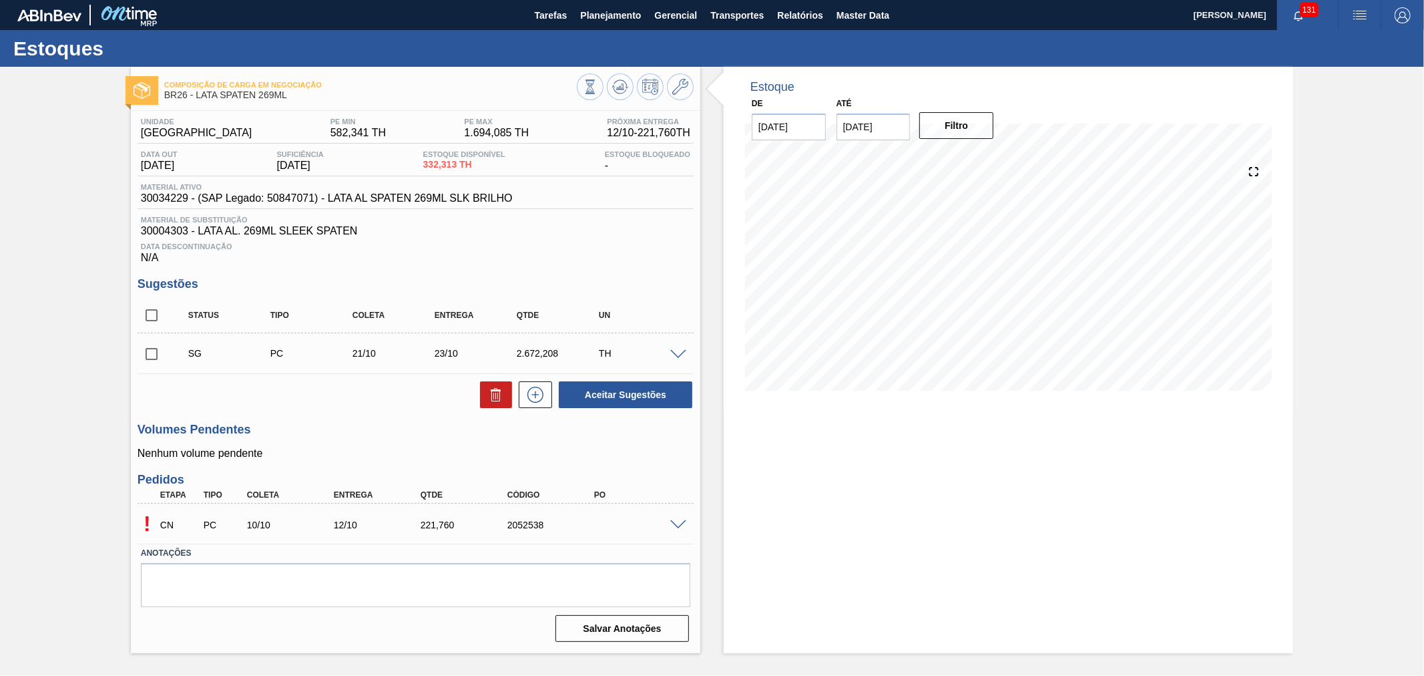
click at [1007, 497] on div "Estoque De 10/10/2025 Até 24/10/2025 Filtro 13/10 Projeção de Estoque 554.073 N…" at bounding box center [1008, 360] width 569 height 586
click at [679, 529] on div "! CN PC 10/10 12/10 221,[PHONE_NUMBER]" at bounding box center [416, 523] width 556 height 33
click at [678, 525] on span at bounding box center [678, 525] width 16 height 10
click at [674, 525] on span at bounding box center [678, 525] width 16 height 10
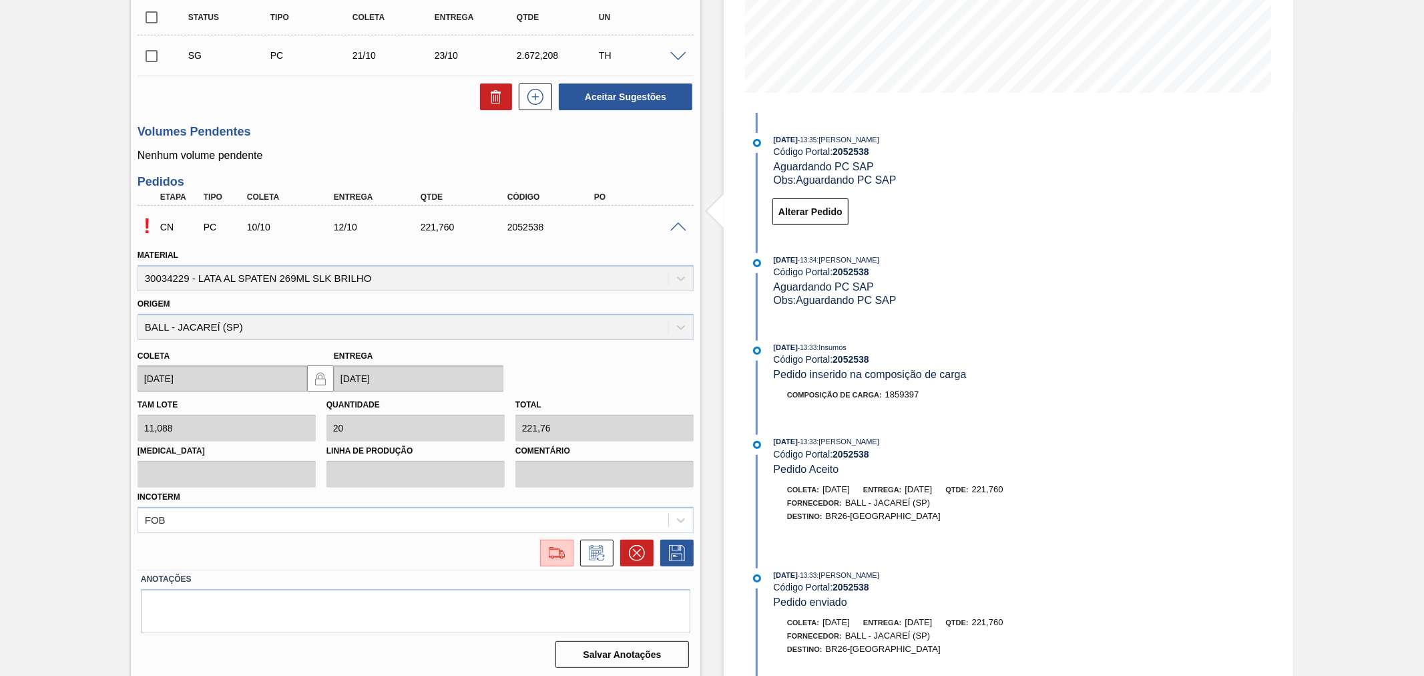
scroll to position [298, 0]
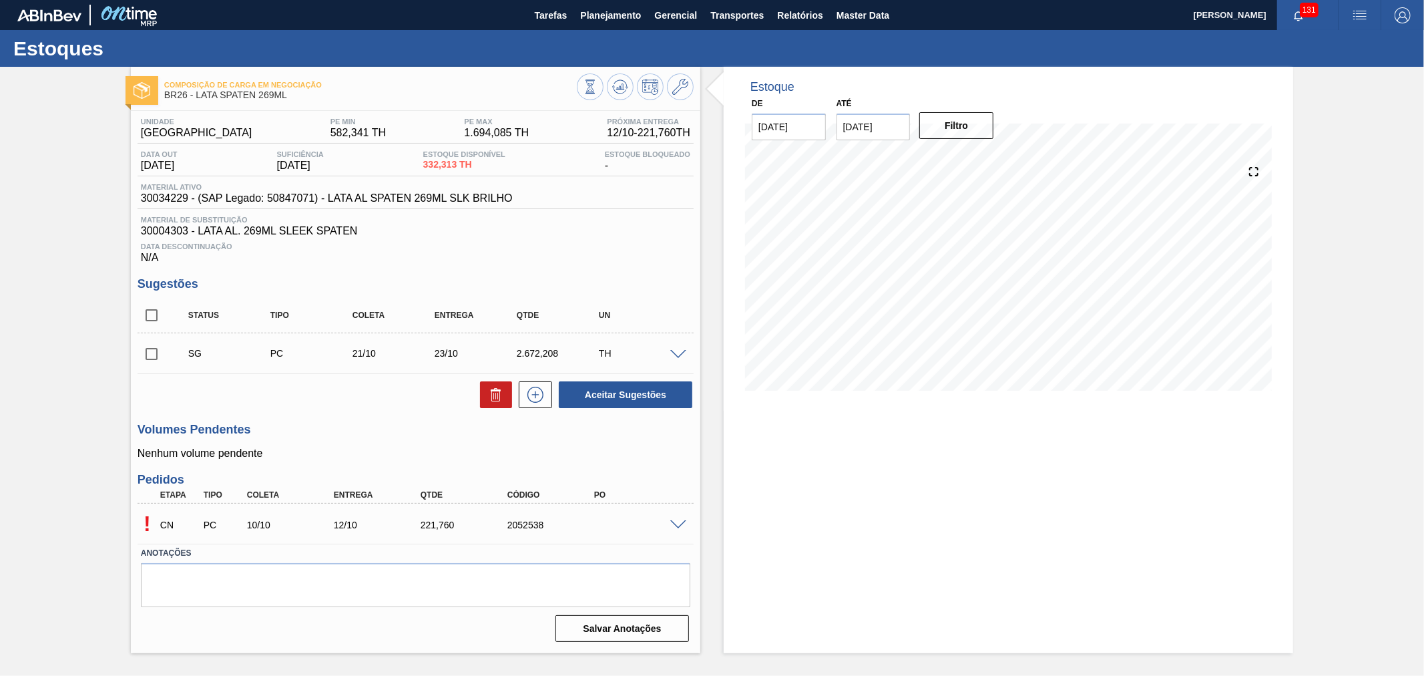
click at [679, 524] on span at bounding box center [678, 525] width 16 height 10
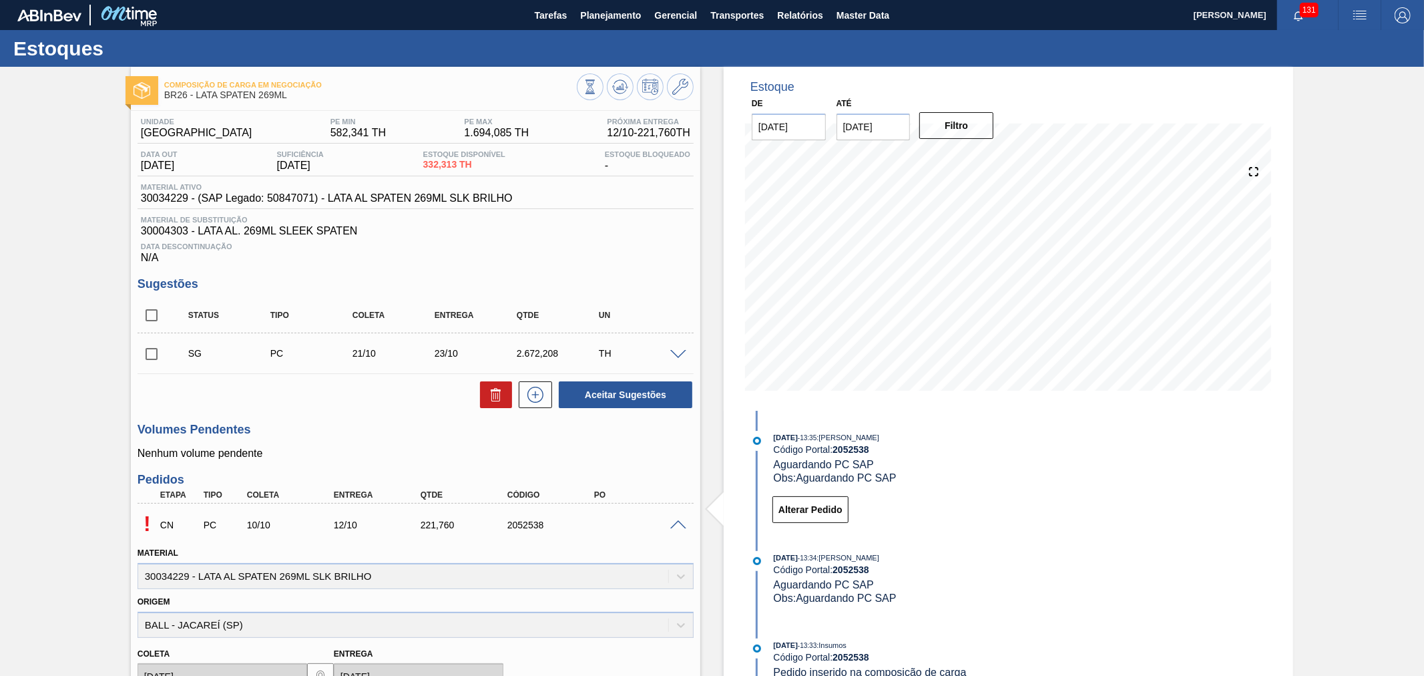
click at [718, 262] on div "Estoque De 10/10/2025 Até 24/10/2025 Filtro 10/10/2025 - 13:35 : Alisson R Da S…" at bounding box center [996, 522] width 593 height 910
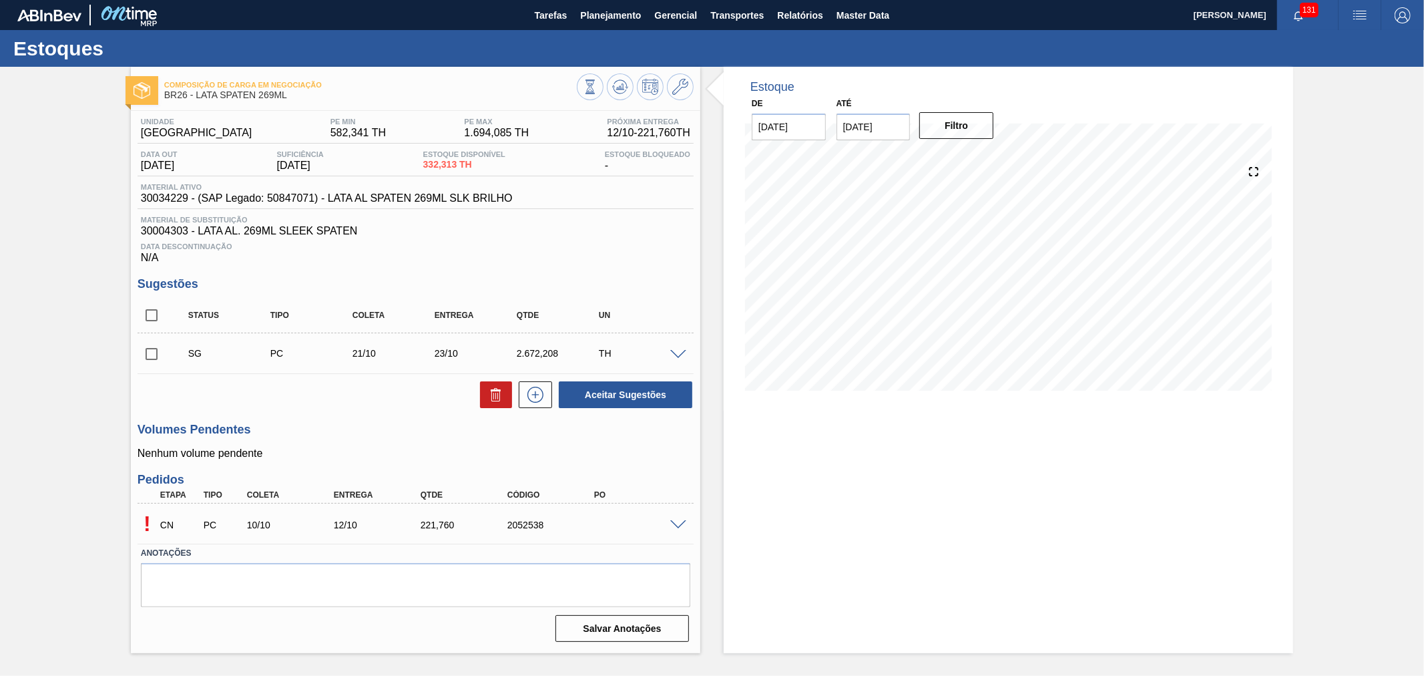
click at [665, 519] on div "CN PC 10/10 12/10 221,[PHONE_NUMBER]" at bounding box center [412, 523] width 521 height 27
click at [672, 521] on span at bounding box center [678, 525] width 16 height 10
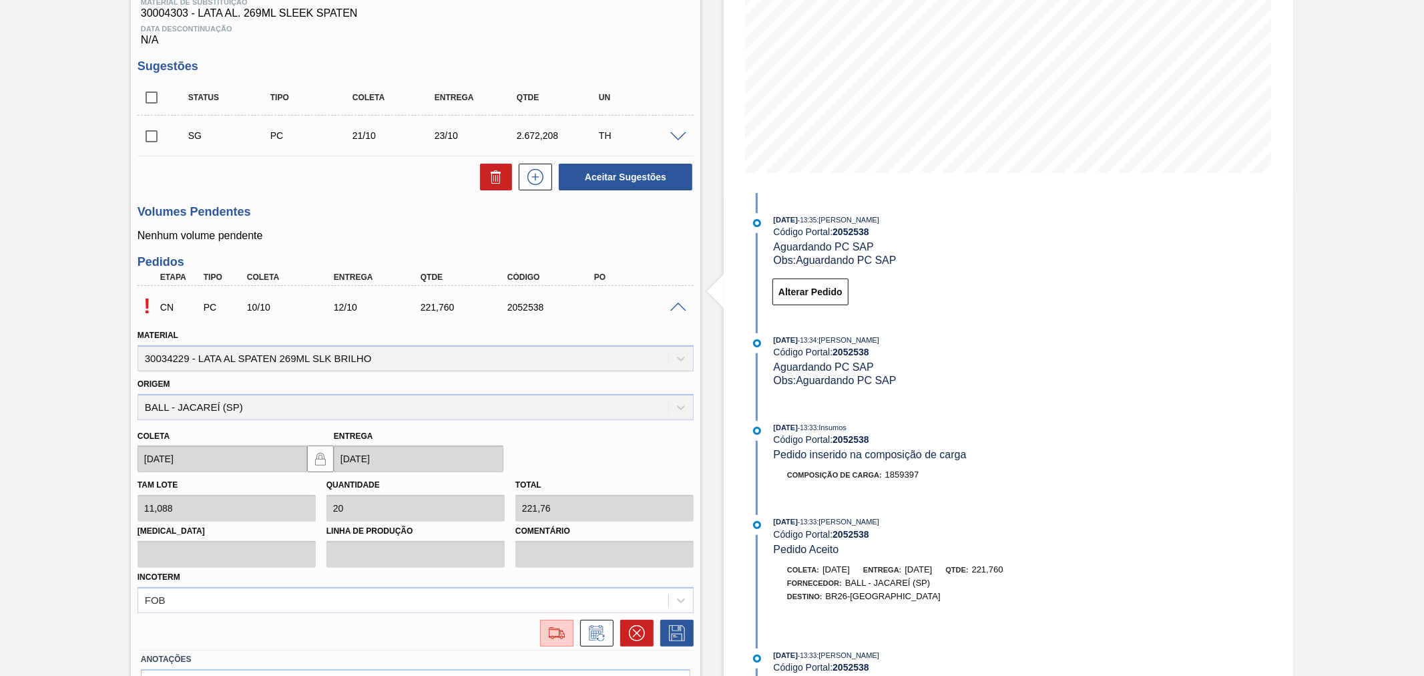
scroll to position [298, 0]
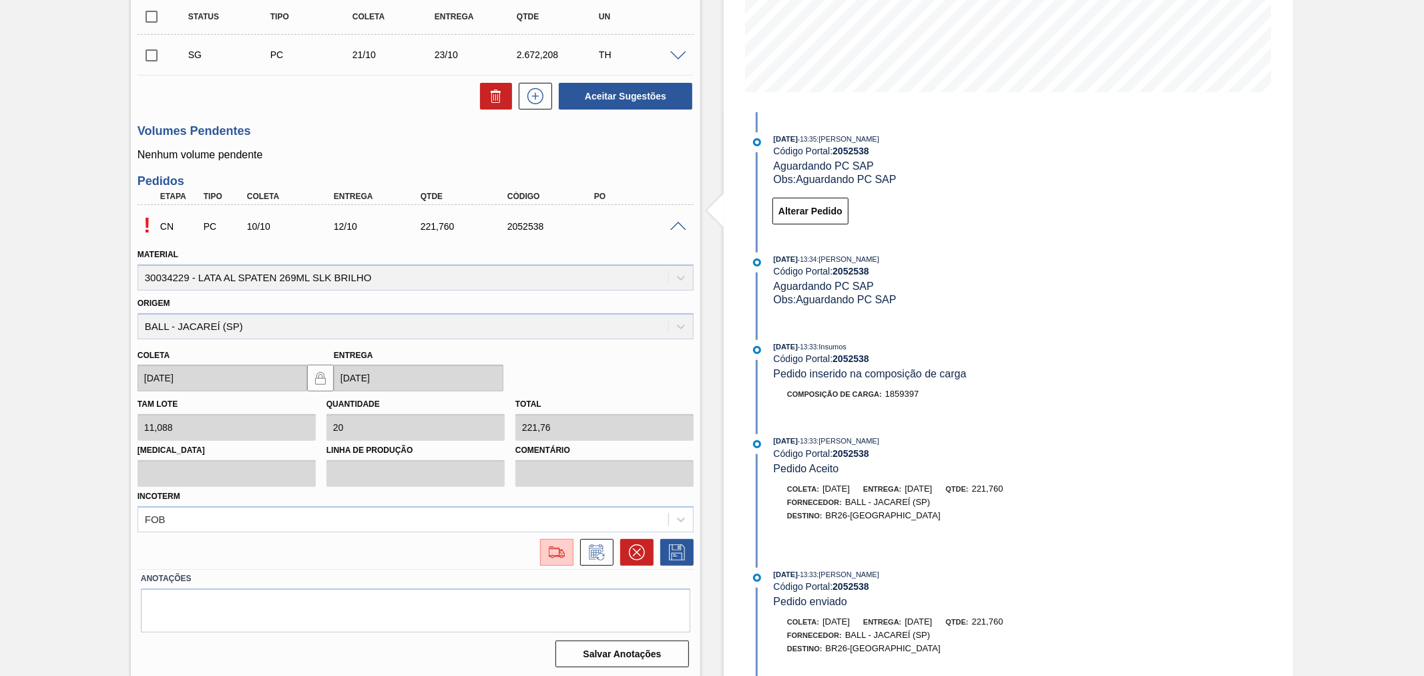
click at [551, 535] on div at bounding box center [415, 548] width 567 height 33
click at [551, 539] on button at bounding box center [556, 552] width 33 height 27
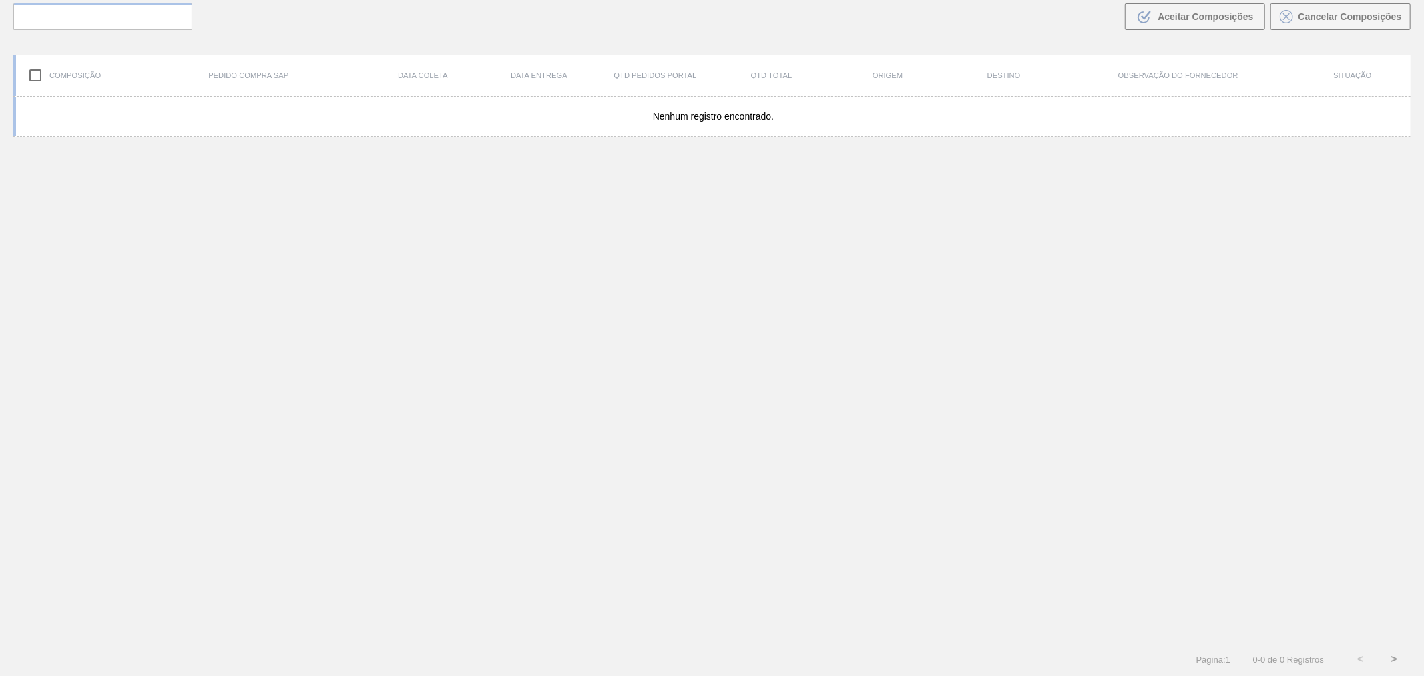
scroll to position [96, 0]
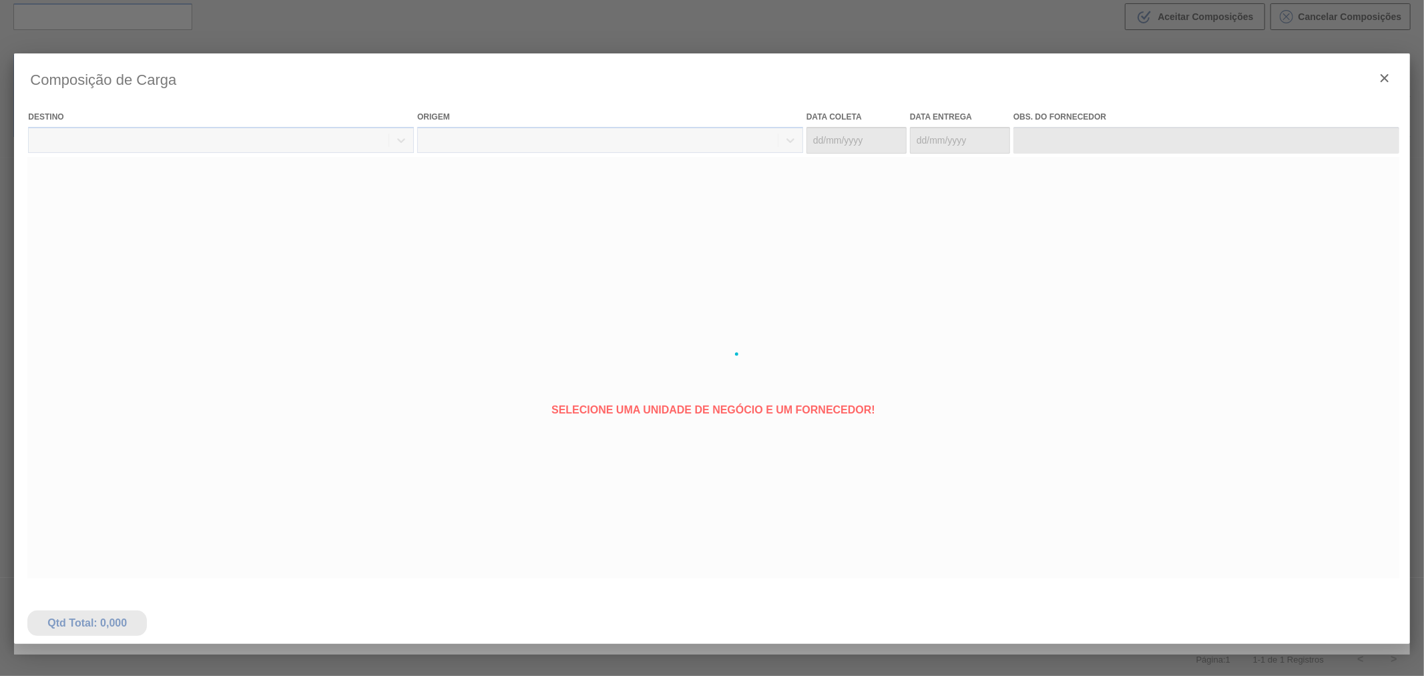
type coleta "[DATE]"
type Entrega "[DATE]"
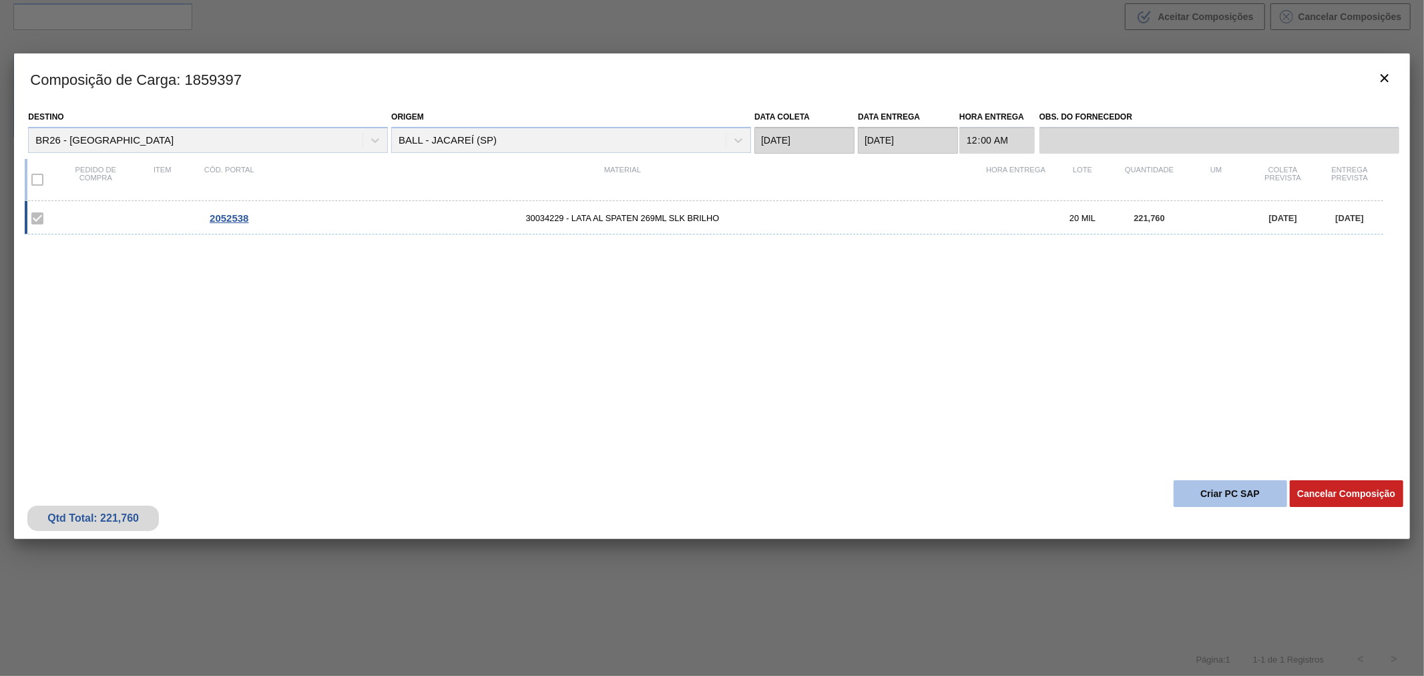
click at [1204, 492] on button "Criar PC SAP" at bounding box center [1229, 493] width 113 height 27
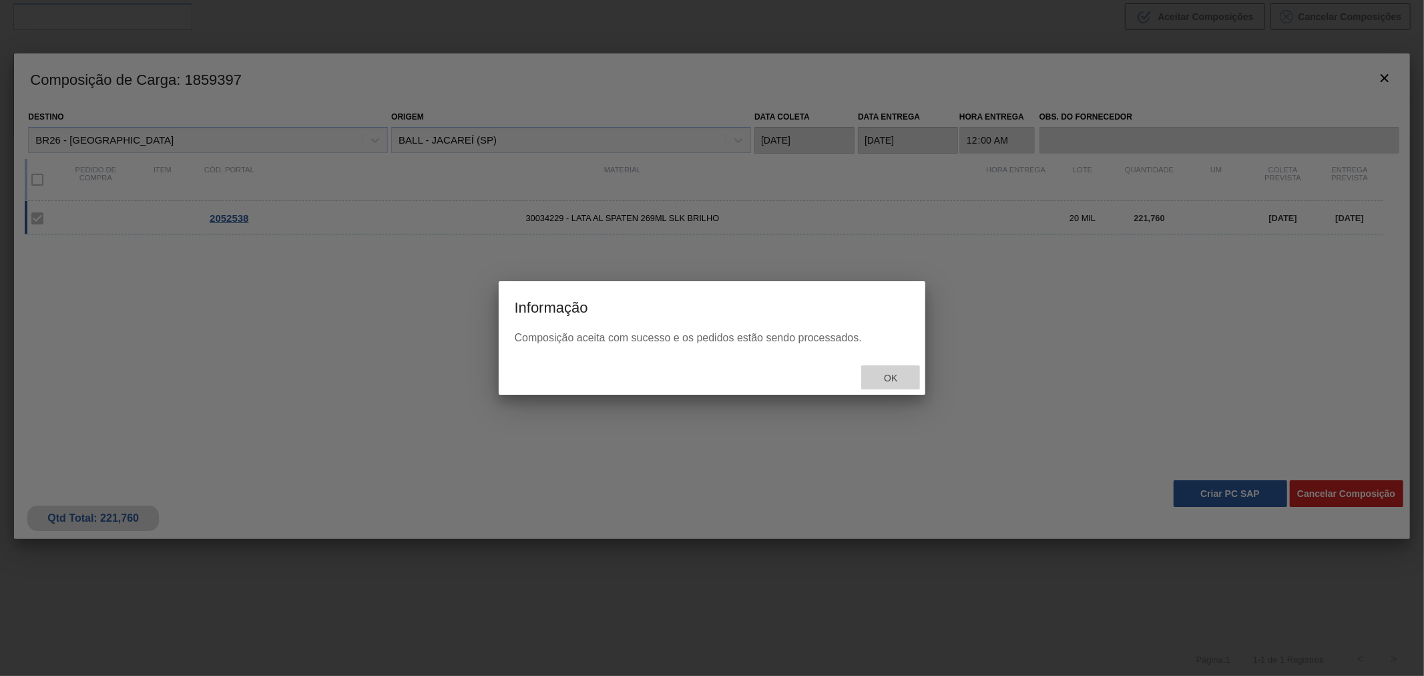
click at [894, 377] on span "Ok" at bounding box center [890, 377] width 35 height 11
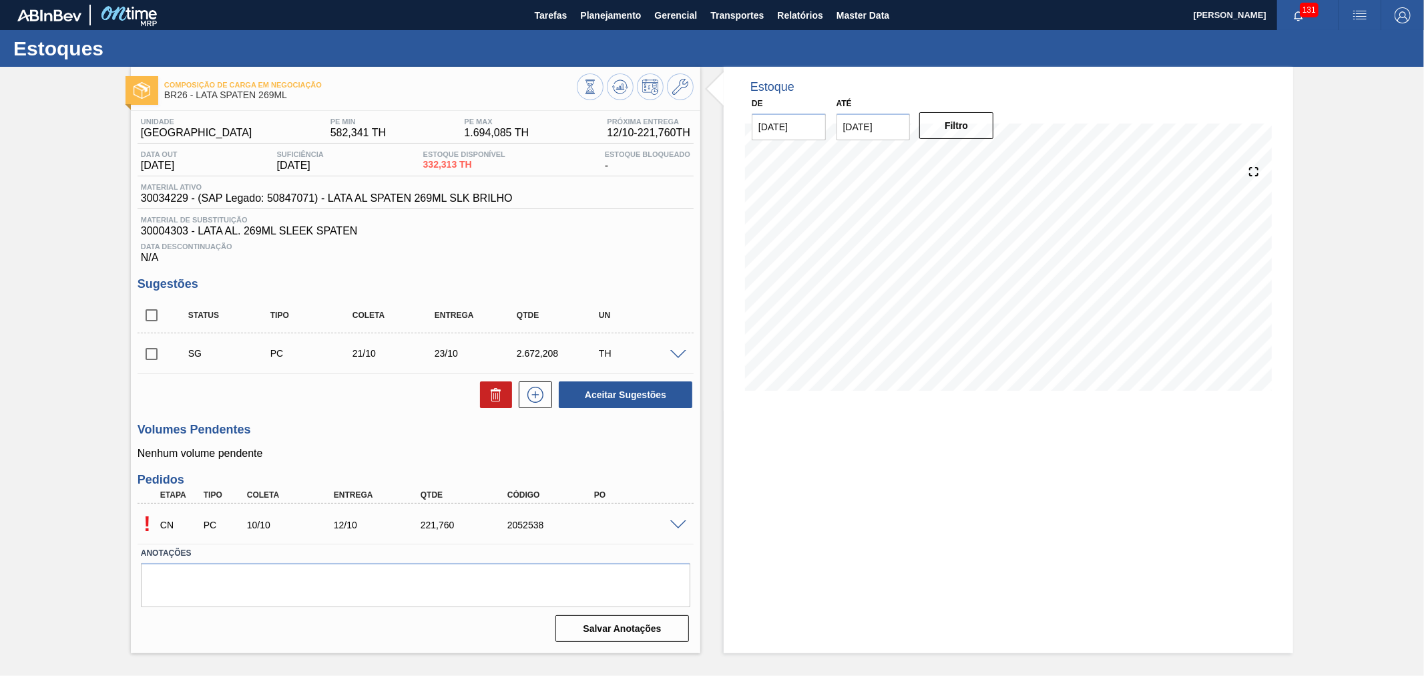
click at [675, 525] on span at bounding box center [678, 525] width 16 height 10
click at [685, 530] on div "! CN PC 10/10 12/10 221,[PHONE_NUMBER]" at bounding box center [416, 523] width 556 height 33
click at [678, 528] on span at bounding box center [678, 525] width 16 height 10
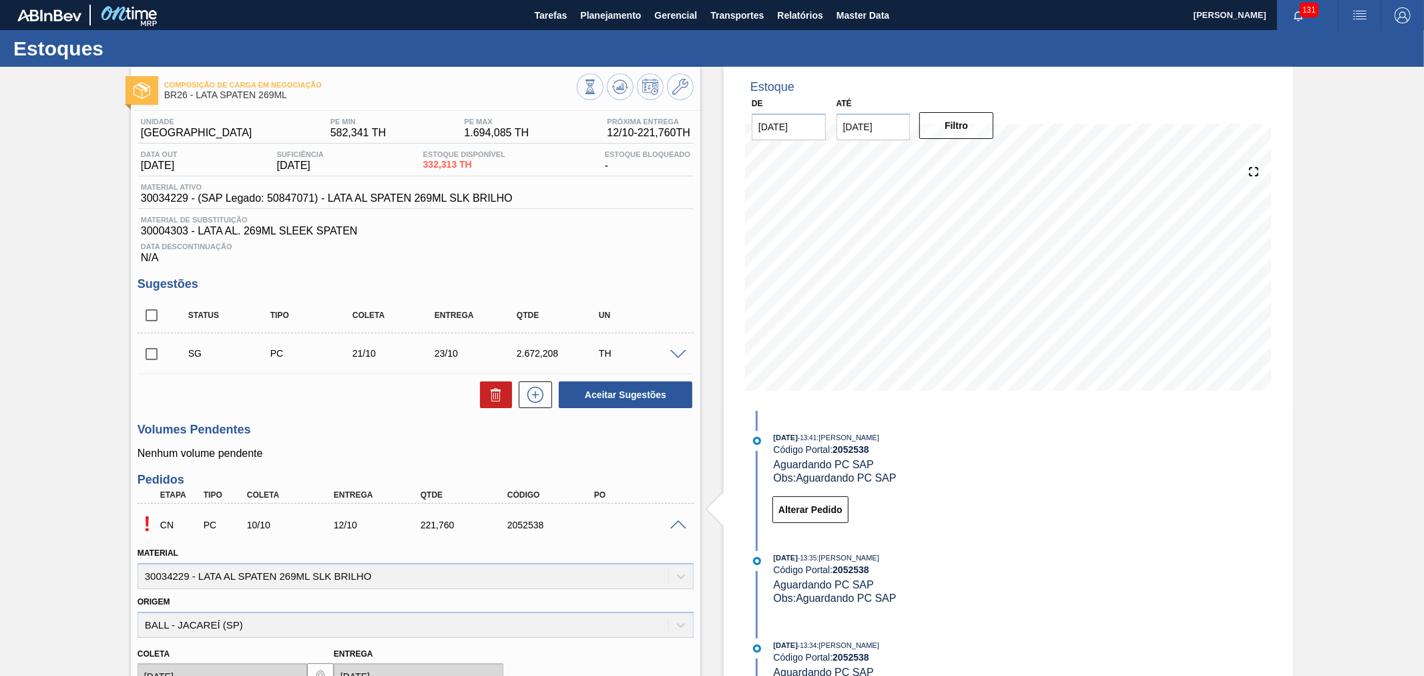
click at [711, 139] on div "Estoque De 10/10/2025 Até 24/10/2025 Filtro 10/10/2025 - 13:41 : Alisson R Da S…" at bounding box center [996, 522] width 593 height 910
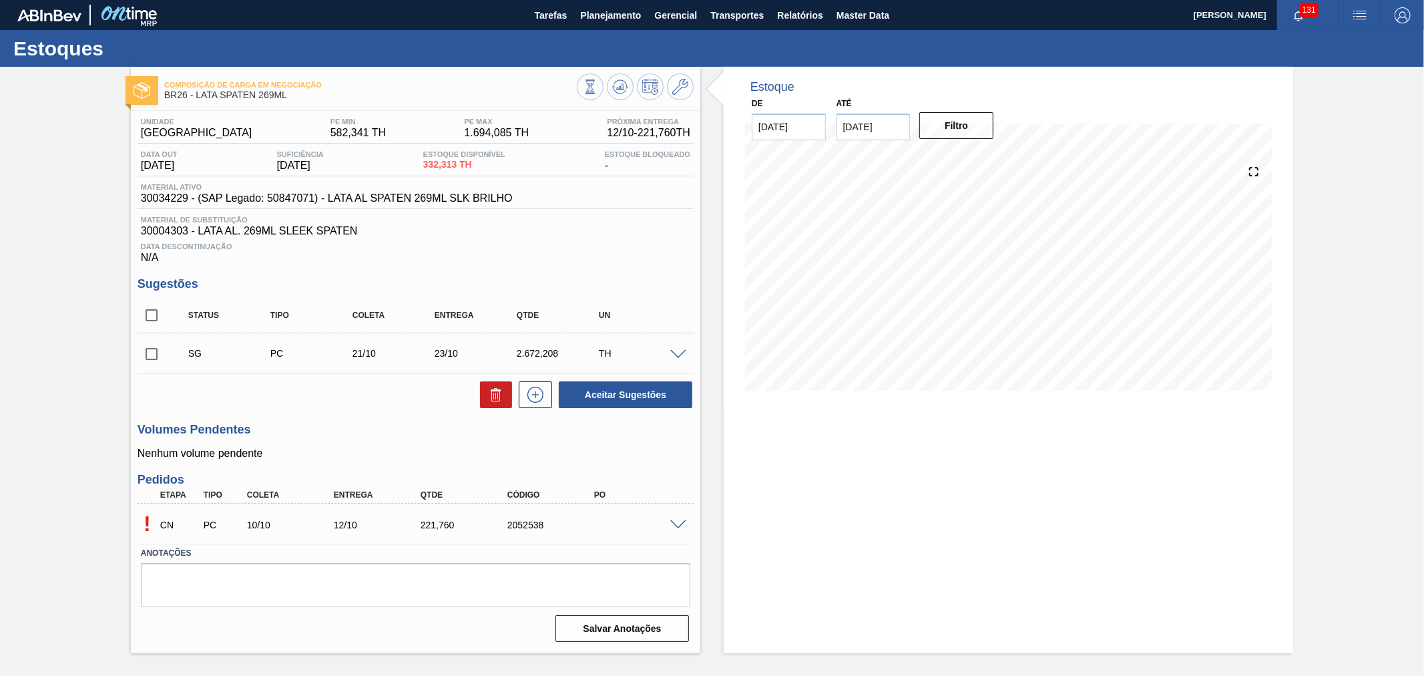
click at [675, 517] on div "! CN PC 10/10 12/10 221,[PHONE_NUMBER]" at bounding box center [416, 523] width 556 height 33
click at [678, 524] on span at bounding box center [678, 525] width 16 height 10
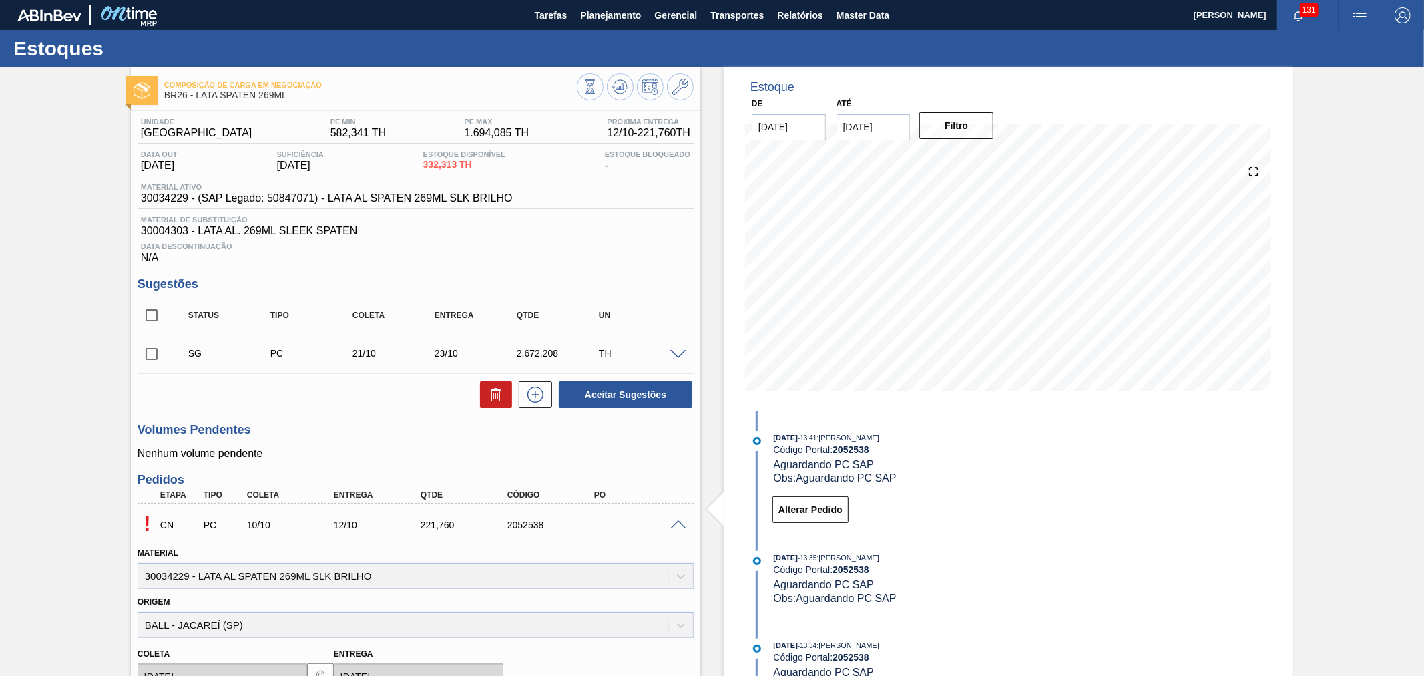
click at [678, 524] on span at bounding box center [678, 525] width 16 height 10
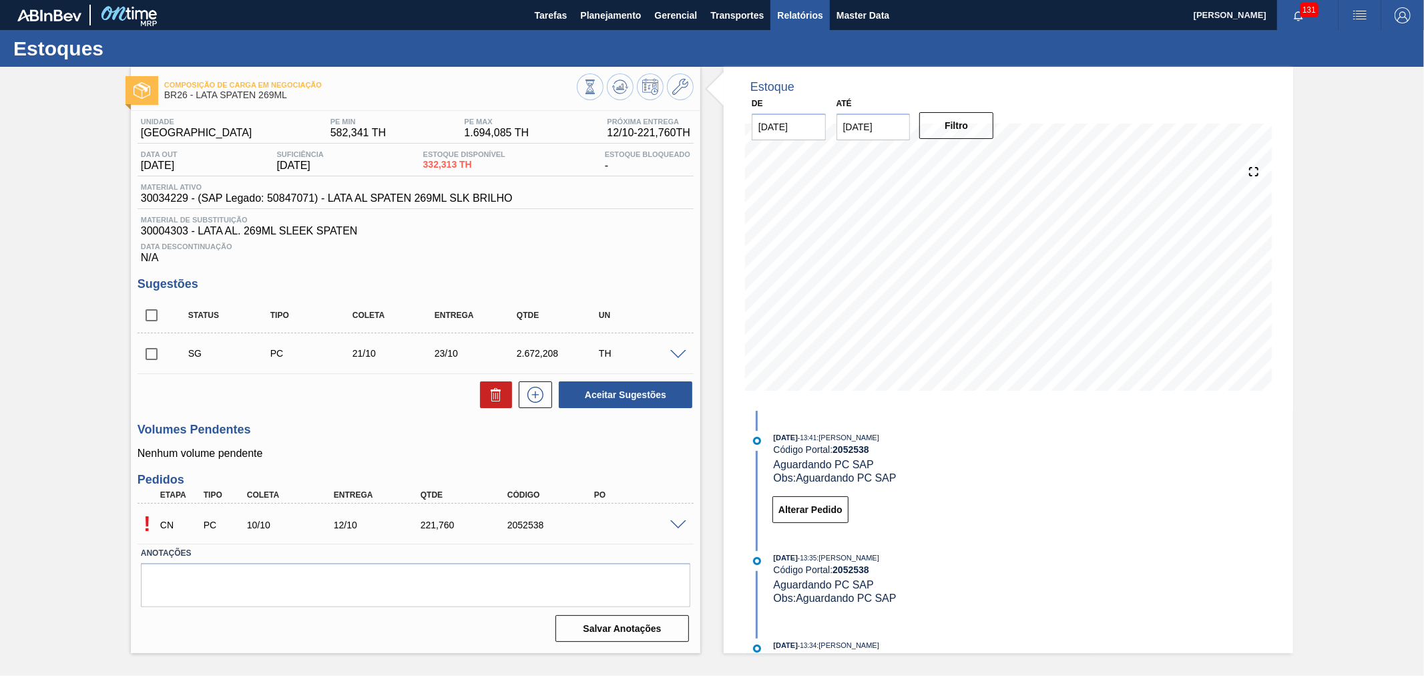
click at [822, 12] on span "Relatórios" at bounding box center [799, 15] width 45 height 16
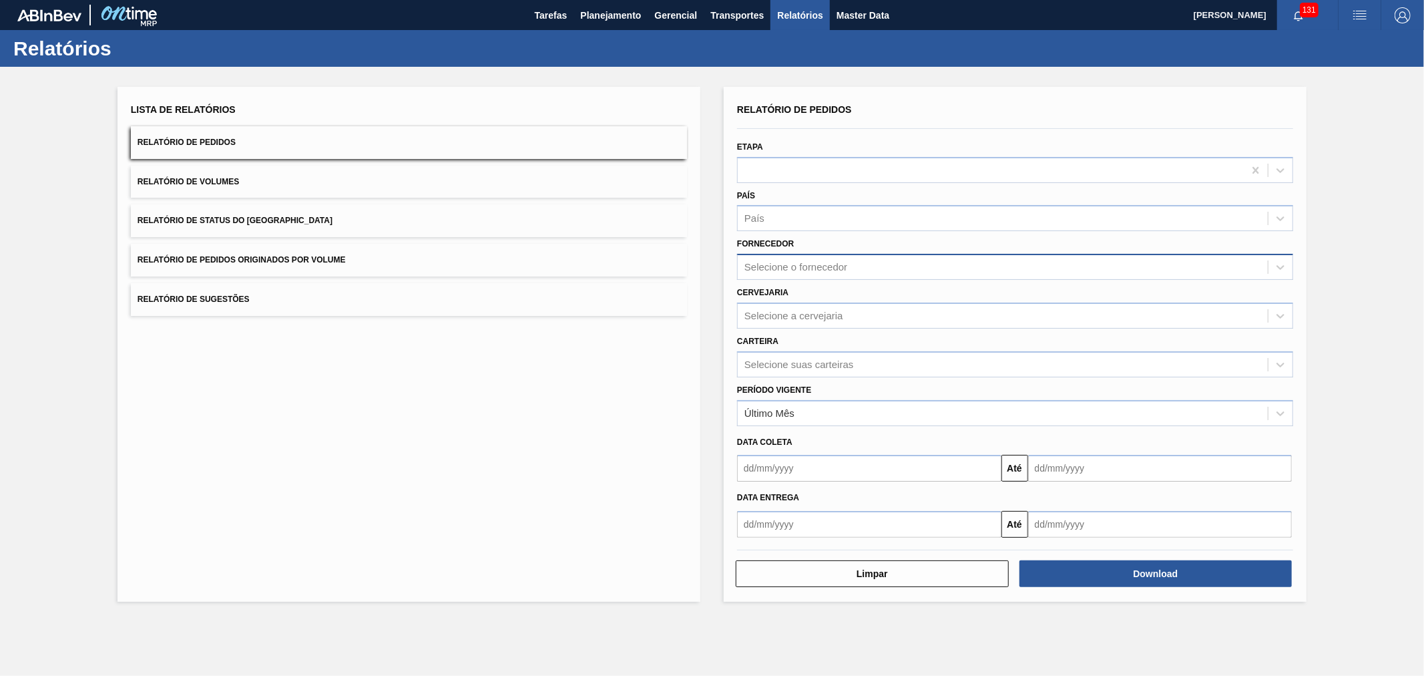
click at [800, 272] on div "Selecione o fornecedor" at bounding box center [1003, 267] width 530 height 19
type input "brv4"
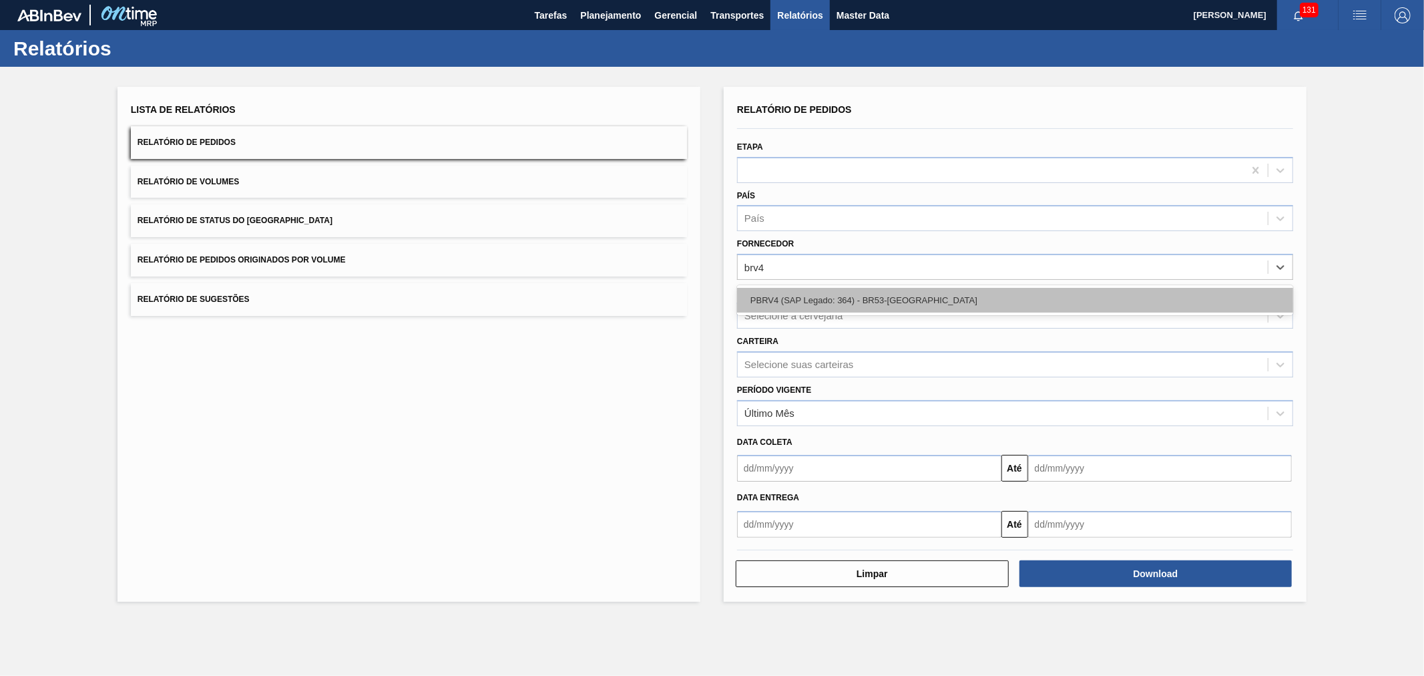
click at [806, 302] on div "PBRV4 (SAP Legado: 364) - BR53-[GEOGRAPHIC_DATA]" at bounding box center [1015, 300] width 556 height 25
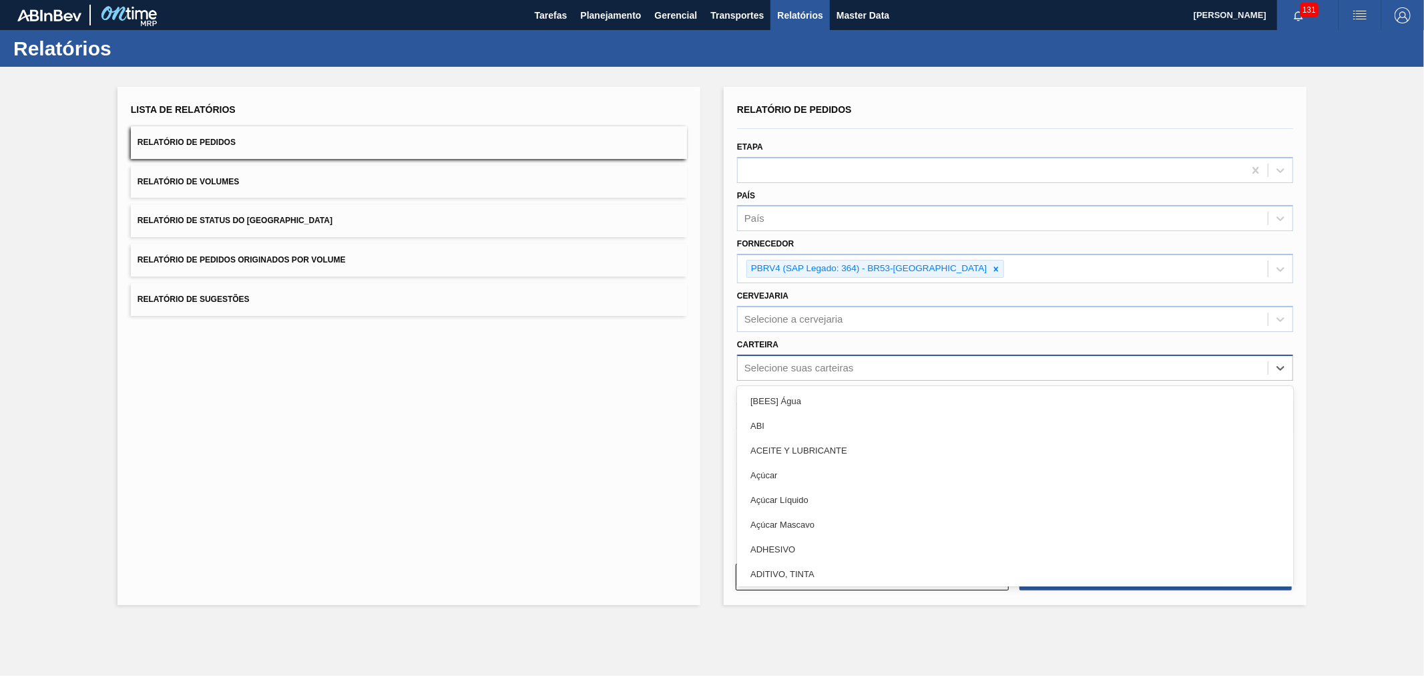
click at [818, 364] on div "Selecione suas carteiras" at bounding box center [798, 367] width 109 height 11
type input "lata"
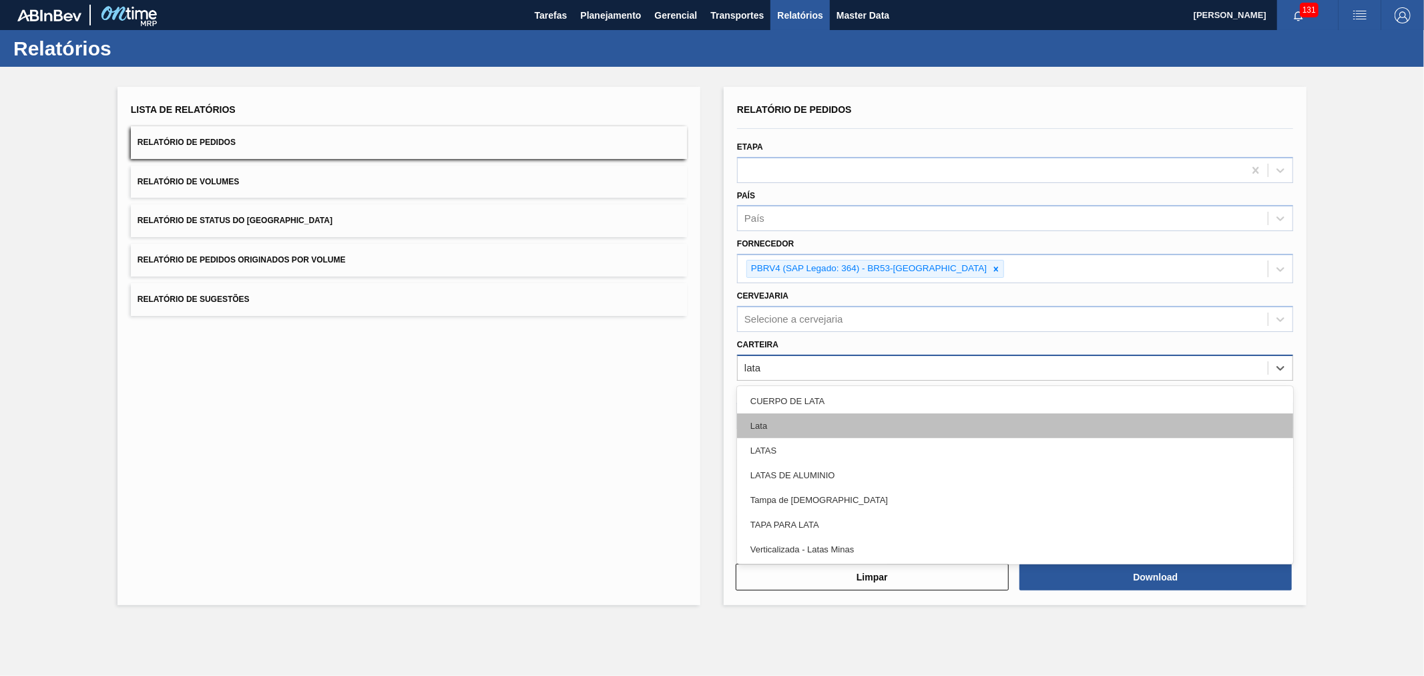
click at [812, 425] on div "Lata" at bounding box center [1015, 425] width 556 height 25
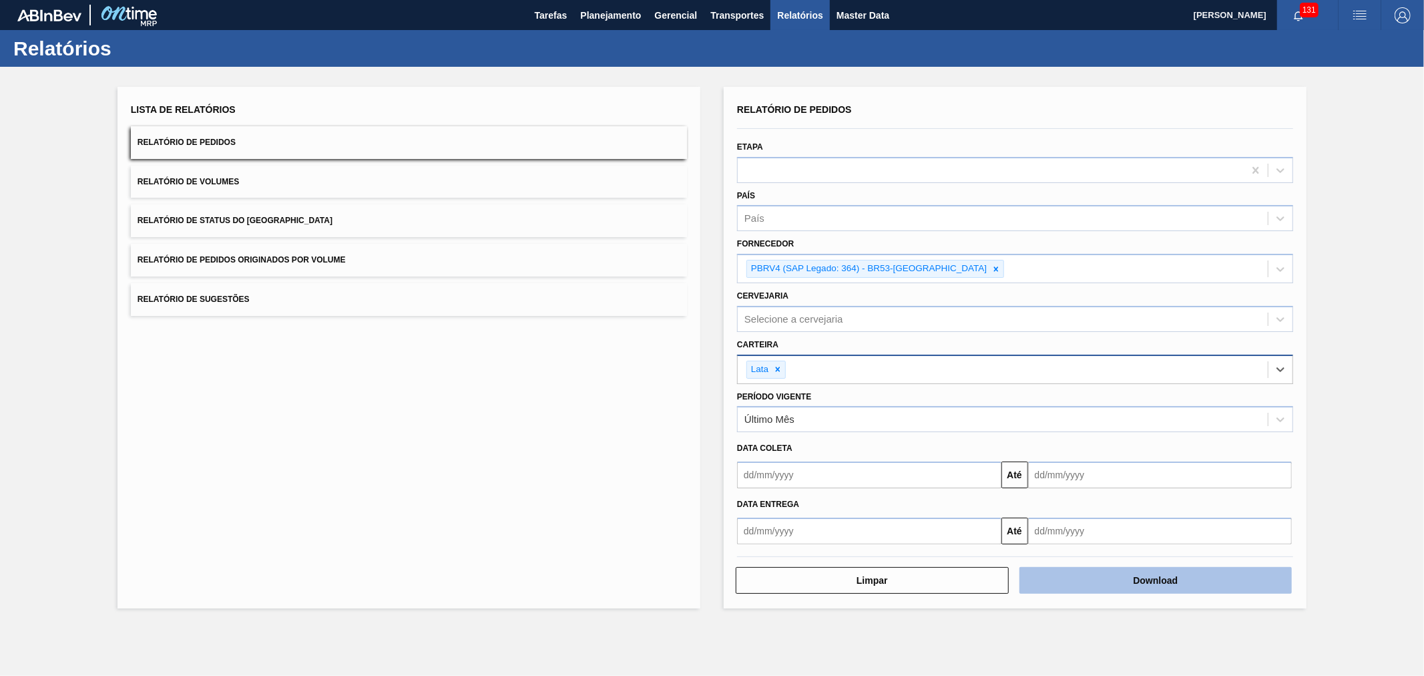
click at [1115, 586] on button "Download" at bounding box center [1155, 580] width 273 height 27
click at [1379, 244] on div "Lista de Relatórios Relatório de Pedidos Relatório de Volumes Relatório de Stat…" at bounding box center [712, 346] width 1424 height 558
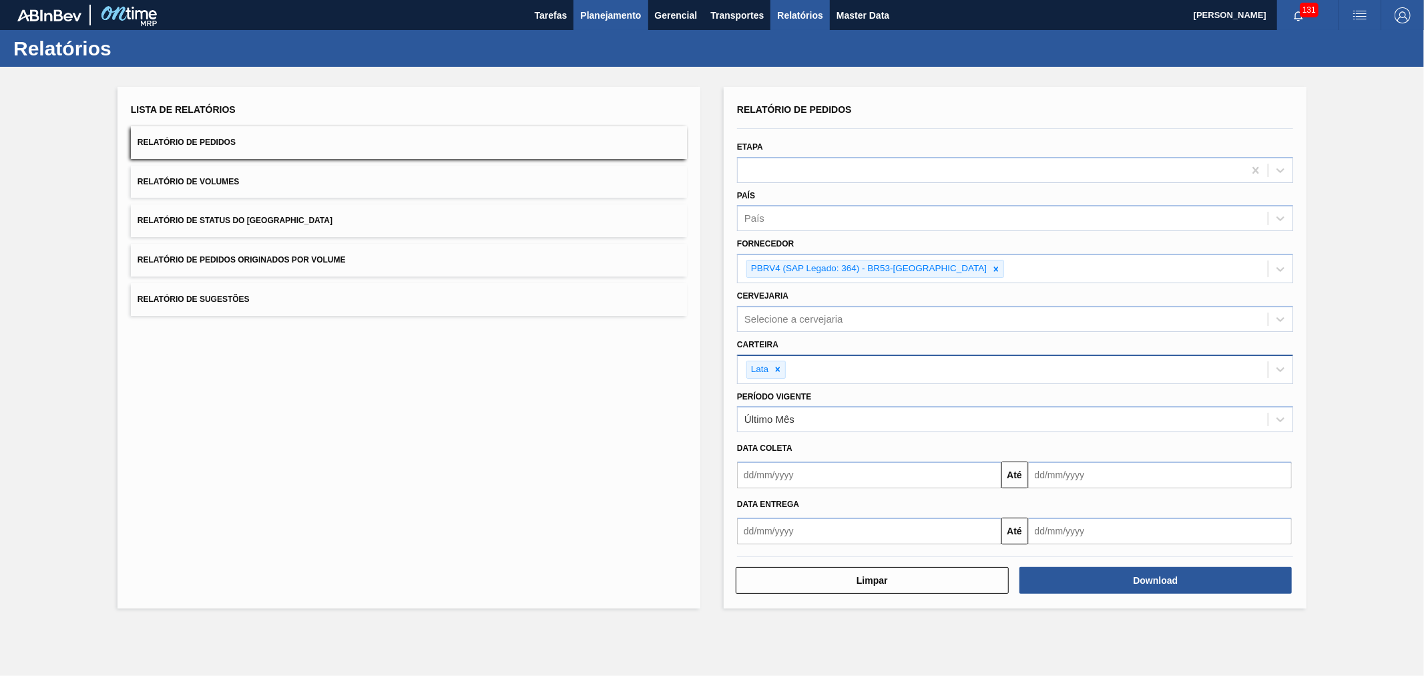
click at [595, 27] on button "Planejamento" at bounding box center [610, 15] width 74 height 30
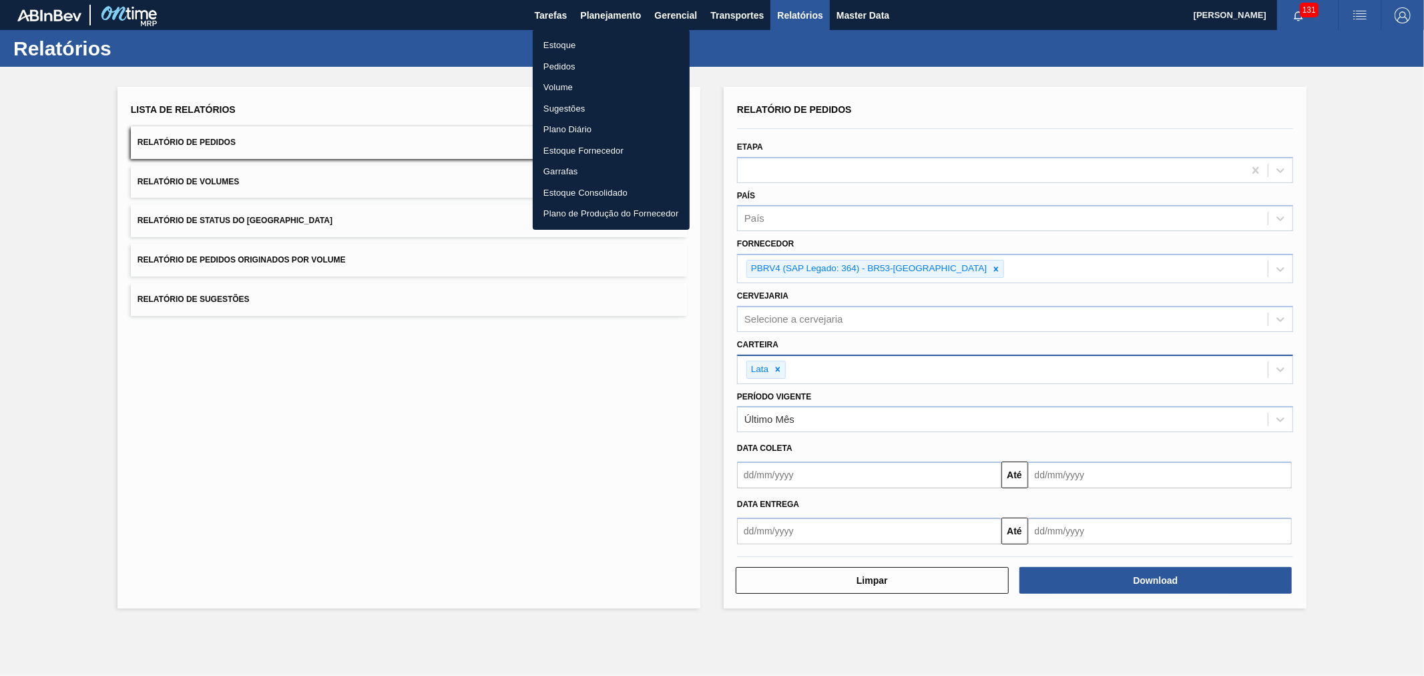
click at [565, 68] on li "Pedidos" at bounding box center [611, 66] width 157 height 21
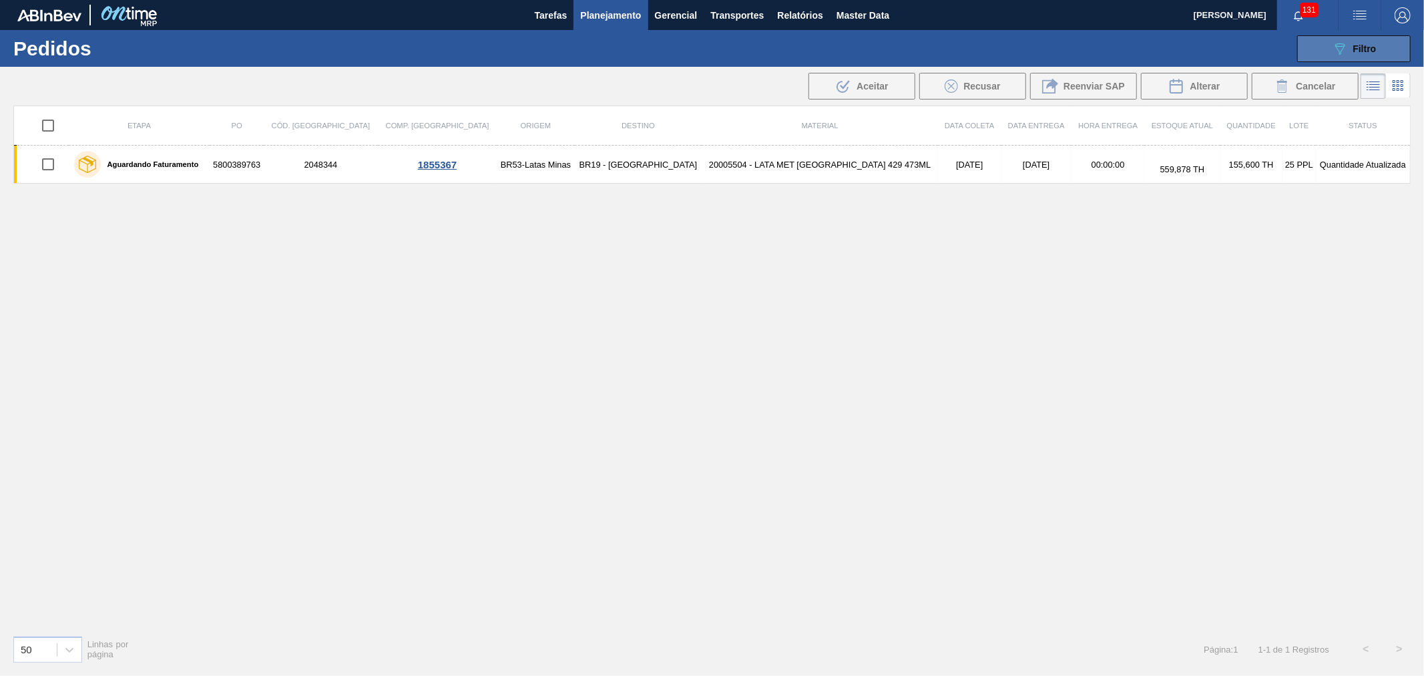
click at [1384, 41] on button "089F7B8B-B2A5-4AFE-B5C0-19BA573D28AC Filtro" at bounding box center [1353, 48] width 113 height 27
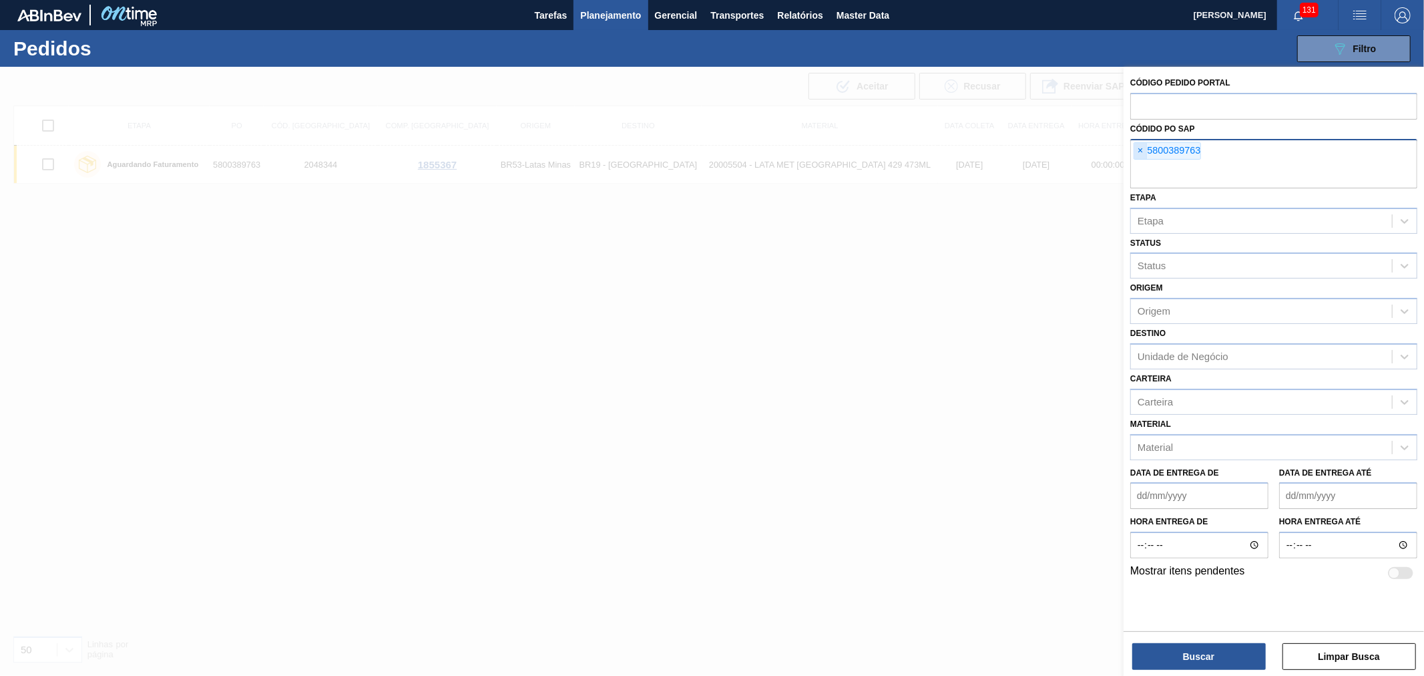
click at [1141, 152] on span "×" at bounding box center [1140, 151] width 13 height 16
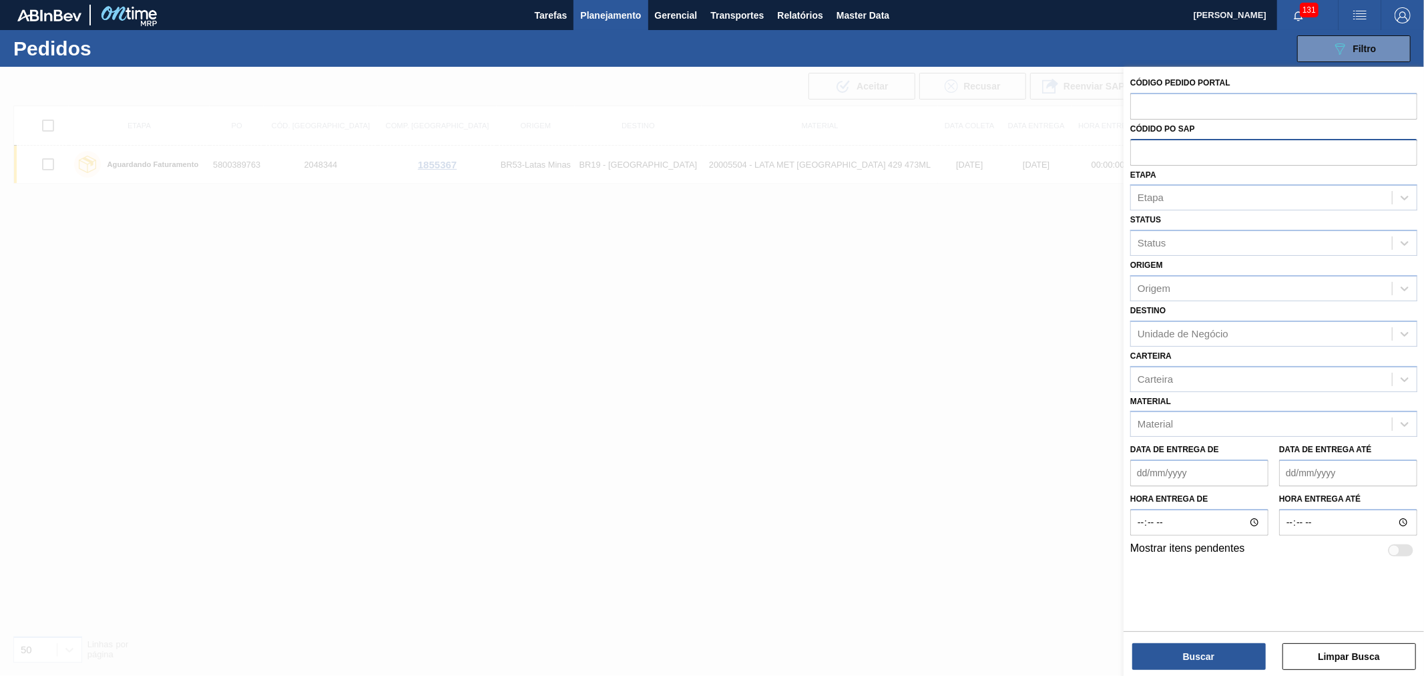
paste input "text"
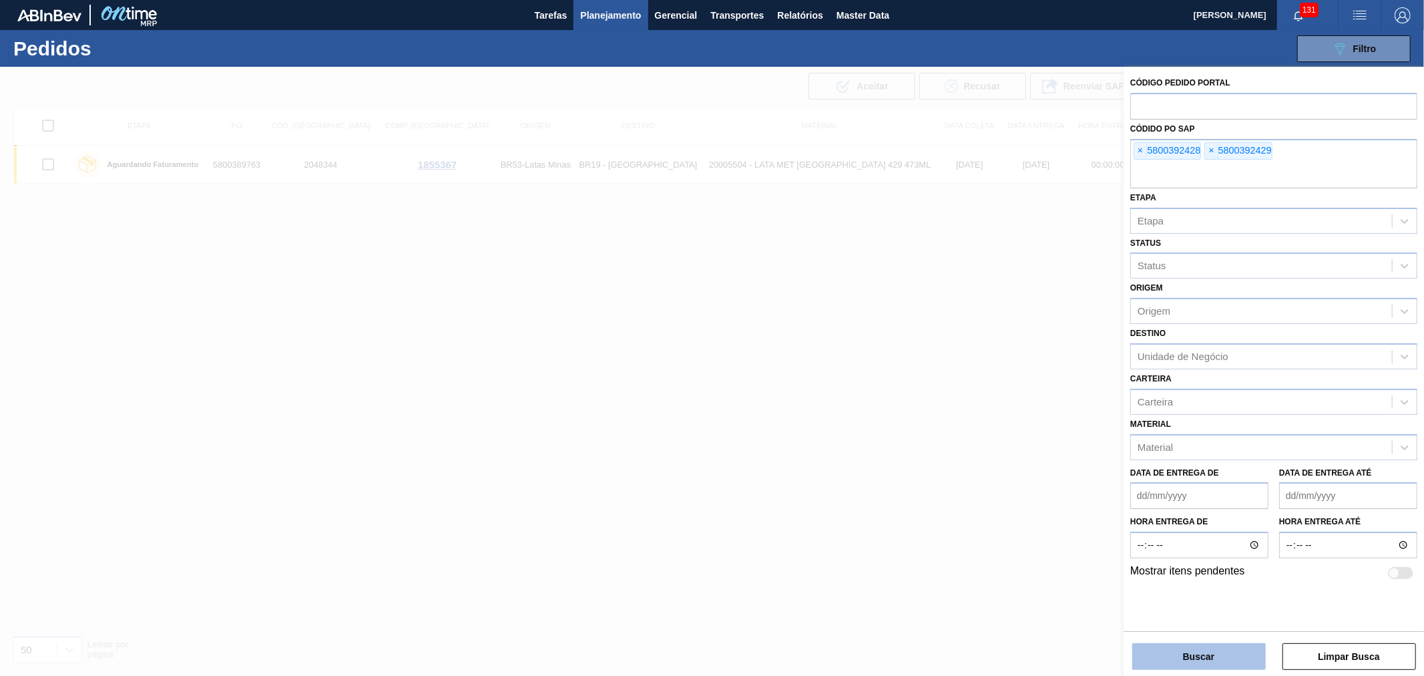
click at [1184, 652] on button "Buscar" at bounding box center [1198, 656] width 133 height 27
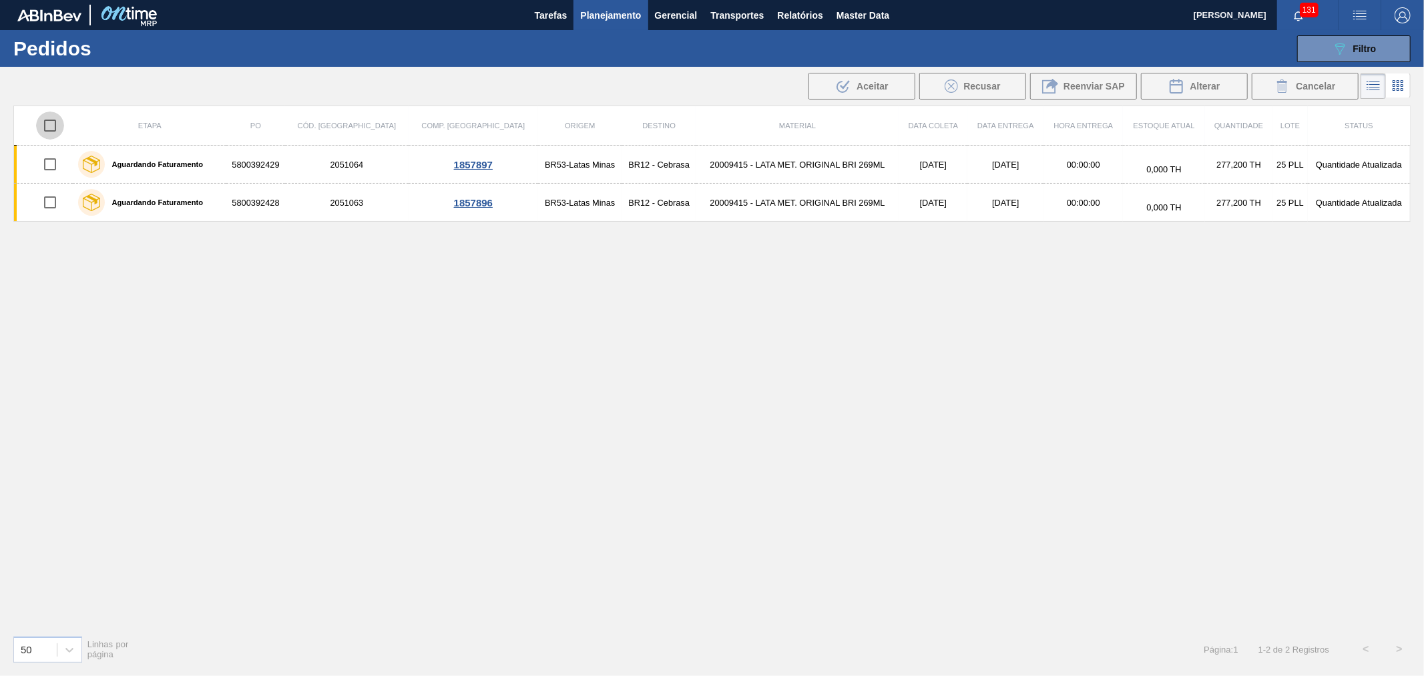
click at [56, 122] on input "checkbox" at bounding box center [50, 125] width 28 height 28
checkbox input "true"
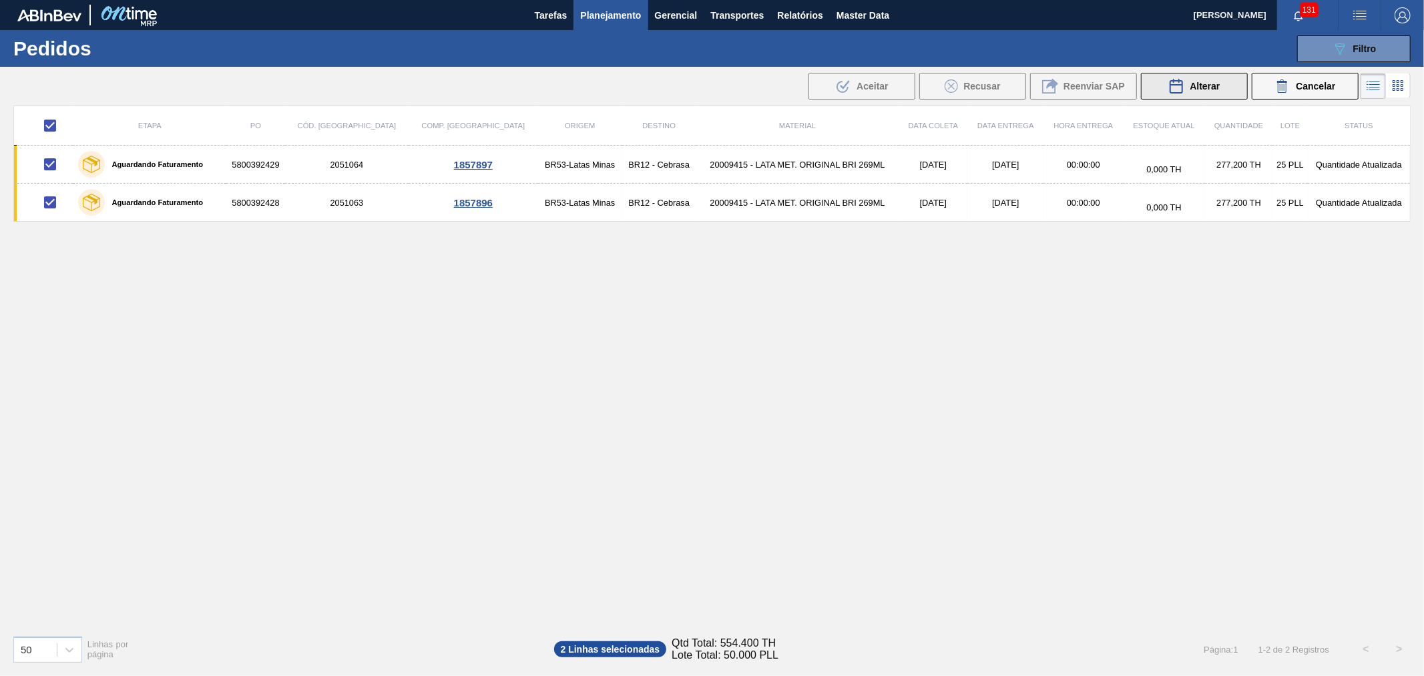
click at [1203, 78] on div "Alterar" at bounding box center [1193, 86] width 51 height 16
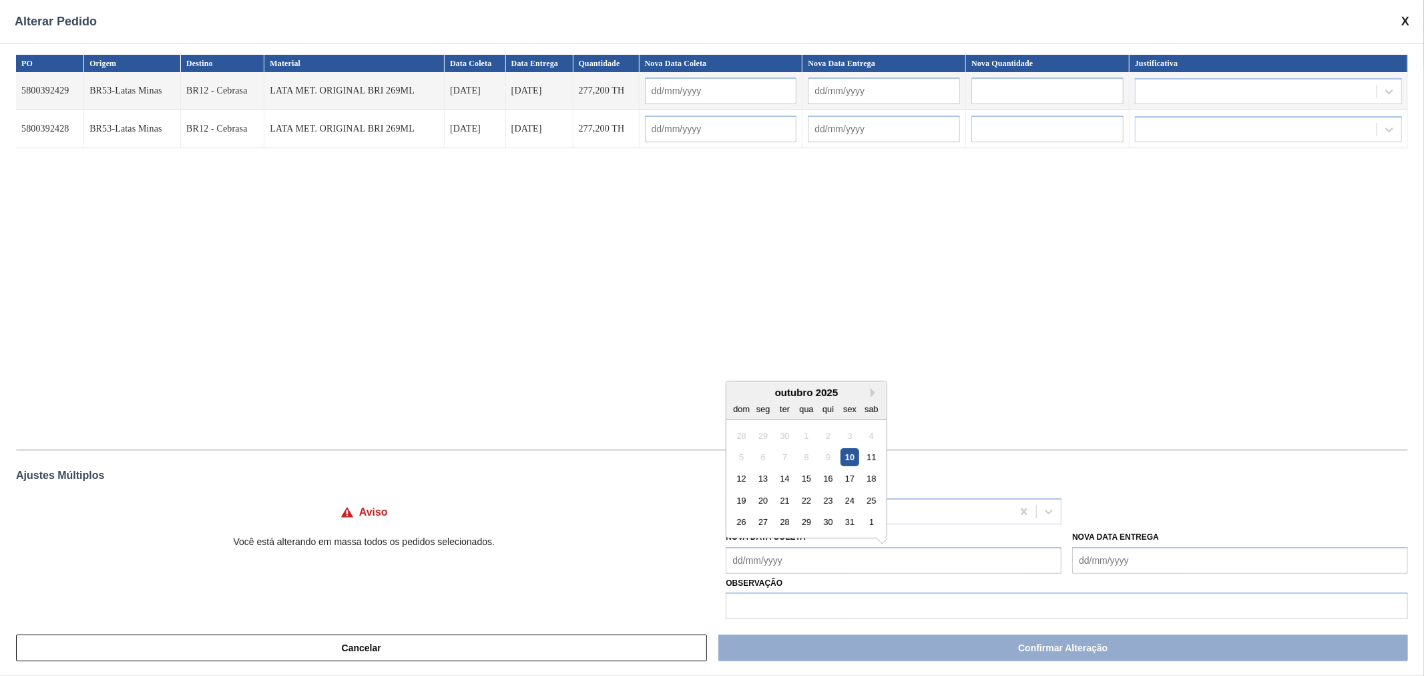
click at [786, 569] on Coleta "Nova Data Coleta" at bounding box center [894, 560] width 336 height 27
click at [764, 517] on div "27" at bounding box center [763, 522] width 18 height 18
type Coleta "[DATE]"
type input "[DATE]"
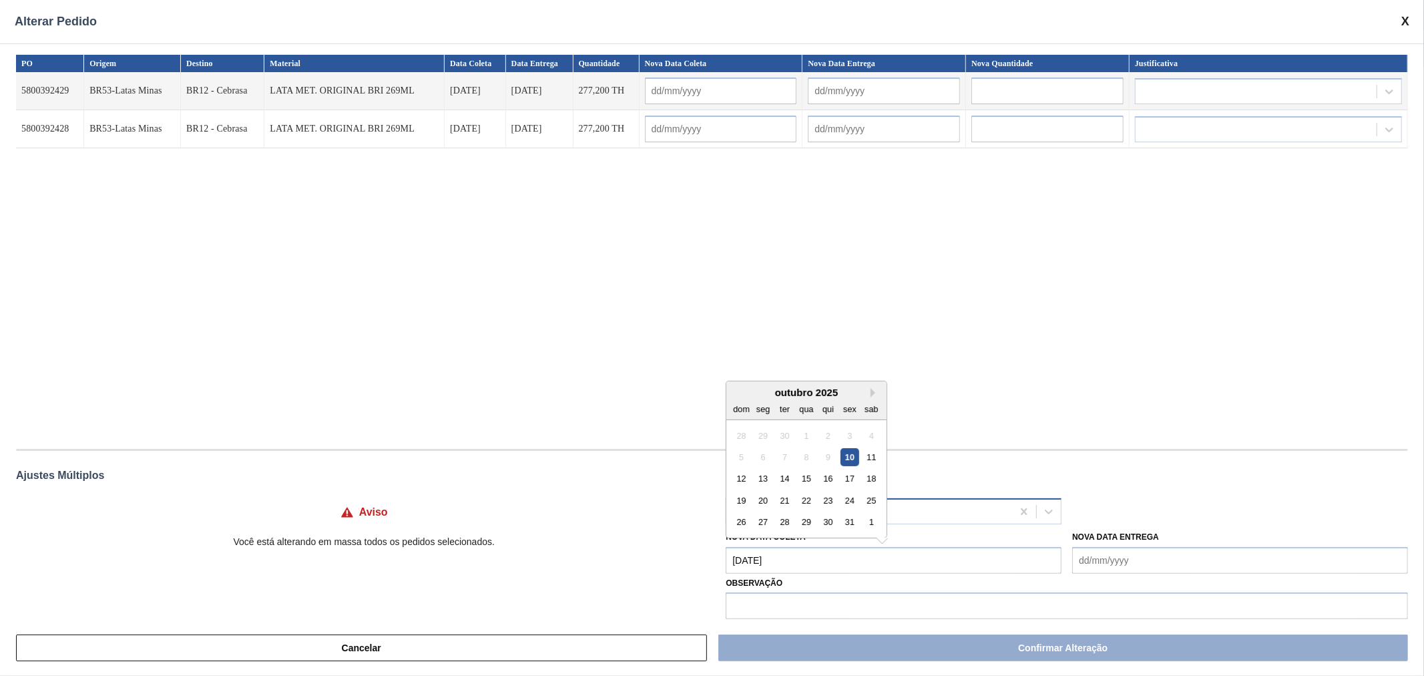
type input "[DATE]"
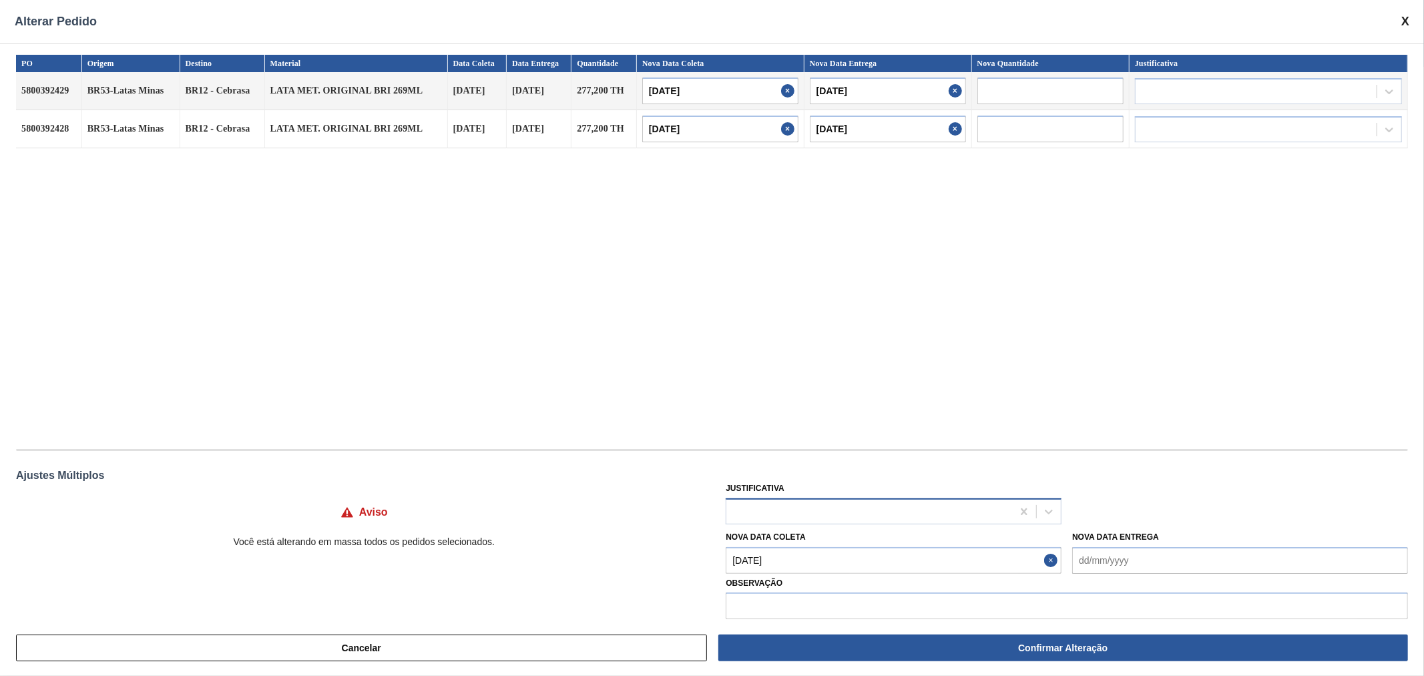
click at [814, 517] on div at bounding box center [869, 510] width 286 height 19
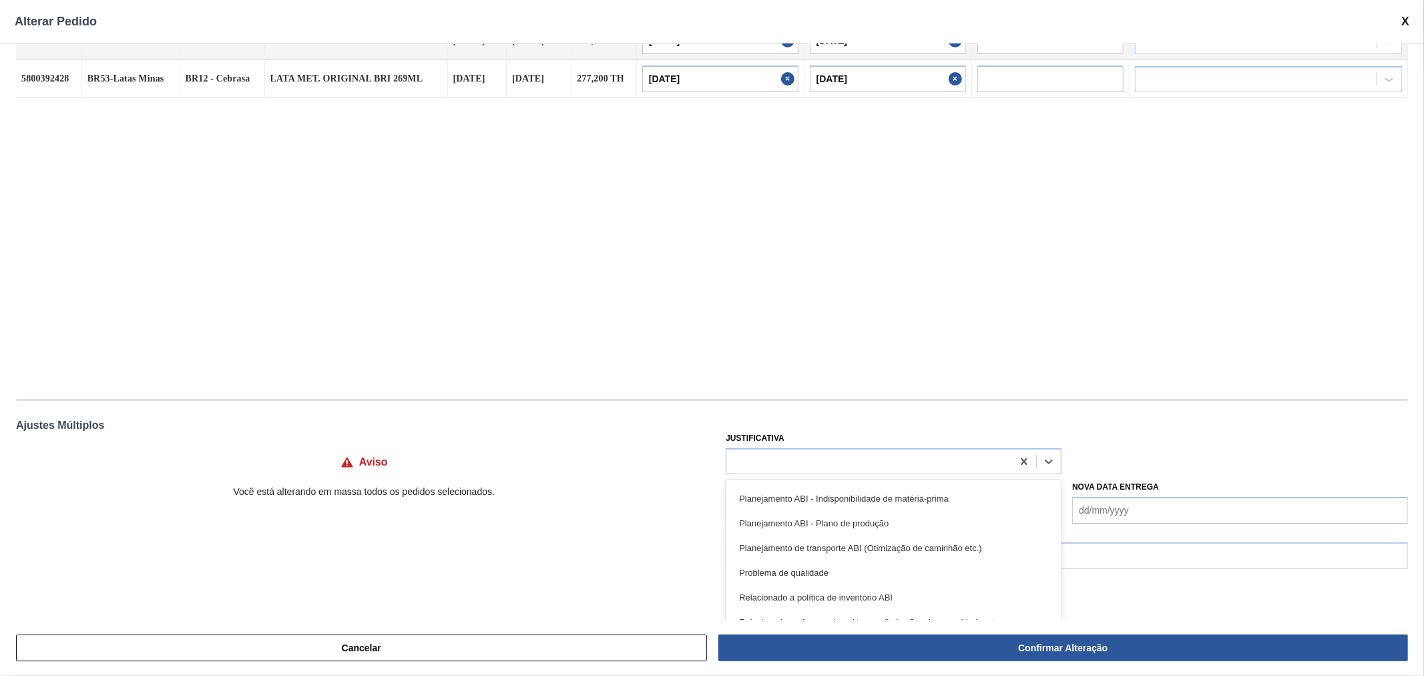
scroll to position [198, 0]
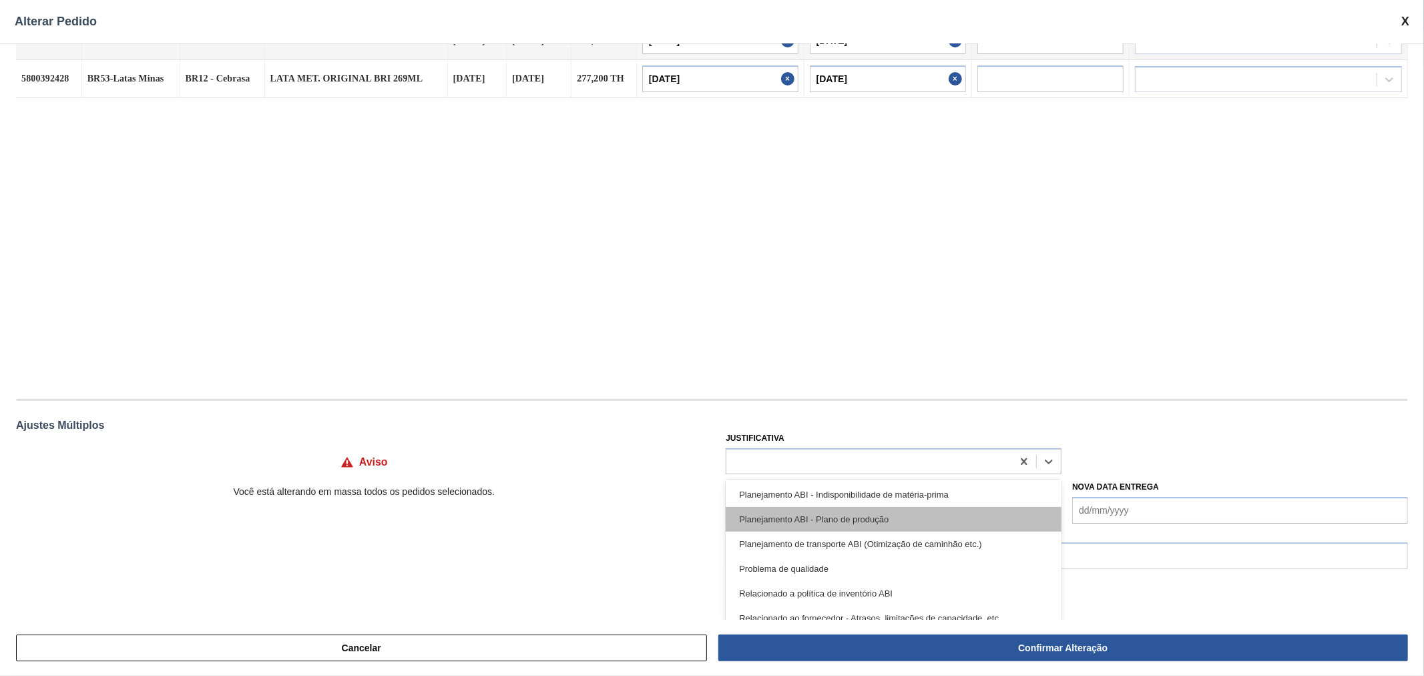
click at [823, 517] on div "Planejamento ABI - Plano de produção" at bounding box center [894, 519] width 336 height 25
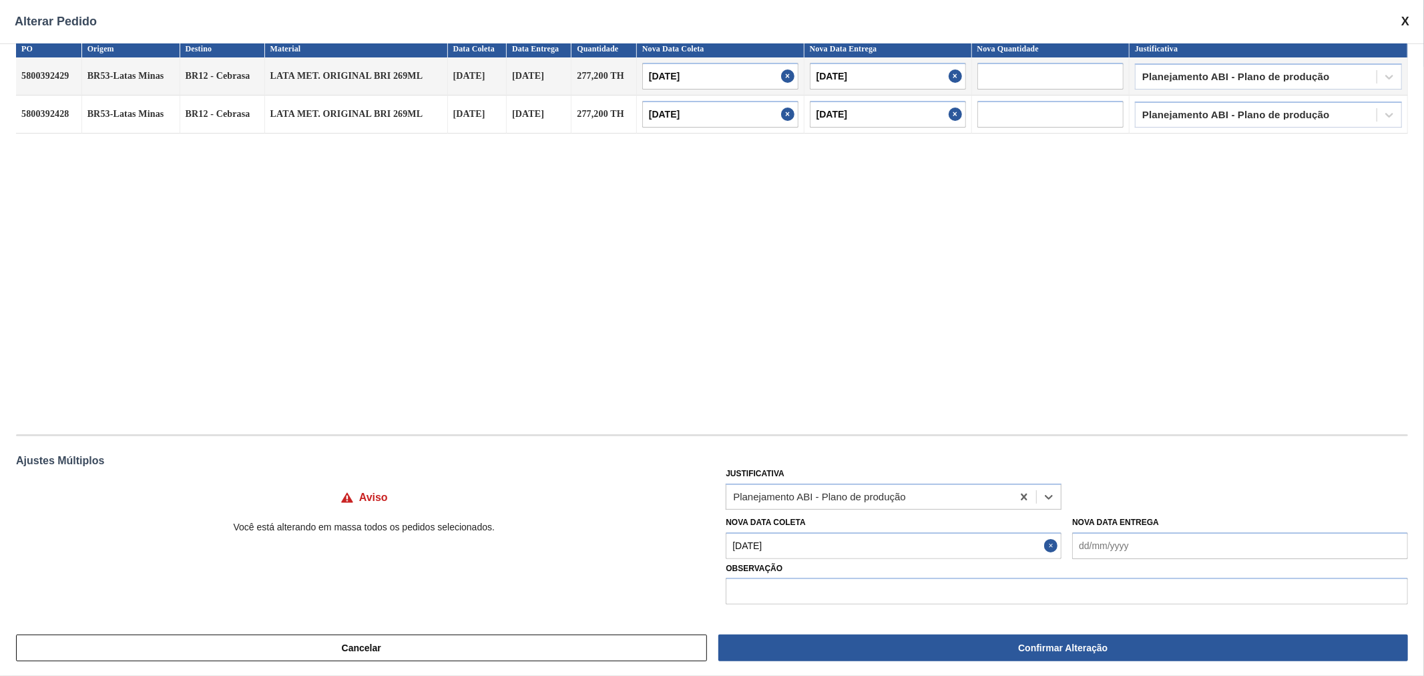
click at [885, 319] on div "PO Origem Destino Material Data Coleta Data Entrega Quantidade Nova Data Coleta…" at bounding box center [712, 230] width 1392 height 380
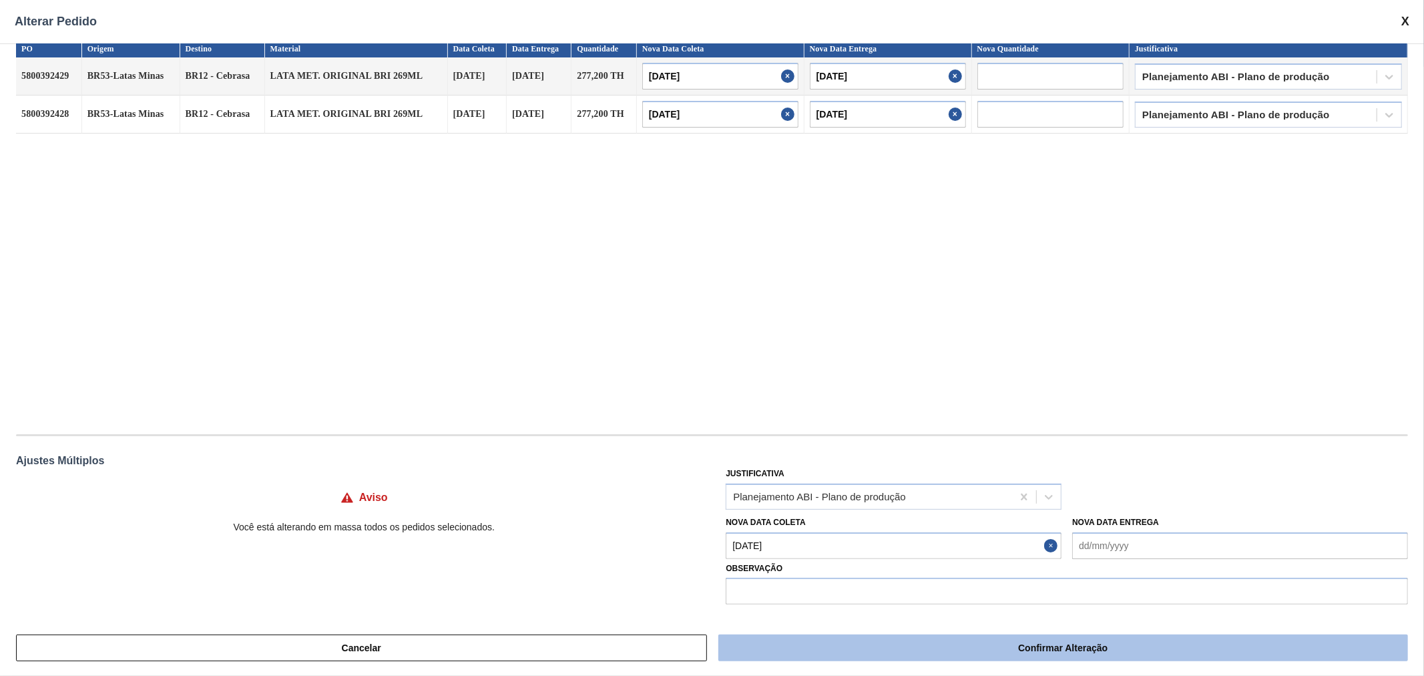
click at [1039, 653] on button "Confirmar Alteração" at bounding box center [1063, 647] width 690 height 27
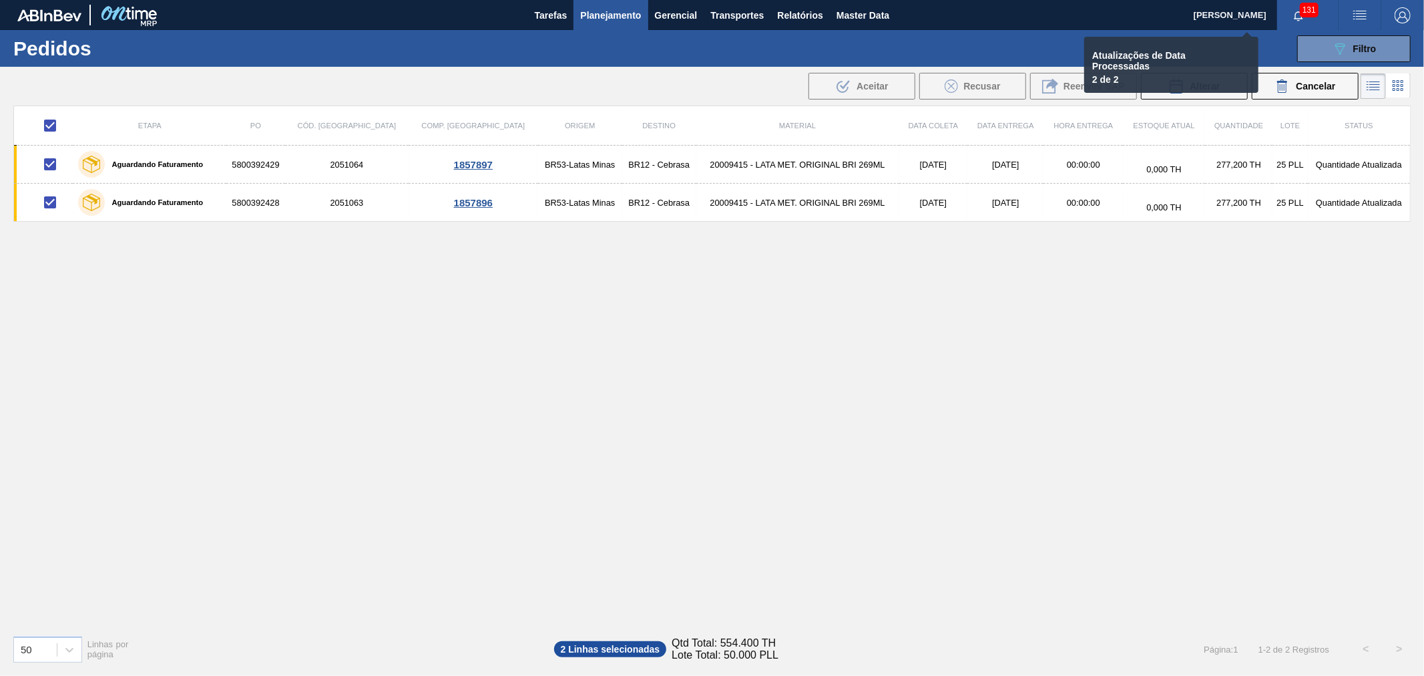
click at [896, 469] on div "Etapa PO Cód. Pedido Comp. Carga Origem Destino Material Data coleta Data Entre…" at bounding box center [711, 364] width 1397 height 519
checkbox input "false"
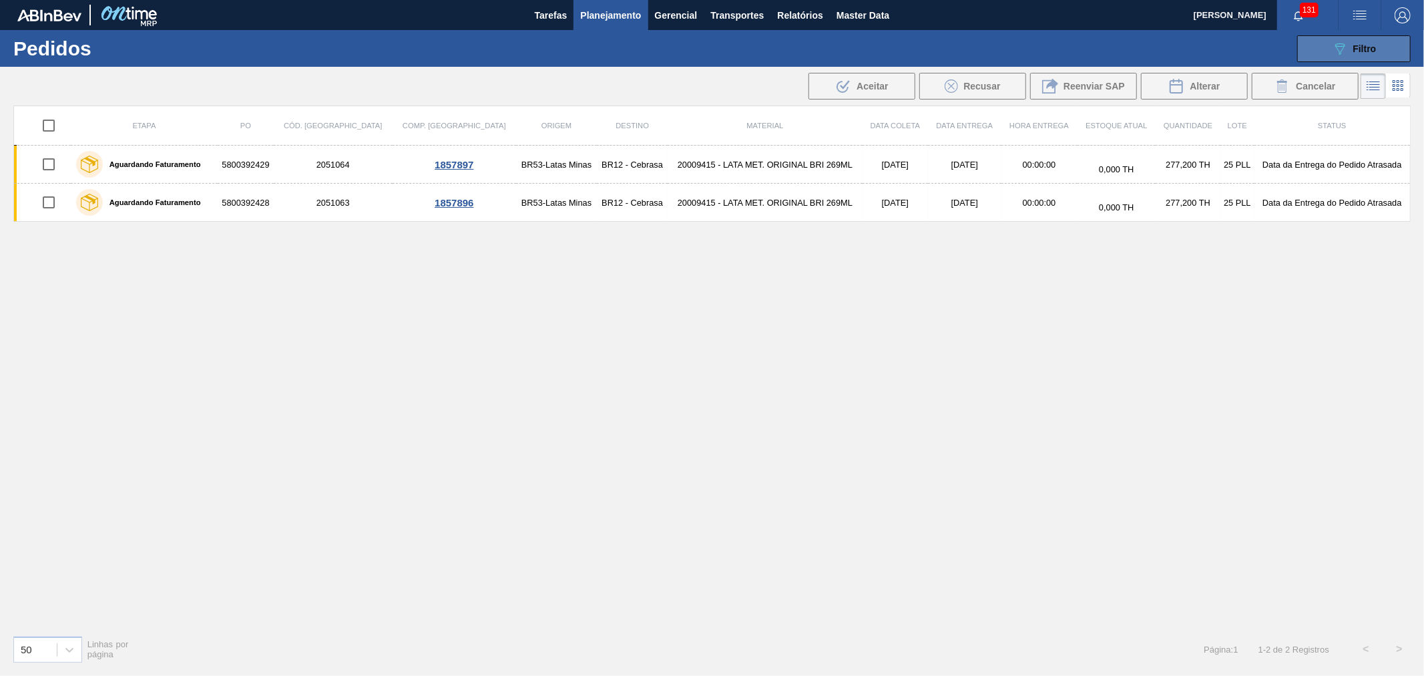
click at [1391, 57] on button "089F7B8B-B2A5-4AFE-B5C0-19BA573D28AC Filtro" at bounding box center [1353, 48] width 113 height 27
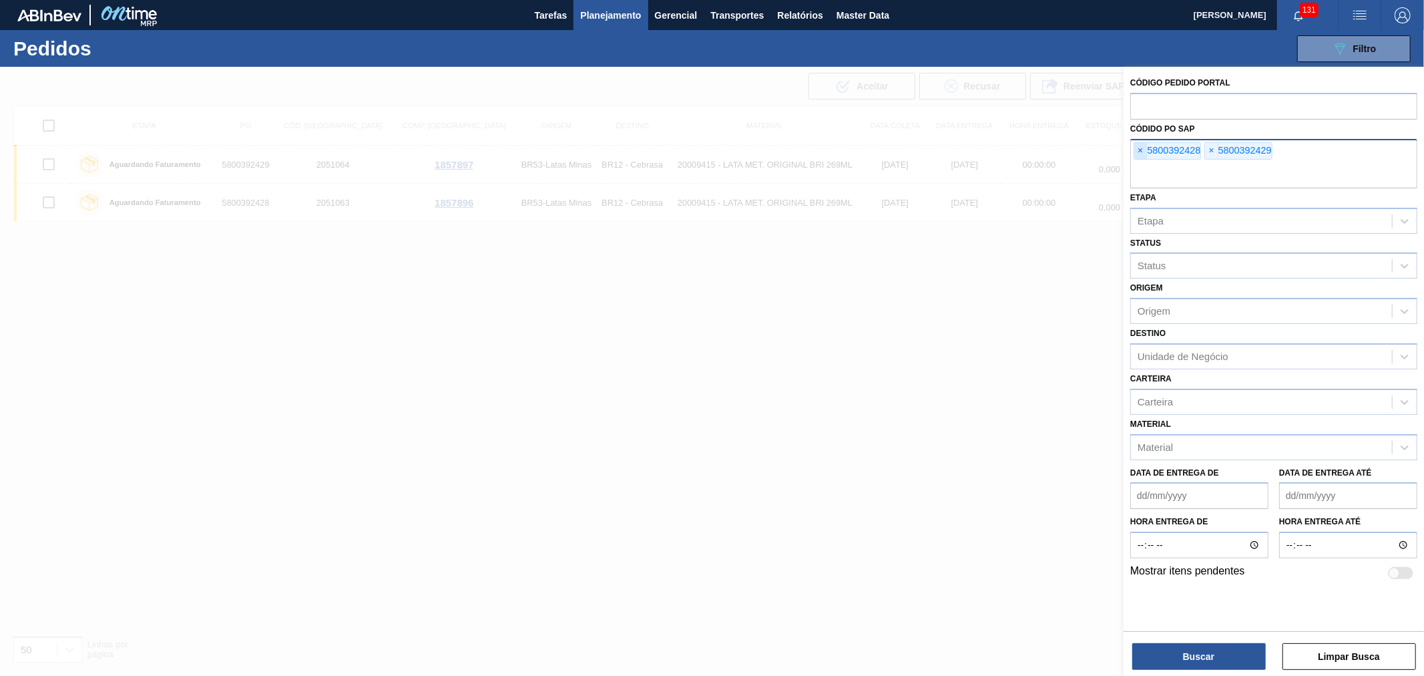
click at [1143, 144] on span "×" at bounding box center [1140, 151] width 13 height 16
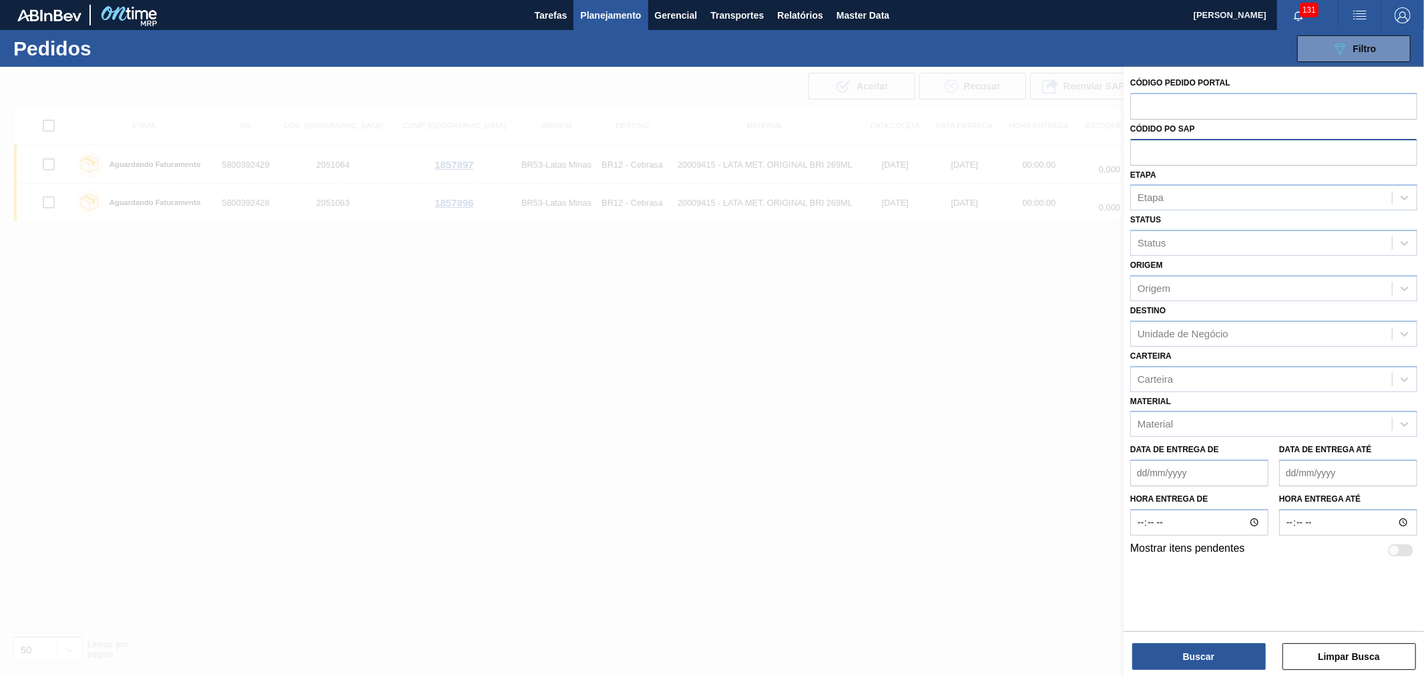
click at [1143, 144] on input "text" at bounding box center [1273, 151] width 287 height 25
paste input "text"
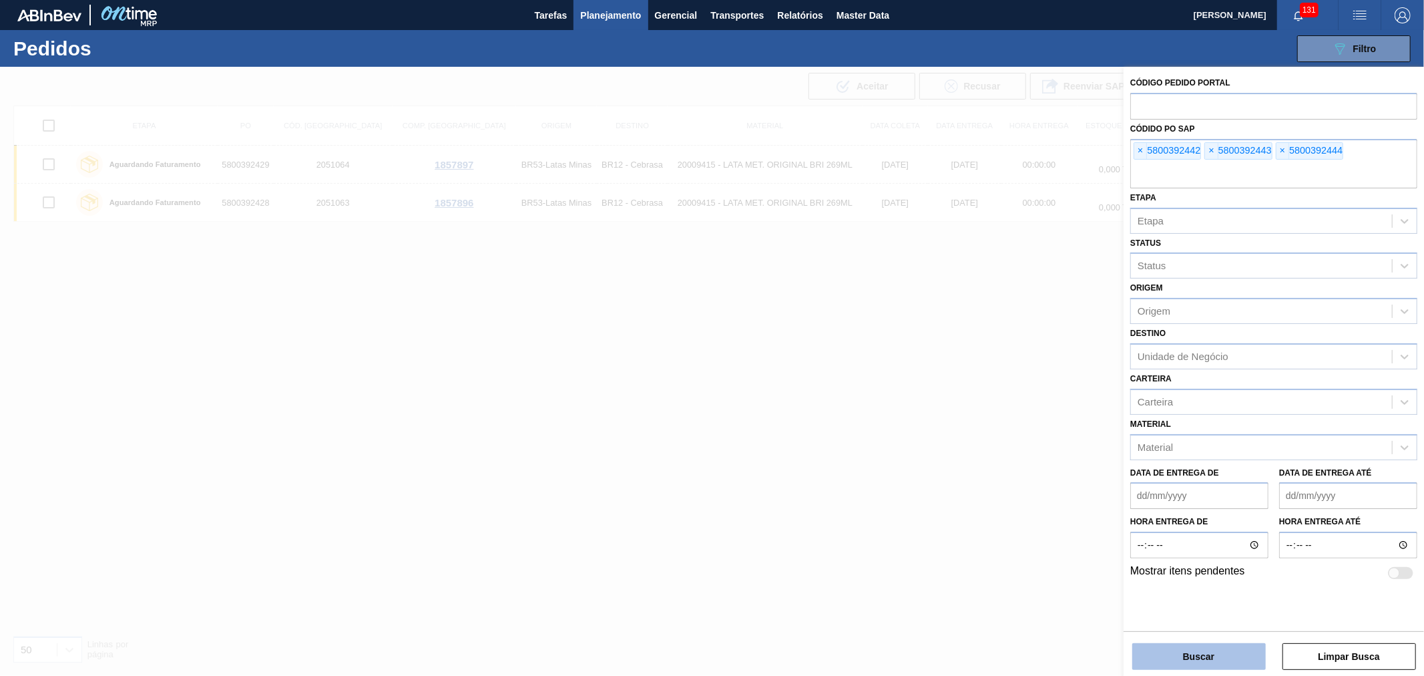
click at [1192, 656] on button "Buscar" at bounding box center [1198, 656] width 133 height 27
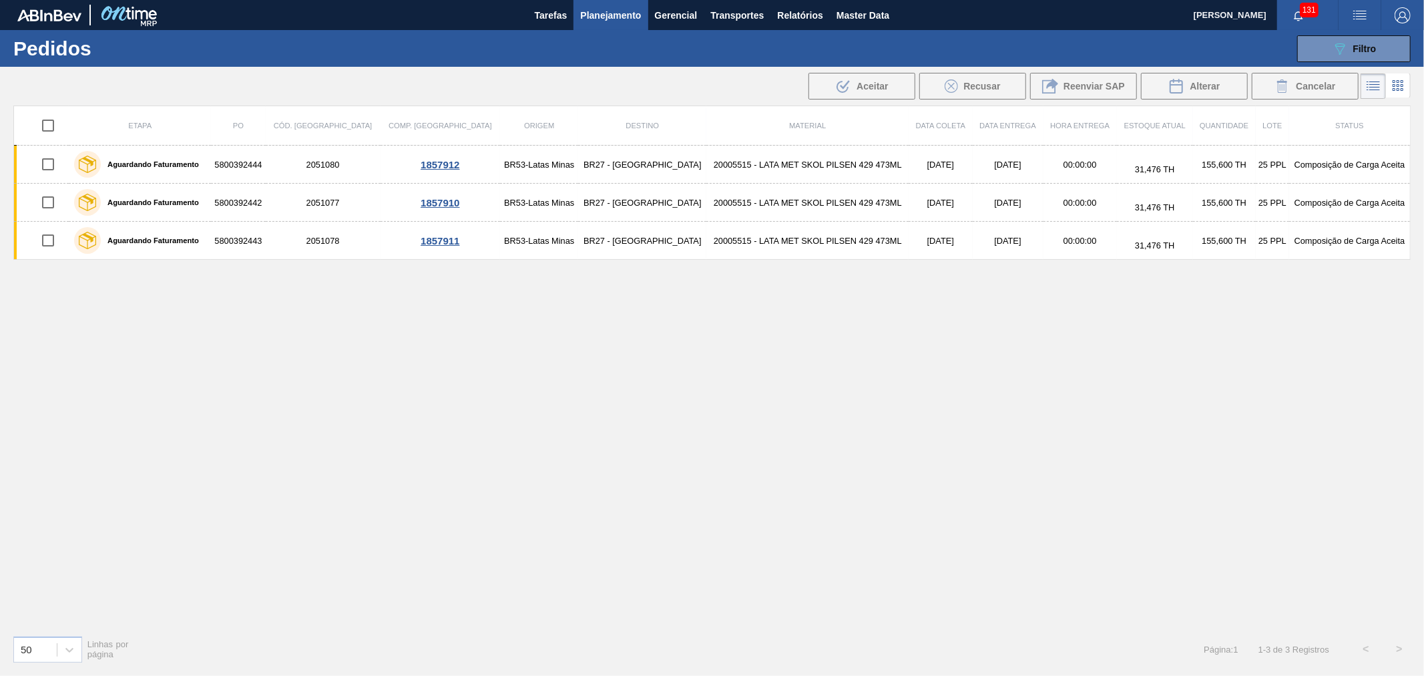
click at [49, 131] on input "checkbox" at bounding box center [48, 125] width 28 height 28
checkbox input "true"
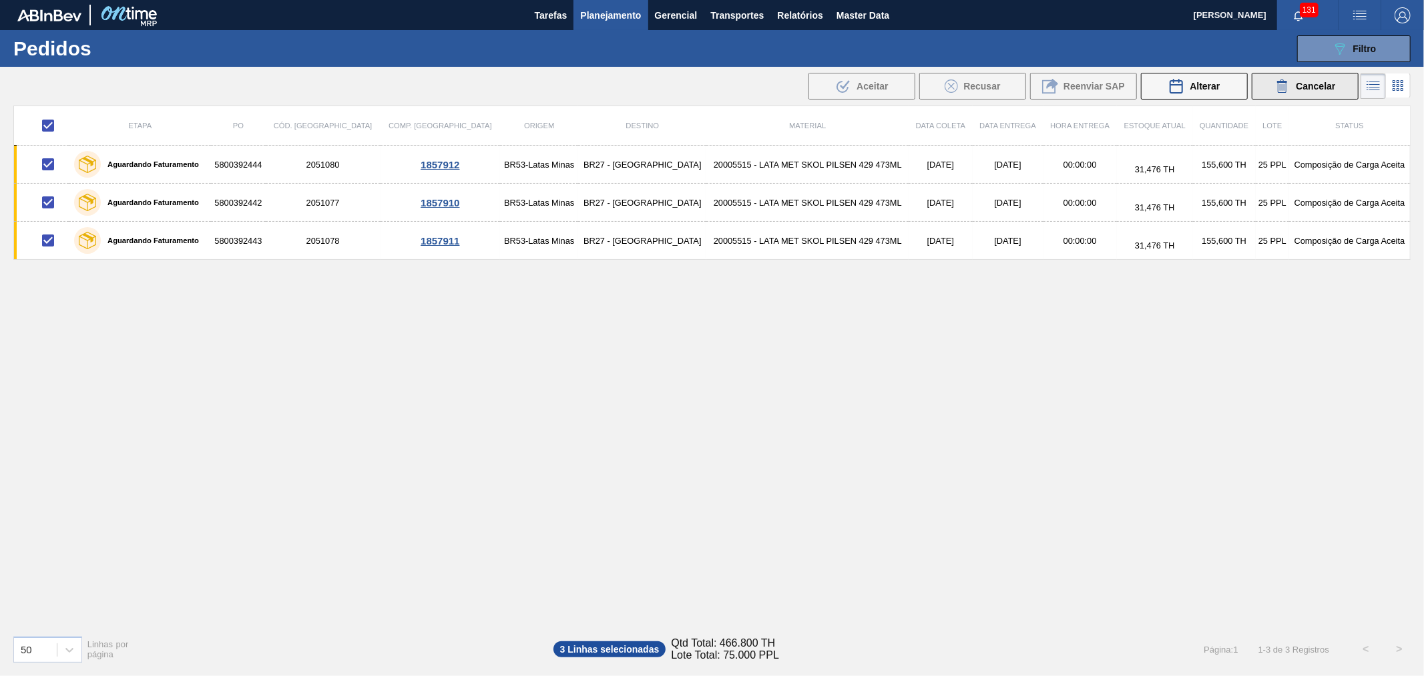
click at [1312, 90] on span "Cancelar" at bounding box center [1315, 86] width 39 height 11
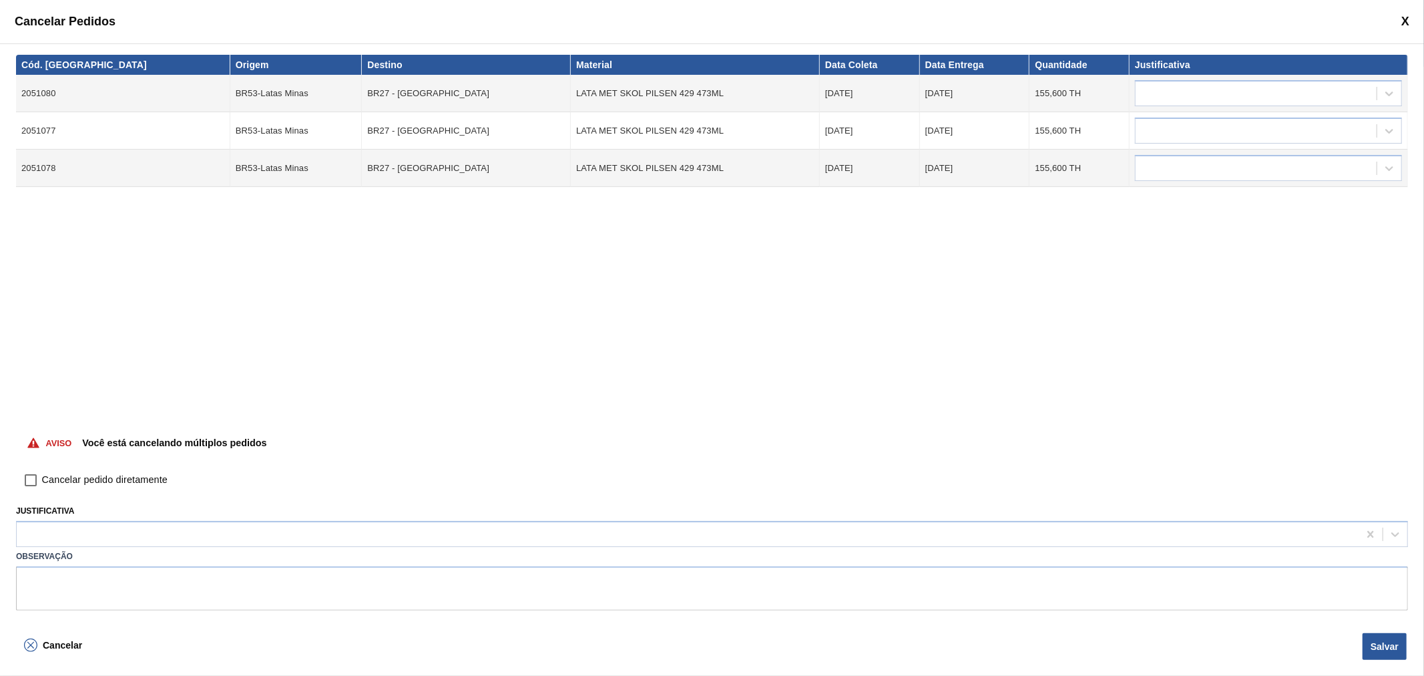
click at [97, 484] on span "Cancelar pedido diretamente" at bounding box center [104, 480] width 125 height 15
click at [42, 484] on input "Cancelar pedido diretamente" at bounding box center [30, 480] width 23 height 23
checkbox input "true"
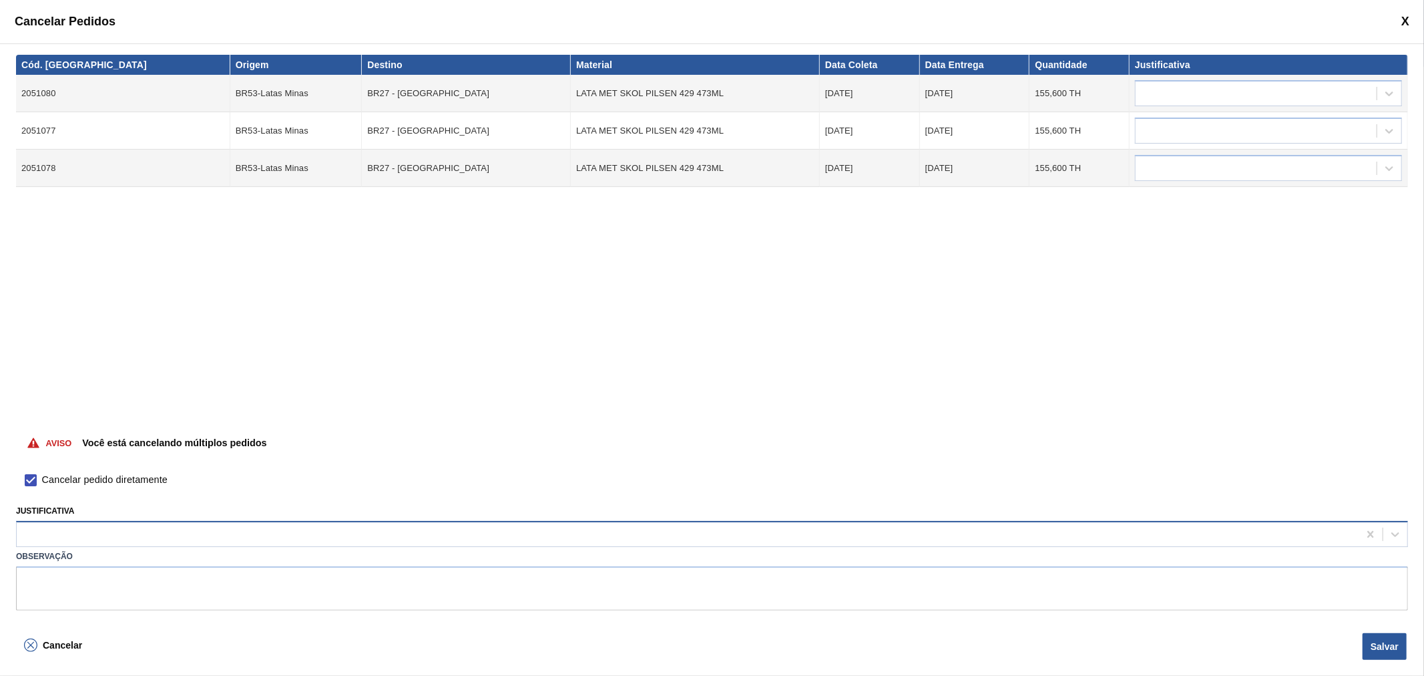
click at [96, 533] on div at bounding box center [688, 534] width 1342 height 19
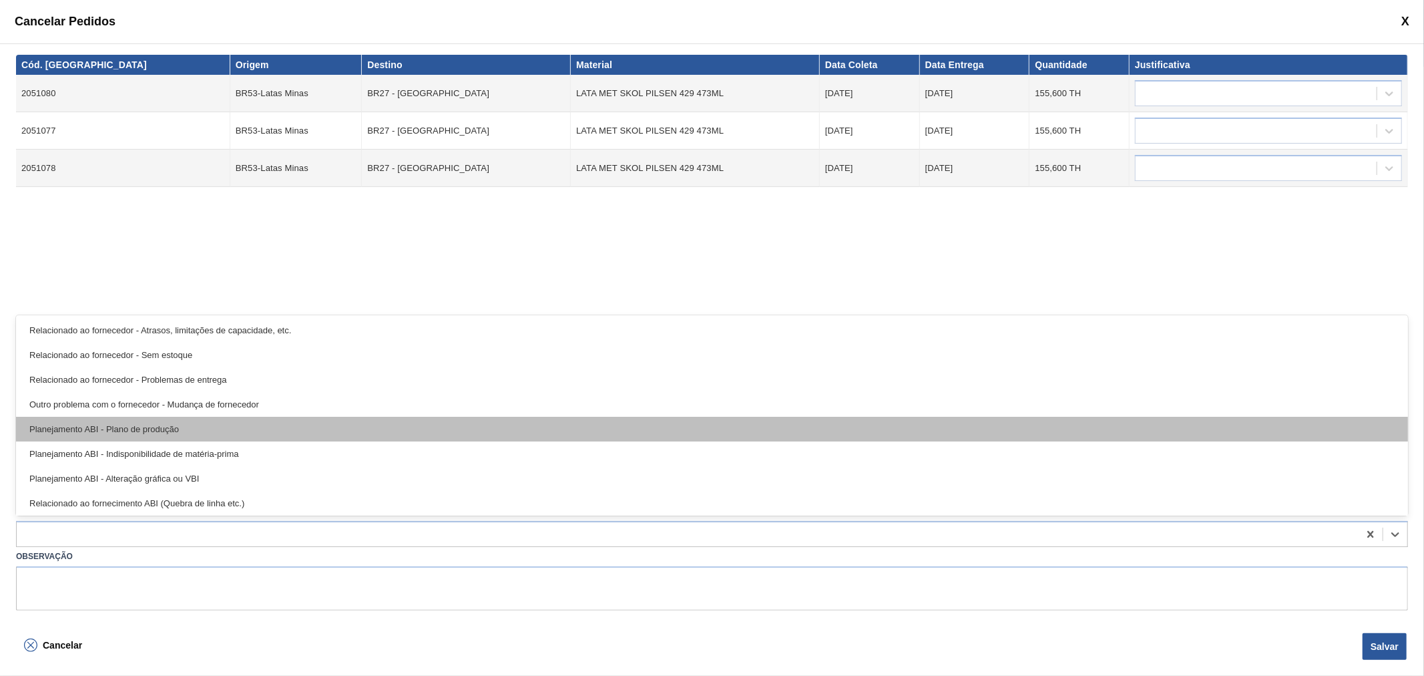
click at [125, 432] on div "Planejamento ABI - Plano de produção" at bounding box center [712, 429] width 1392 height 25
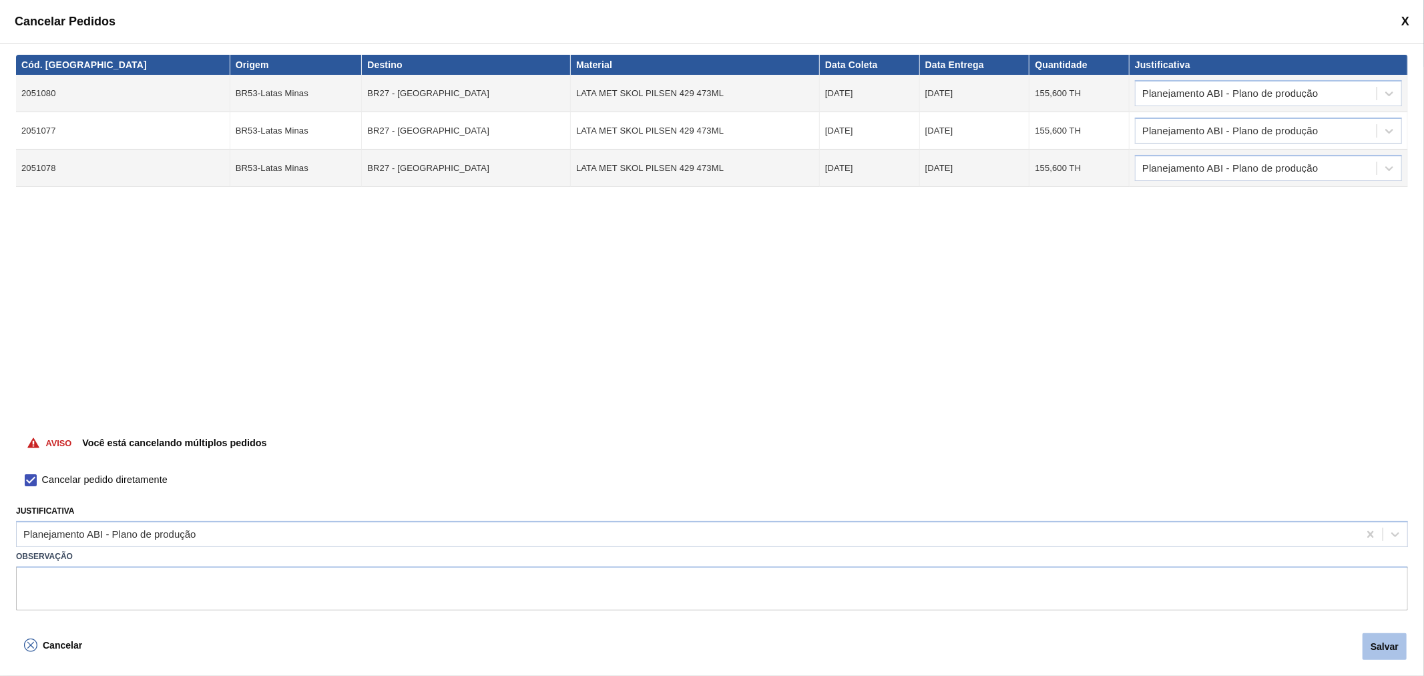
click at [1398, 644] on button "Salvar" at bounding box center [1384, 646] width 44 height 27
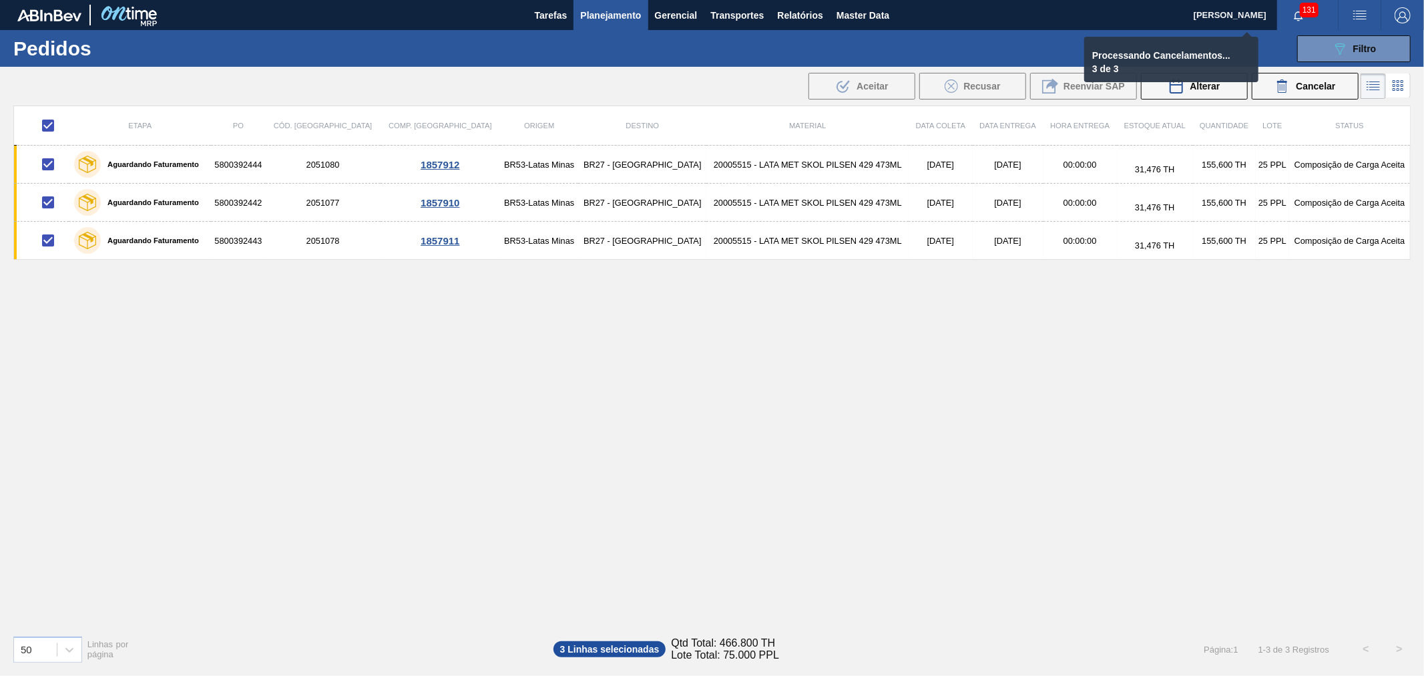
checkbox input "false"
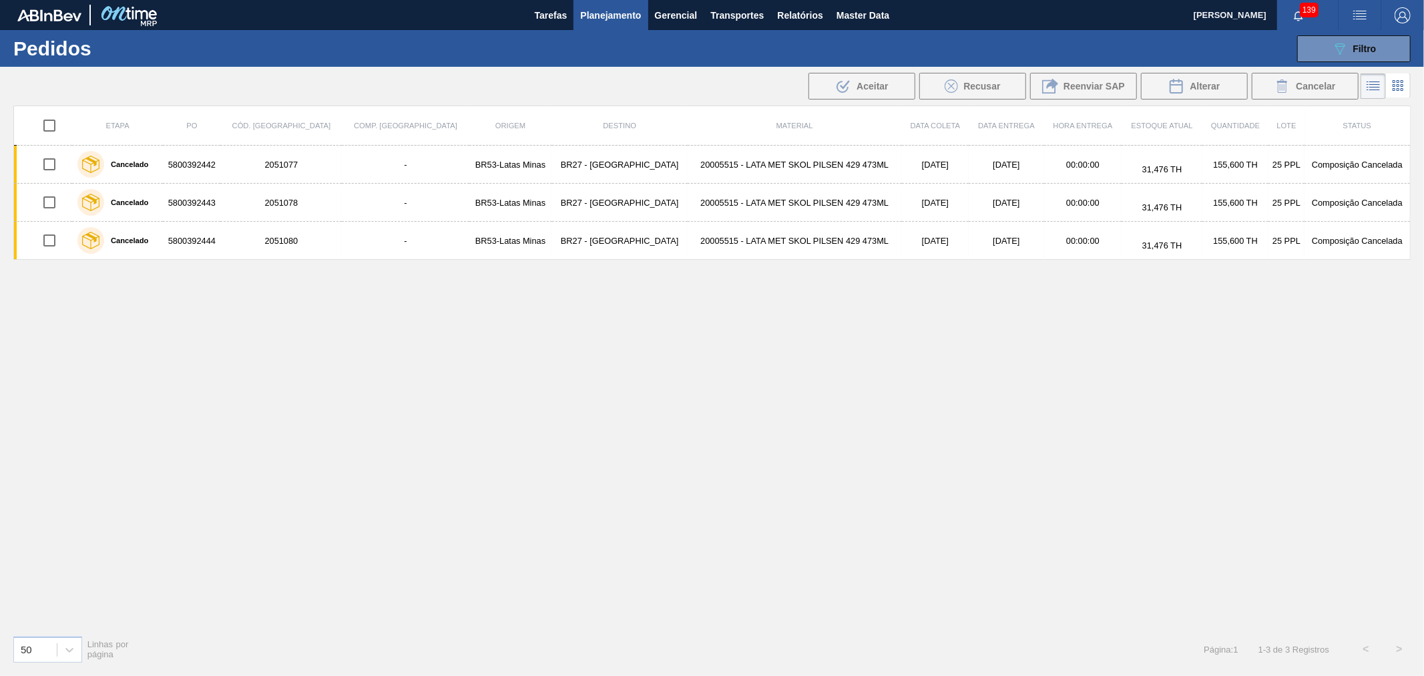
click at [1364, 11] on img "button" at bounding box center [1360, 15] width 16 height 16
click at [1362, 74] on li "Upload de Volumes" at bounding box center [1352, 71] width 122 height 24
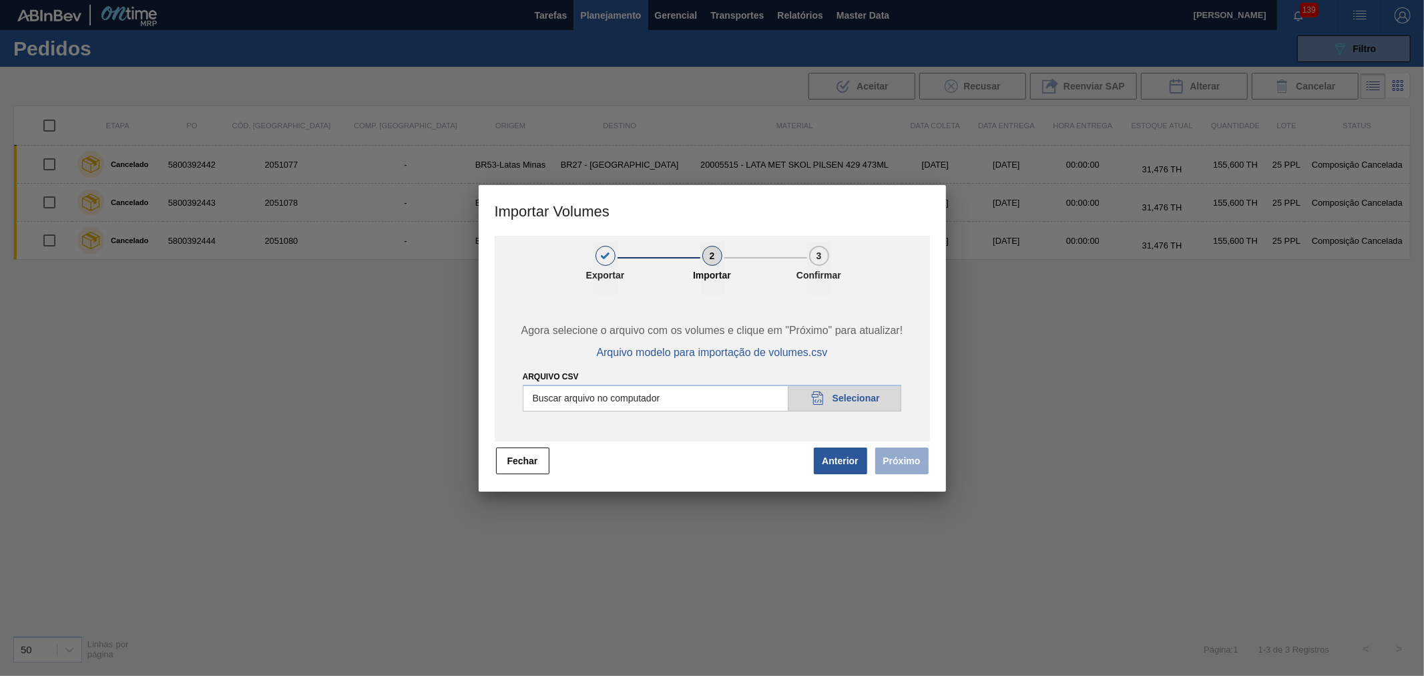
drag, startPoint x: 832, startPoint y: 376, endPoint x: 842, endPoint y: 392, distance: 18.7
click at [833, 380] on div "Arquivo csv Buscar arquivo no computador 20DAD902-3625-4257-8FDA-0C0CB19E2A3D S…" at bounding box center [712, 389] width 379 height 43
click at [842, 392] on input "Arquivo csv" at bounding box center [712, 397] width 379 height 27
type input "C:\fakepath\Template Subida LM.csv"
click at [911, 462] on button "Próximo" at bounding box center [901, 460] width 53 height 27
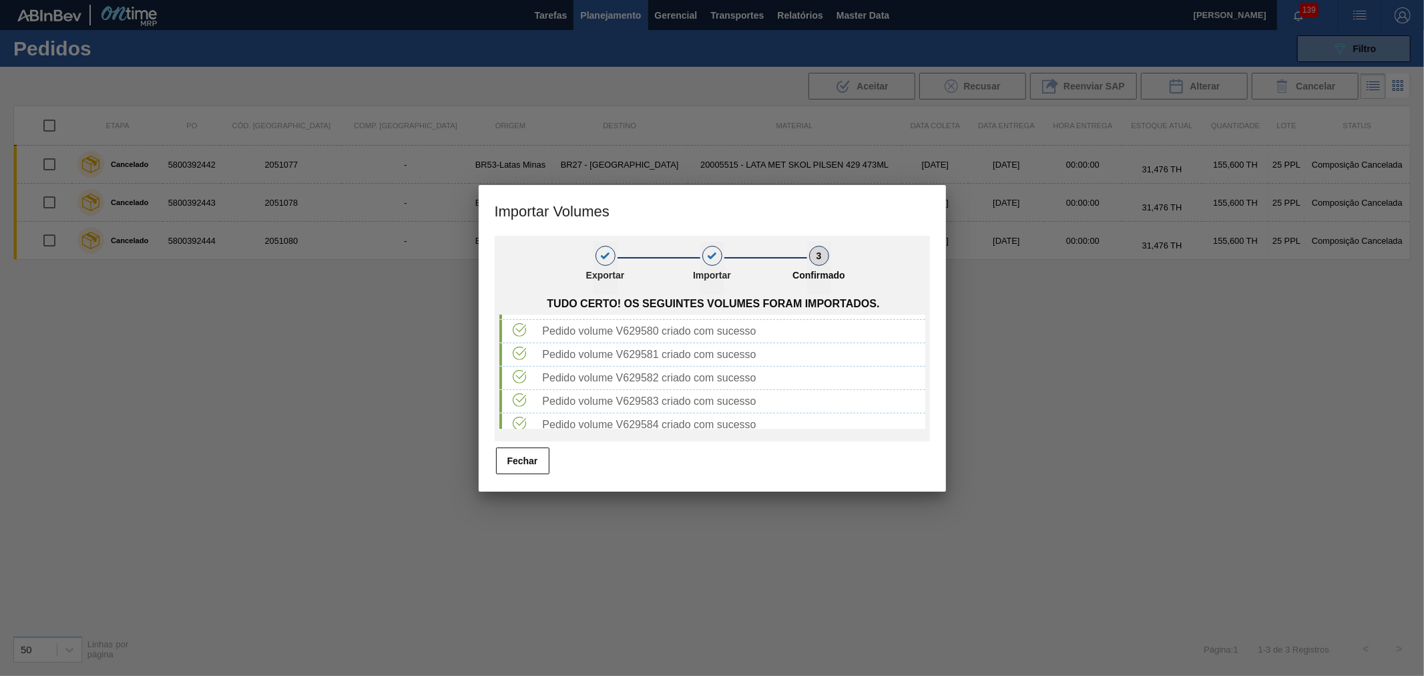
scroll to position [783, 0]
click at [526, 467] on button "Fechar" at bounding box center [522, 460] width 53 height 27
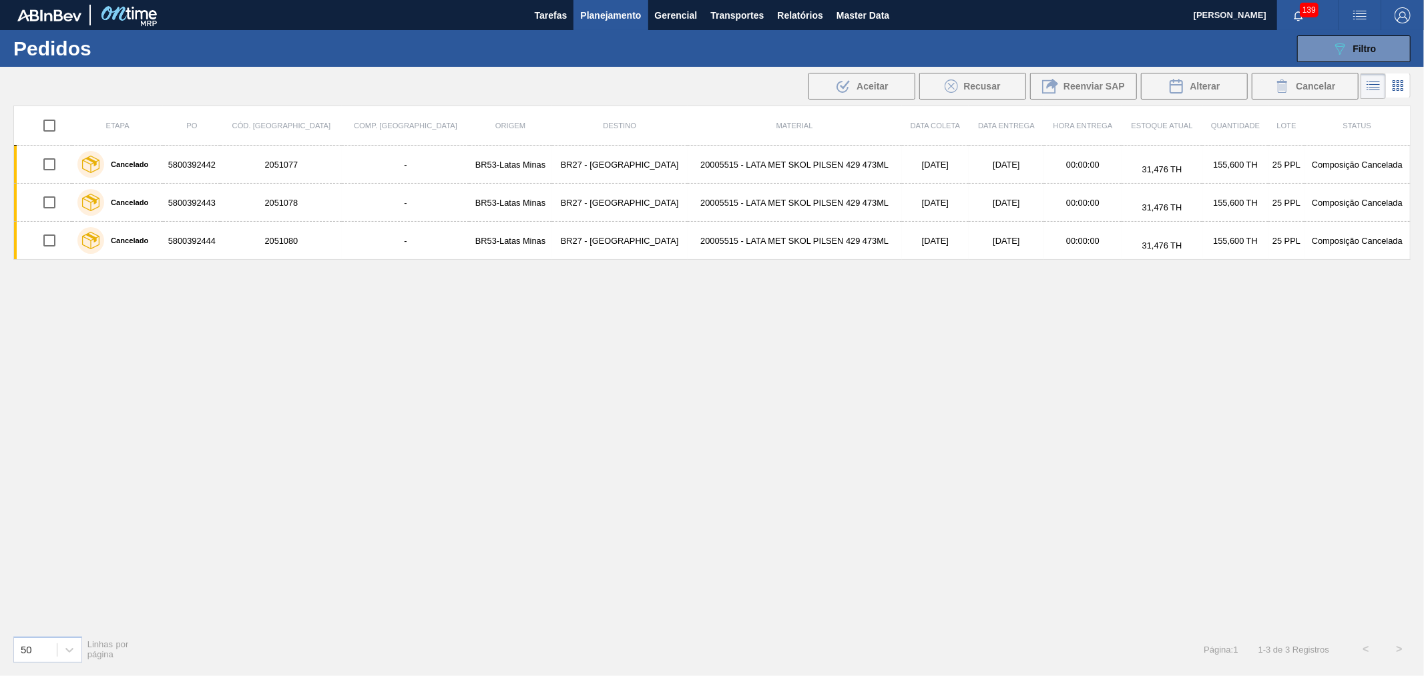
click at [722, 375] on div "Etapa PO Cód. Pedido Comp. Carga Origem Destino Material Data coleta Data Entre…" at bounding box center [711, 364] width 1397 height 519
click at [1235, 44] on div "089F7B8B-B2A5-4AFE-B5C0-19BA573D28AC Filtro Código Pedido Portal Códido PO SAP …" at bounding box center [816, 49] width 1201 height 40
click at [746, 15] on span "Transportes" at bounding box center [736, 15] width 53 height 16
click at [725, 65] on li "Otimização de Carga" at bounding box center [737, 66] width 109 height 21
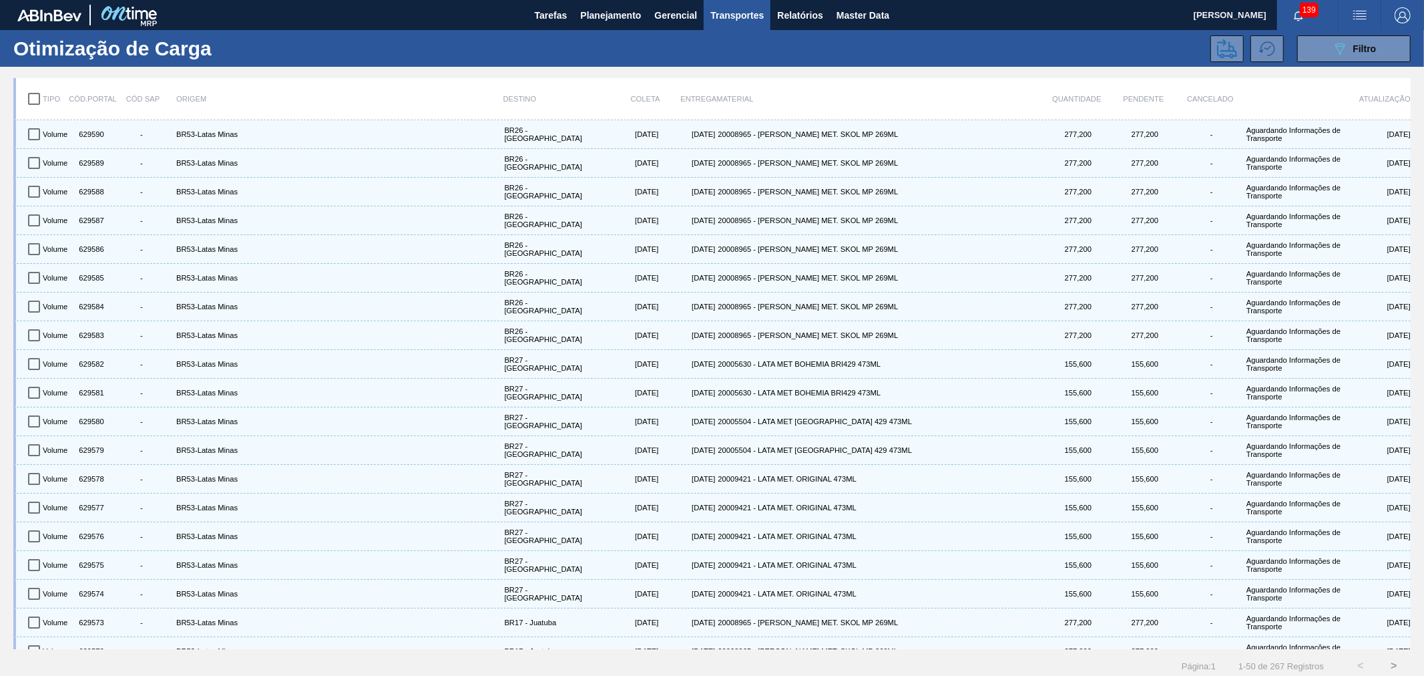
click at [1380, 34] on div "Otimização de Carga 089F7B8B-B2A5-4AFE-B5C0-19BA573D28AC Filtro" at bounding box center [712, 48] width 1424 height 37
click at [1369, 47] on span "Filtro" at bounding box center [1364, 48] width 23 height 11
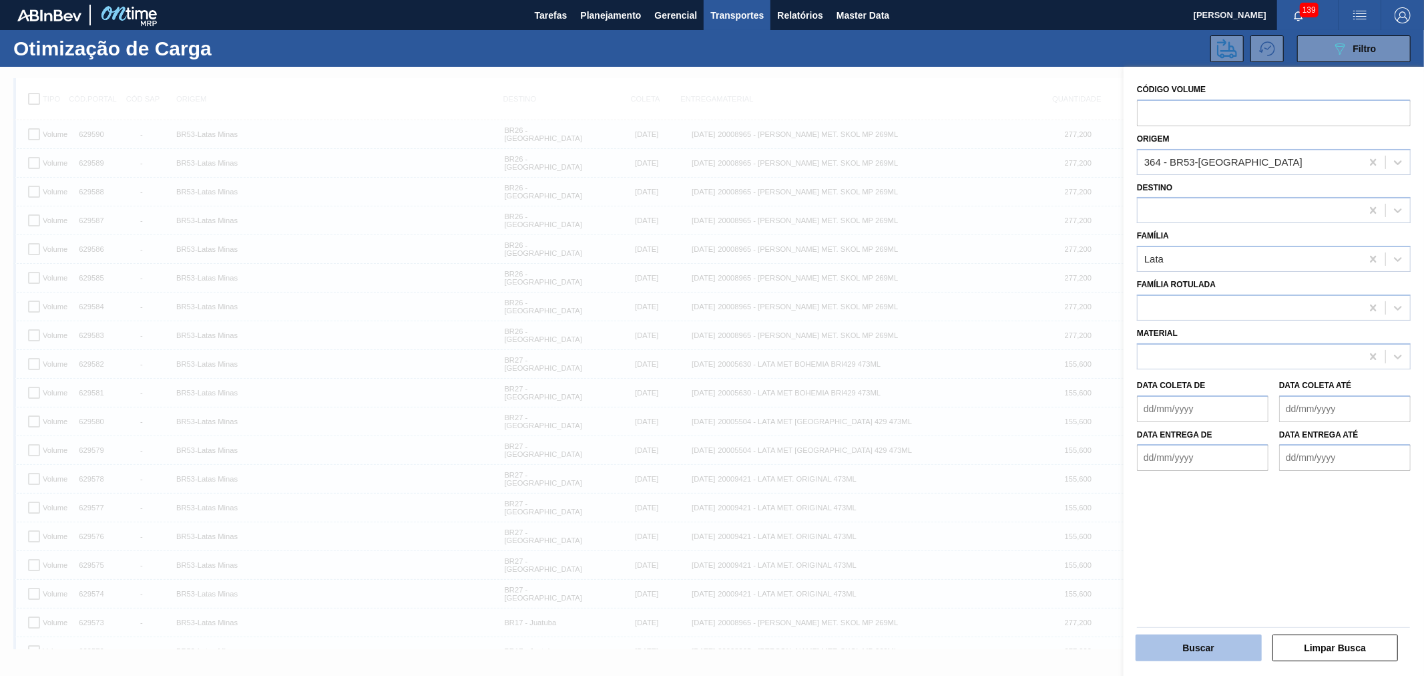
click at [1199, 652] on button "Buscar" at bounding box center [1198, 647] width 126 height 27
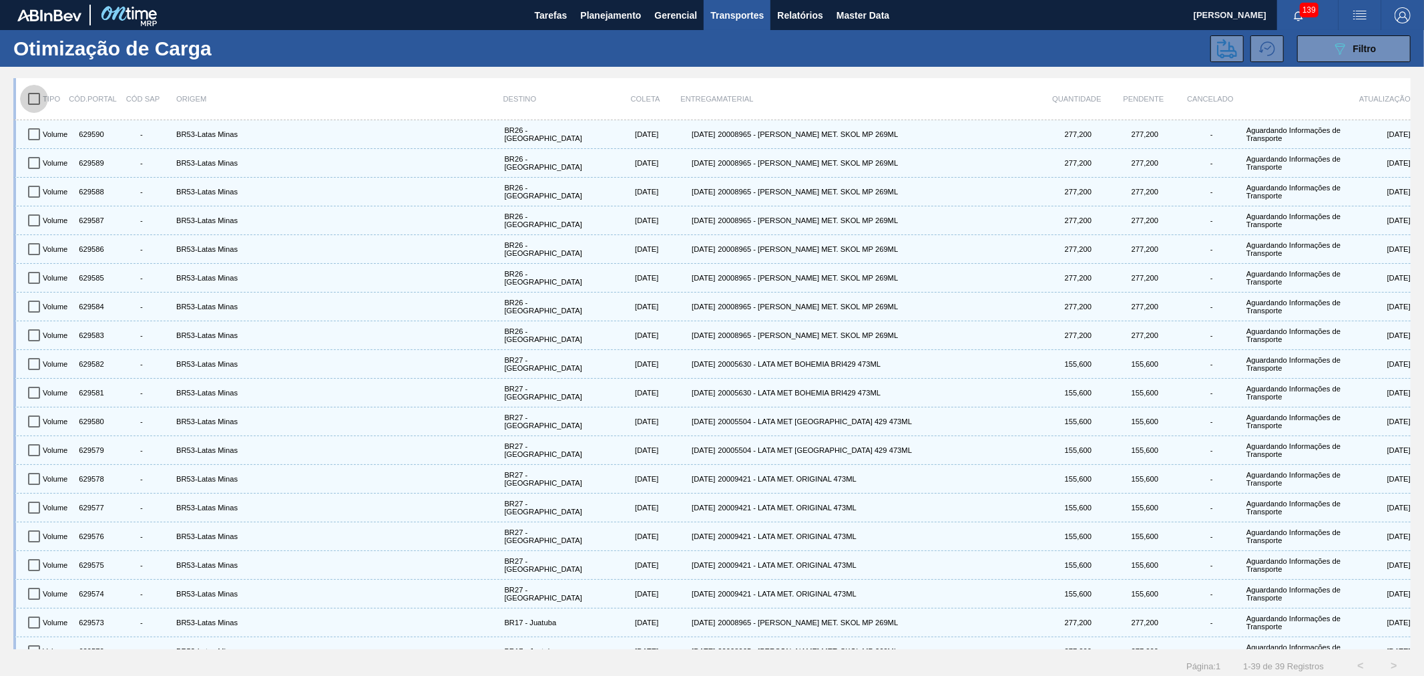
click at [27, 95] on input "checkbox" at bounding box center [34, 99] width 28 height 28
checkbox input "true"
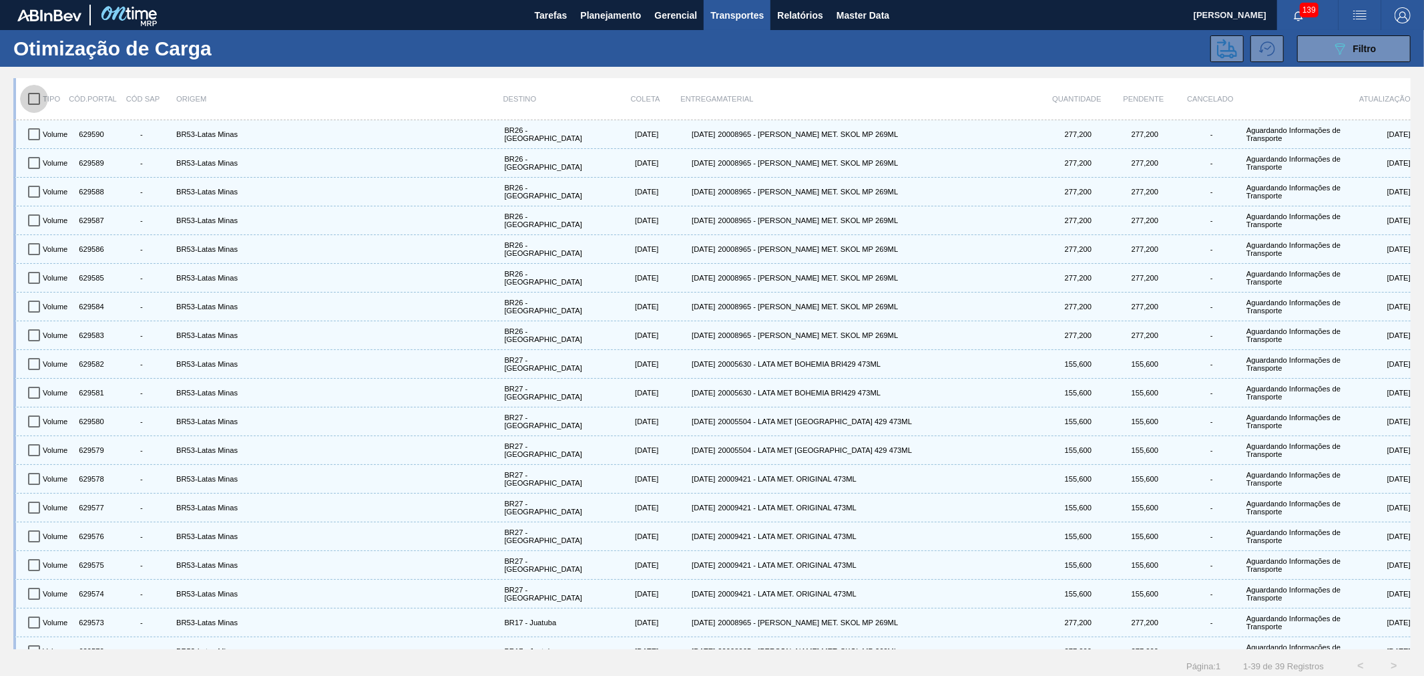
checkbox input "true"
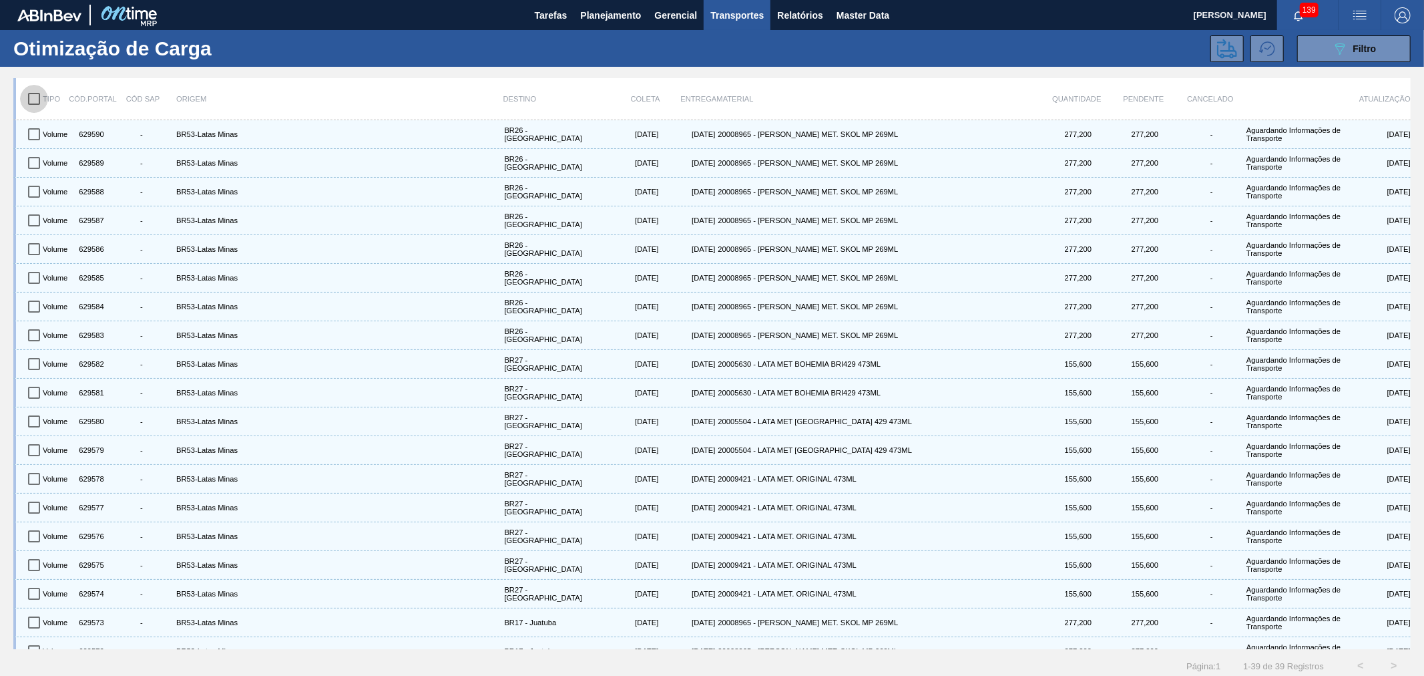
checkbox input "true"
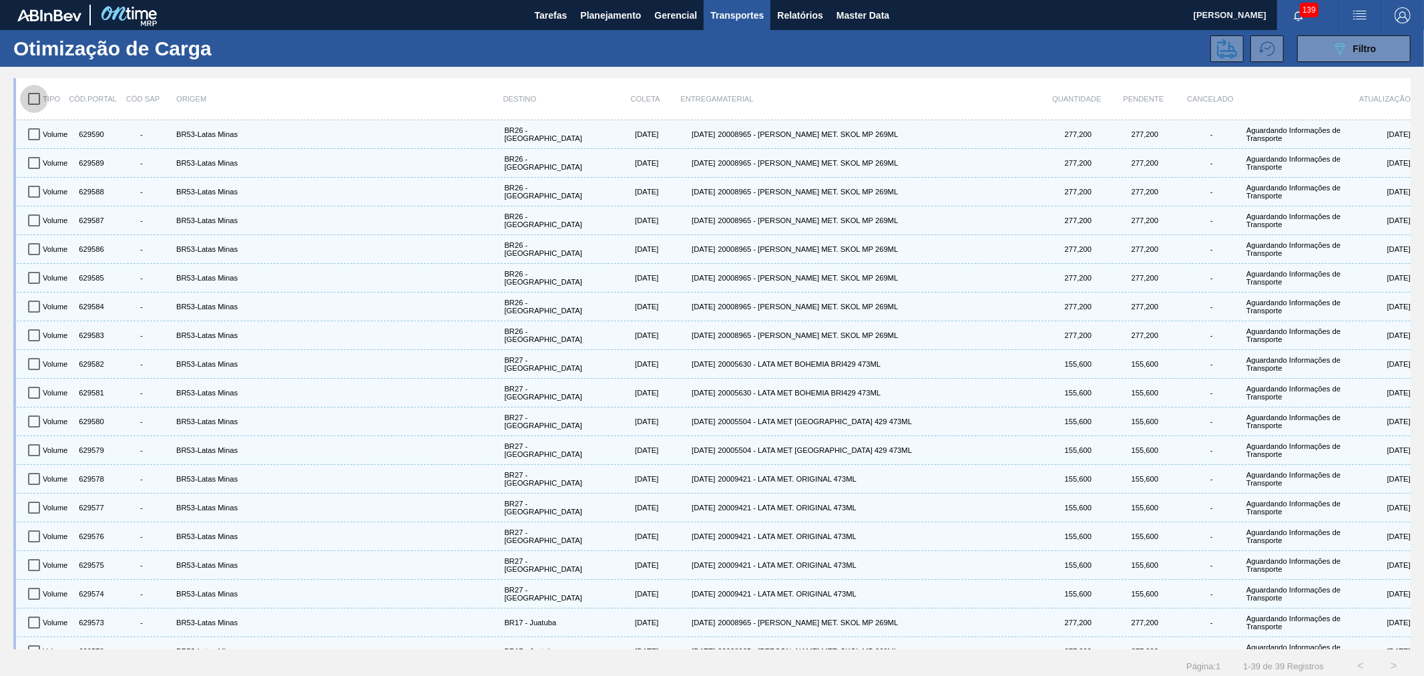
checkbox input "true"
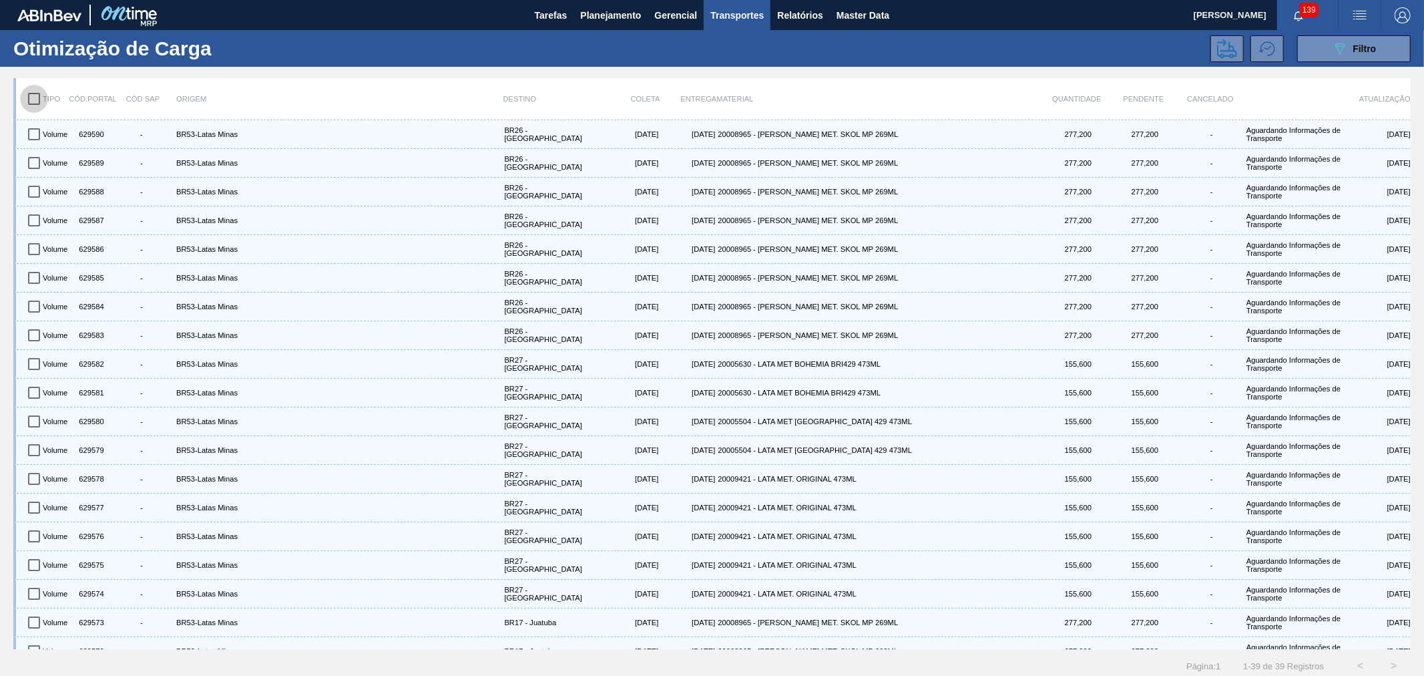
checkbox input "true"
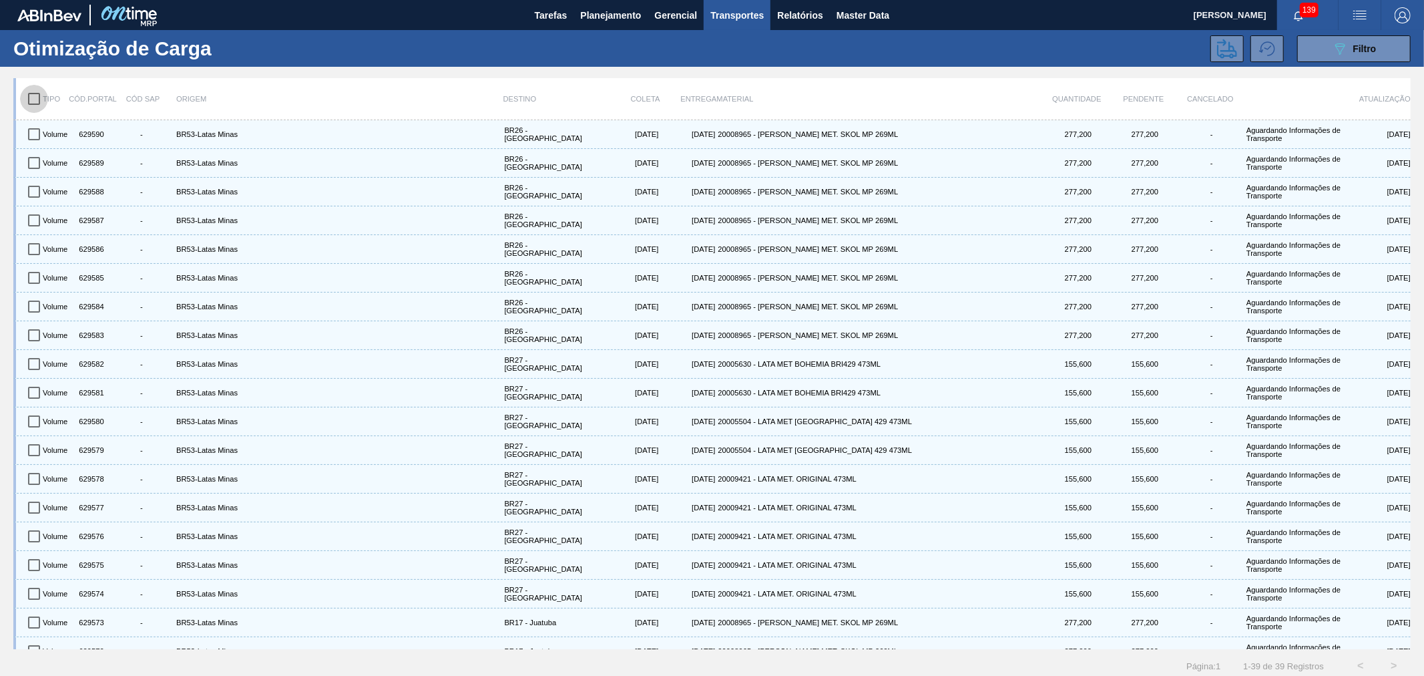
checkbox input "true"
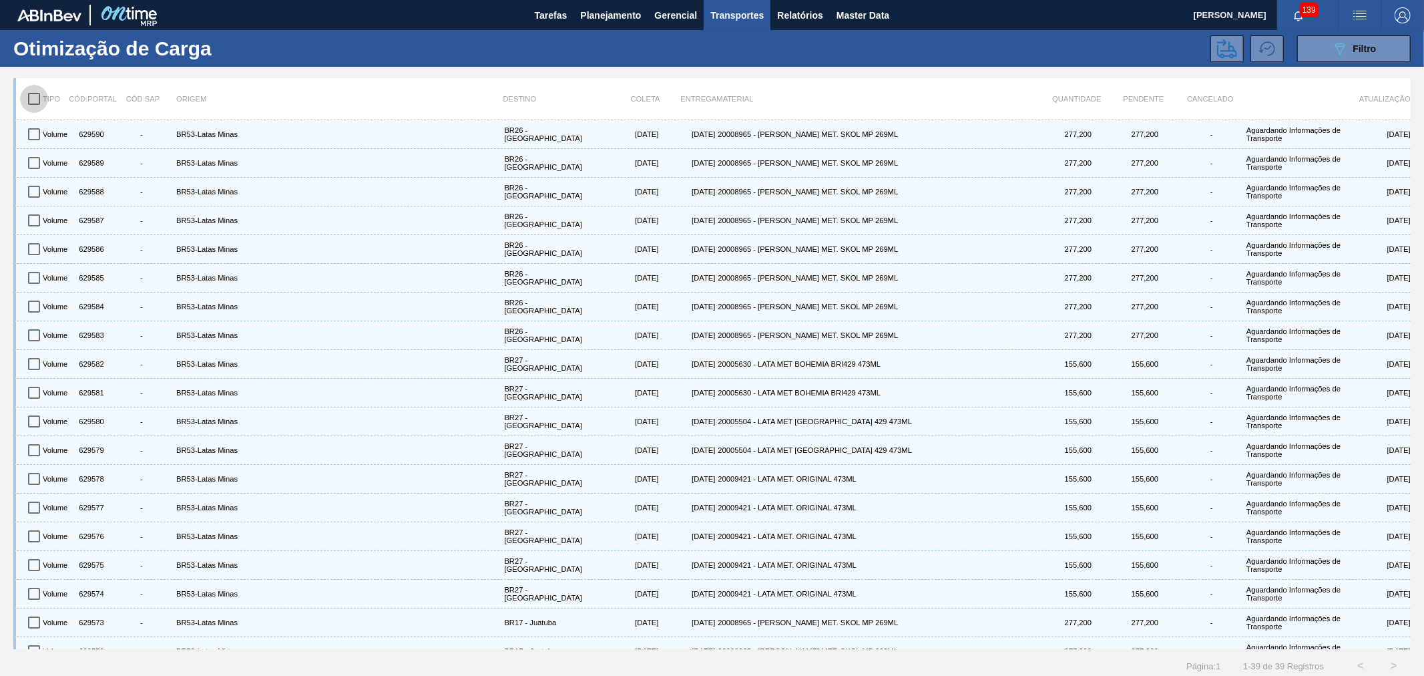
checkbox input "true"
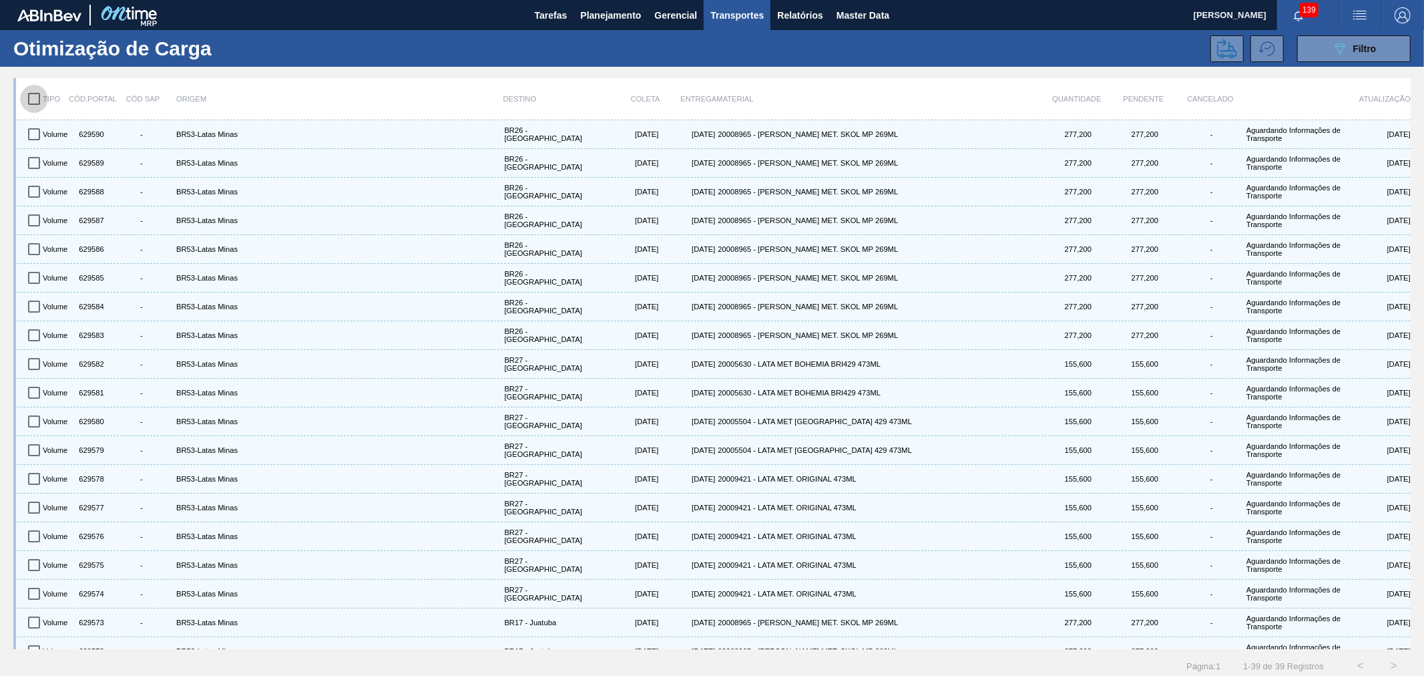
checkbox input "true"
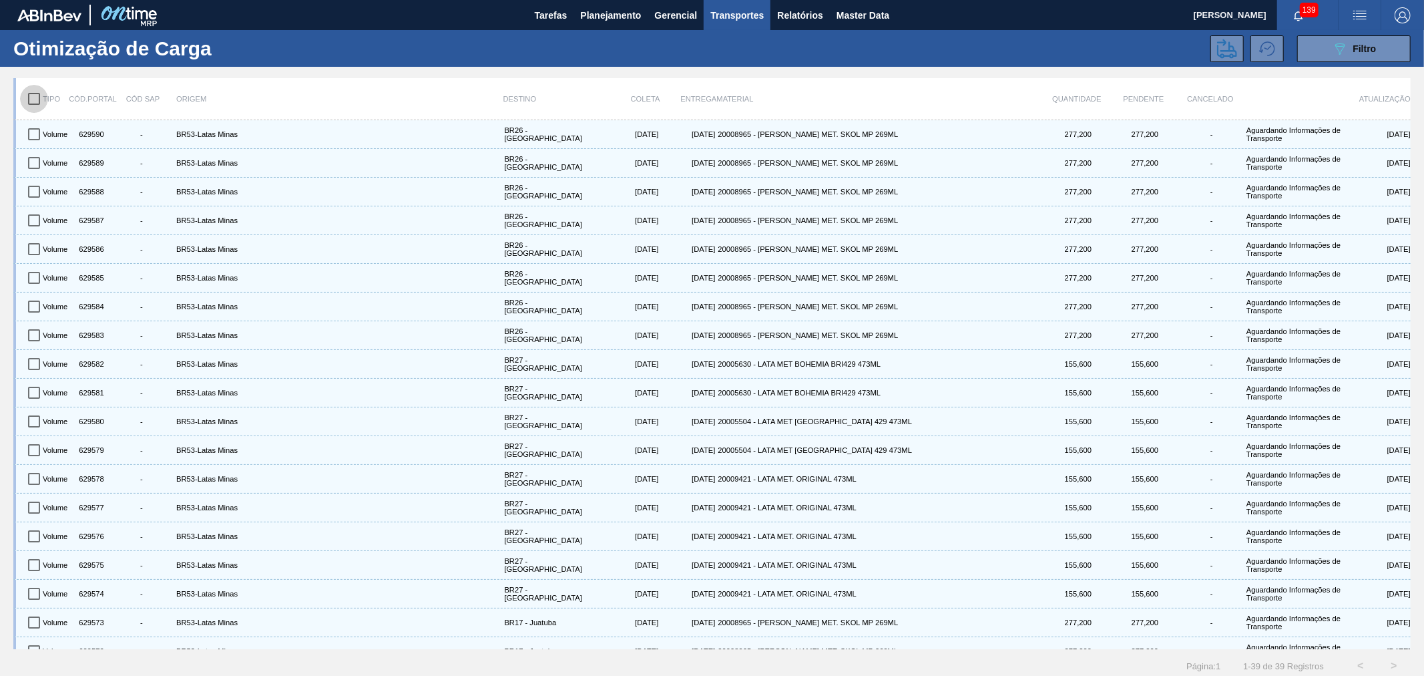
checkbox input "true"
click at [1226, 53] on icon at bounding box center [1227, 49] width 20 height 20
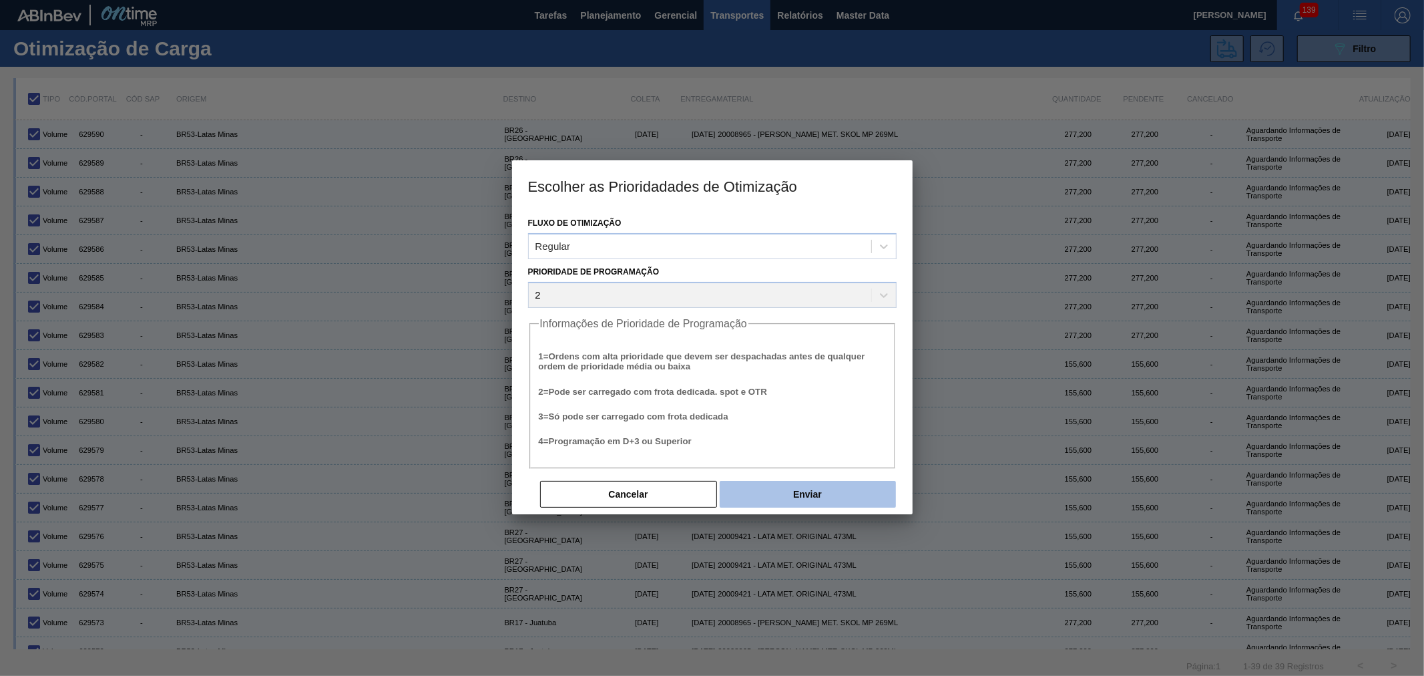
click at [829, 487] on button "Enviar" at bounding box center [808, 494] width 176 height 27
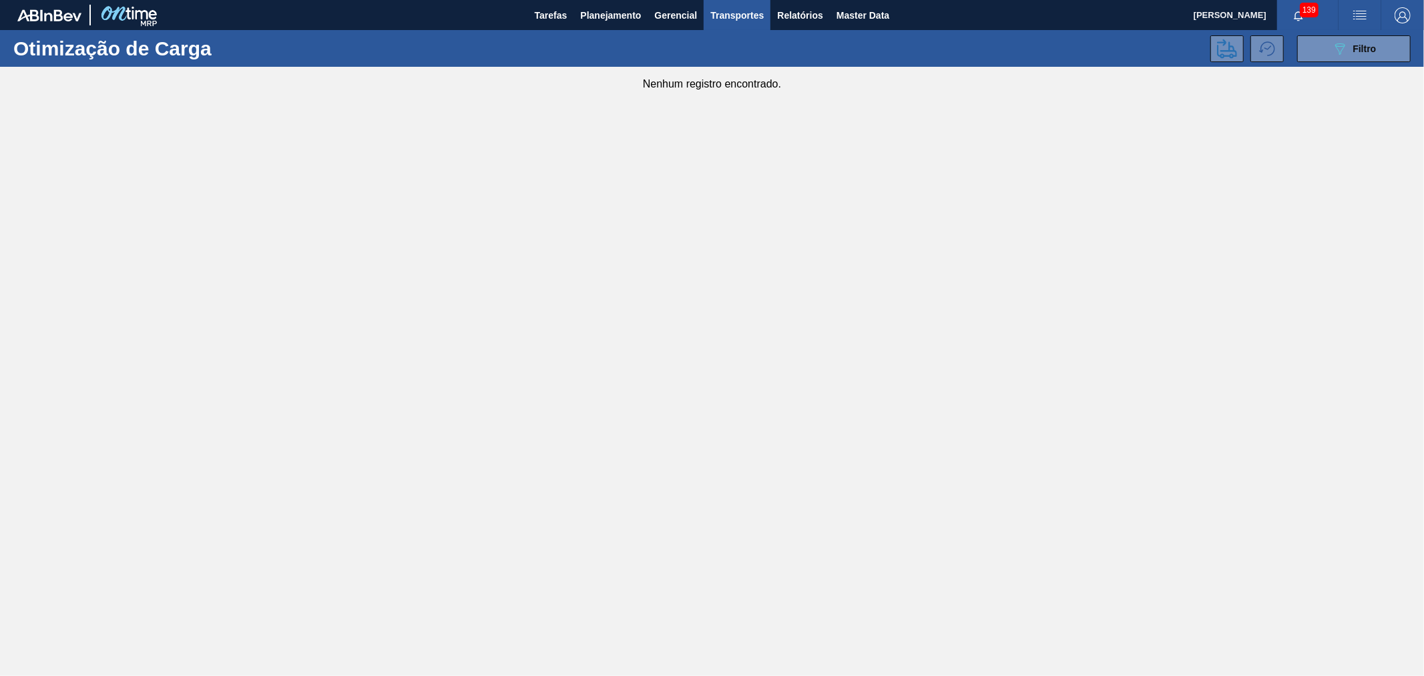
click at [1342, 581] on main "Tarefas Planejamento Gerencial Transportes Relatórios Master Data Alisson R Da …" at bounding box center [712, 338] width 1424 height 676
click at [1365, 645] on main "Tarefas Planejamento Gerencial Transportes Relatórios Master Data Alisson R Da …" at bounding box center [712, 338] width 1424 height 676
click at [938, 425] on main "Tarefas Planejamento Gerencial Transportes Relatórios Master Data Alisson R Da …" at bounding box center [712, 338] width 1424 height 676
click at [851, 9] on span "Master Data" at bounding box center [862, 15] width 53 height 16
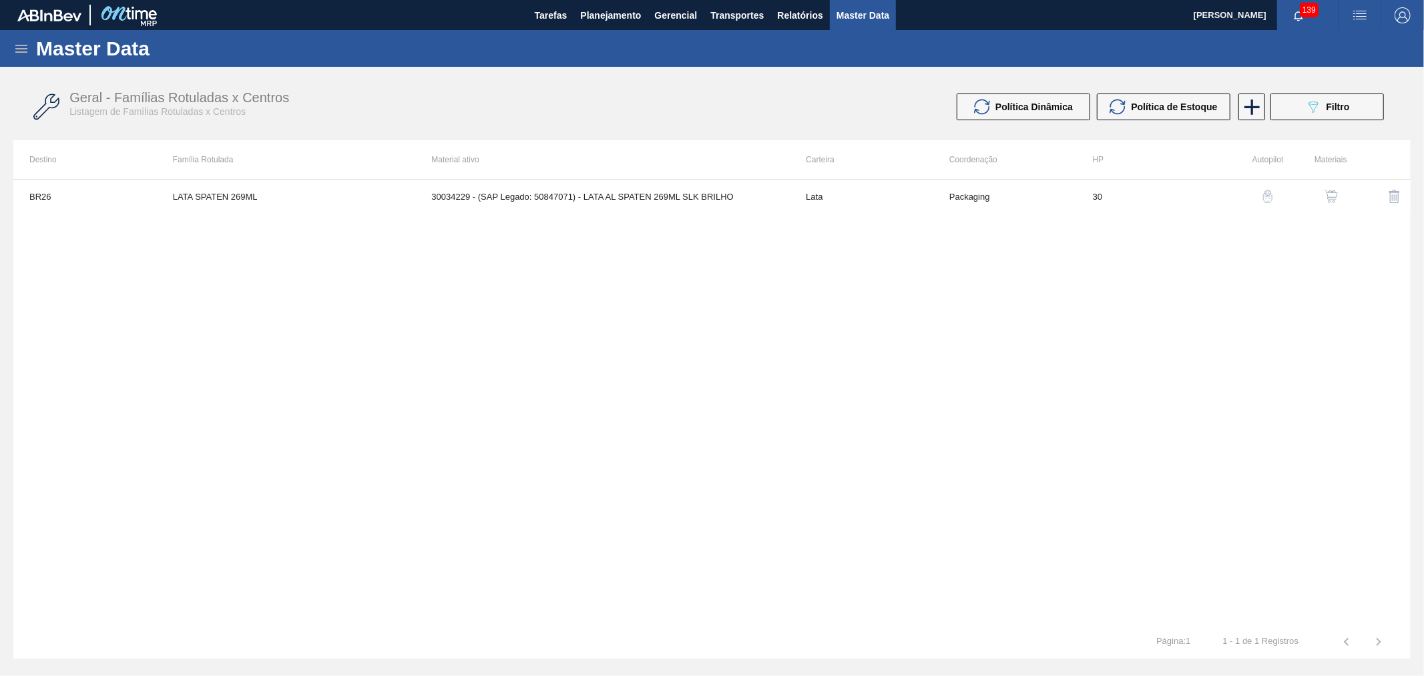
drag, startPoint x: 0, startPoint y: 48, endPoint x: 11, endPoint y: 45, distance: 11.0
click at [1, 48] on div "Master Data" at bounding box center [712, 48] width 1424 height 37
click at [11, 45] on div "Master Data" at bounding box center [712, 48] width 1424 height 37
click at [23, 45] on icon at bounding box center [21, 49] width 12 height 8
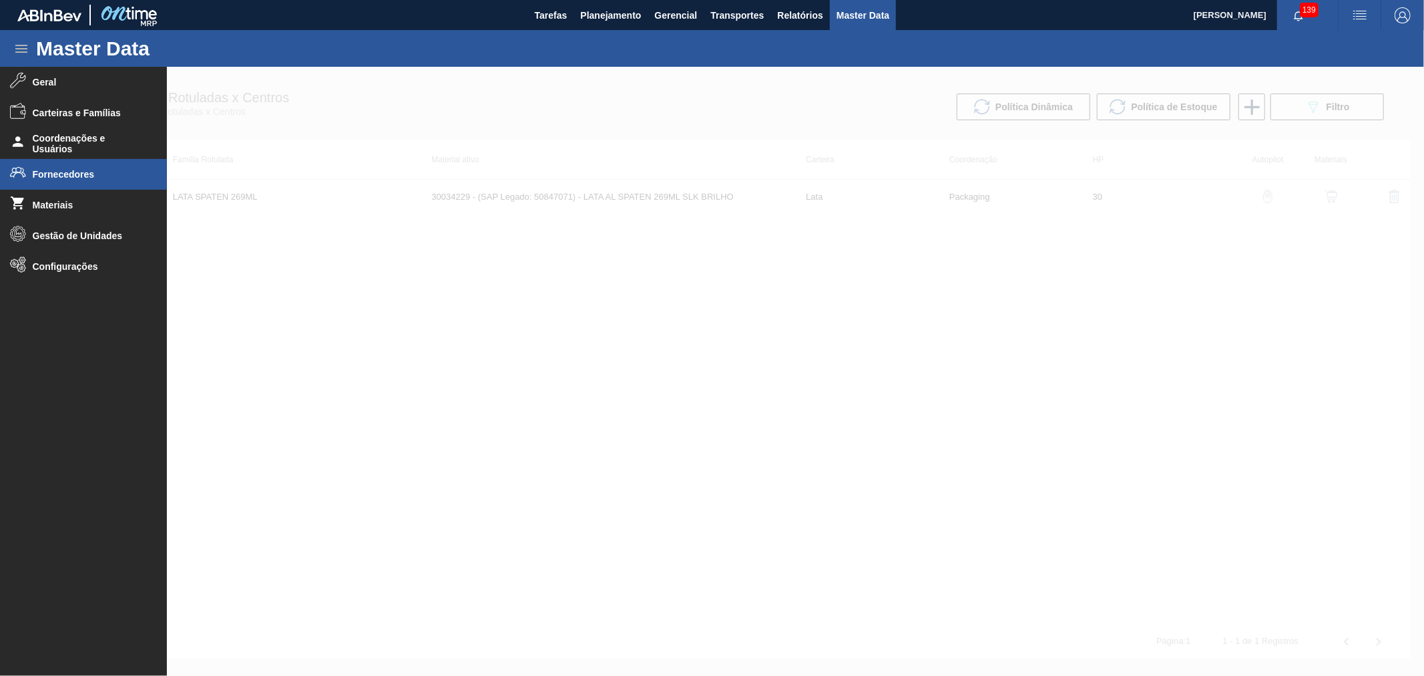
click at [74, 176] on span "Fornecedores" at bounding box center [88, 174] width 110 height 11
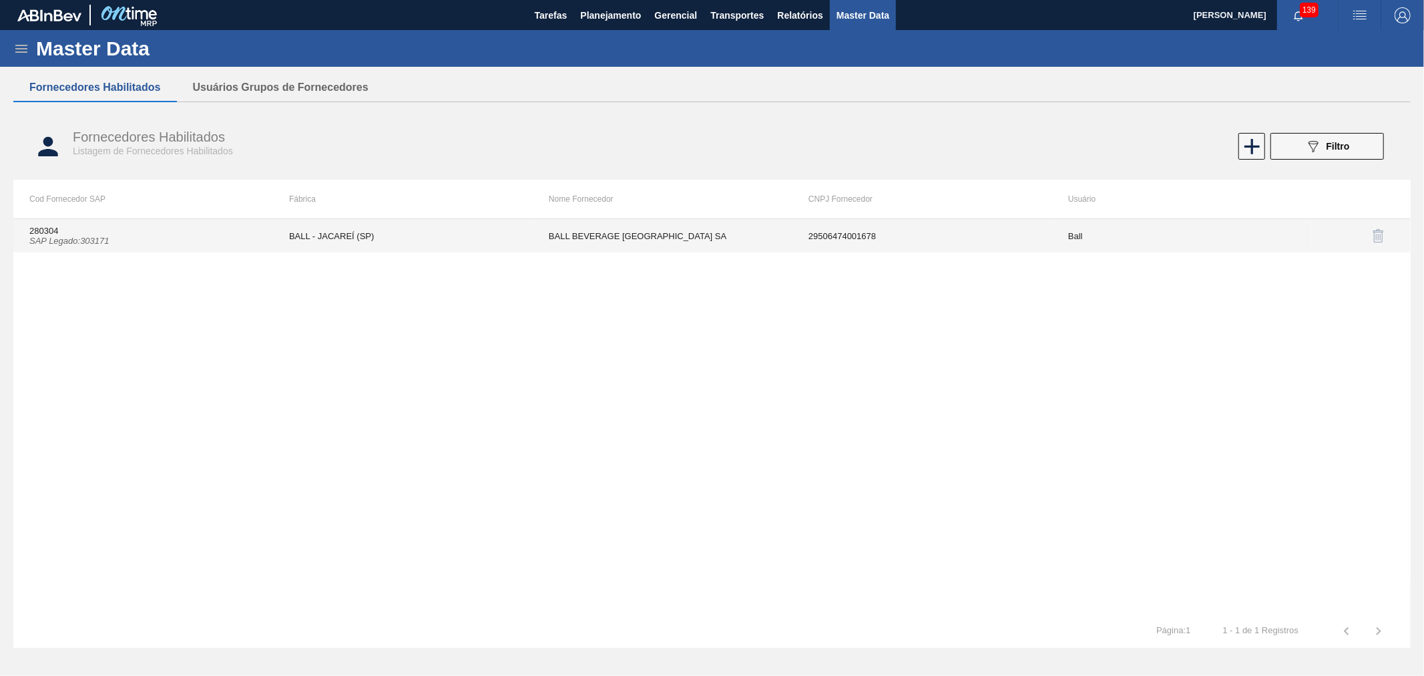
click at [84, 229] on td "280304 SAP Legado : 303171" at bounding box center [143, 235] width 260 height 33
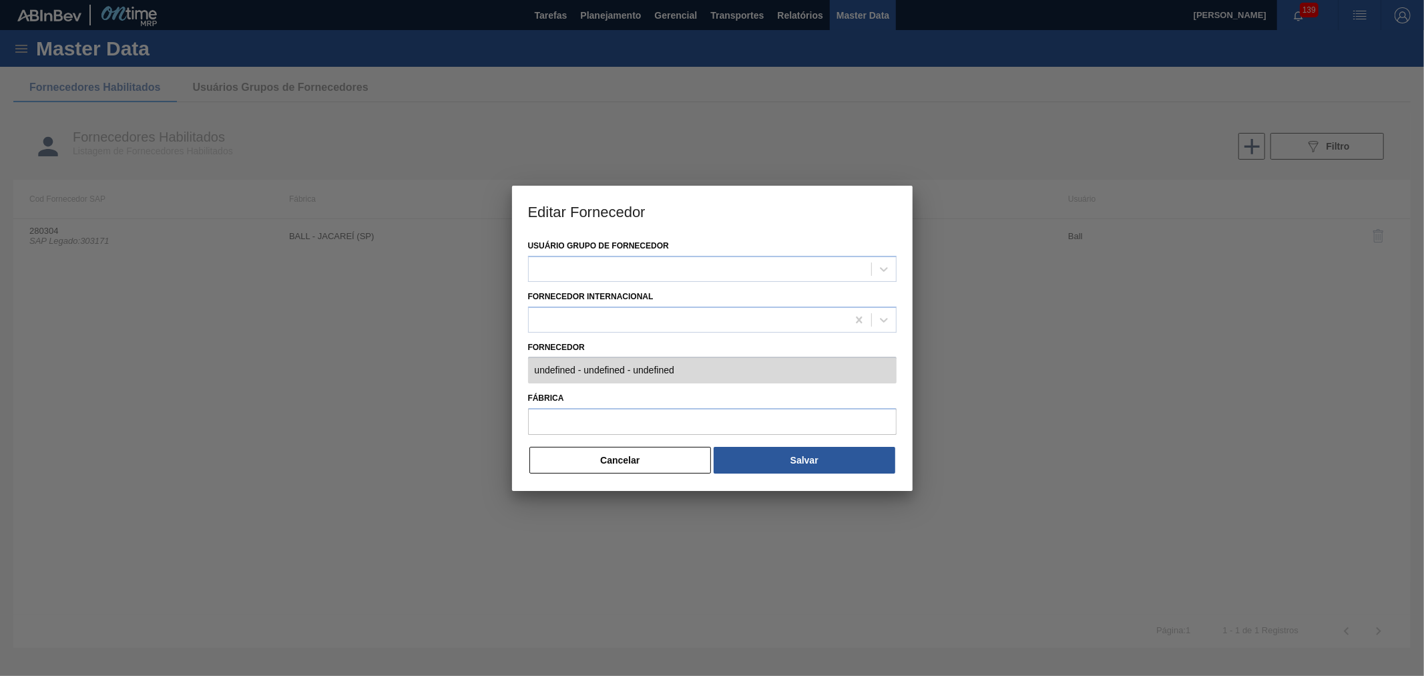
type input "280304 (SAP Legado: 303171) - BALL BEVERAGE [GEOGRAPHIC_DATA] [GEOGRAPHIC_DATA]…"
type input "BALL - JACAREÍ (SP)"
click at [626, 455] on button "Cancelar" at bounding box center [620, 460] width 182 height 27
